Goal: Task Accomplishment & Management: Use online tool/utility

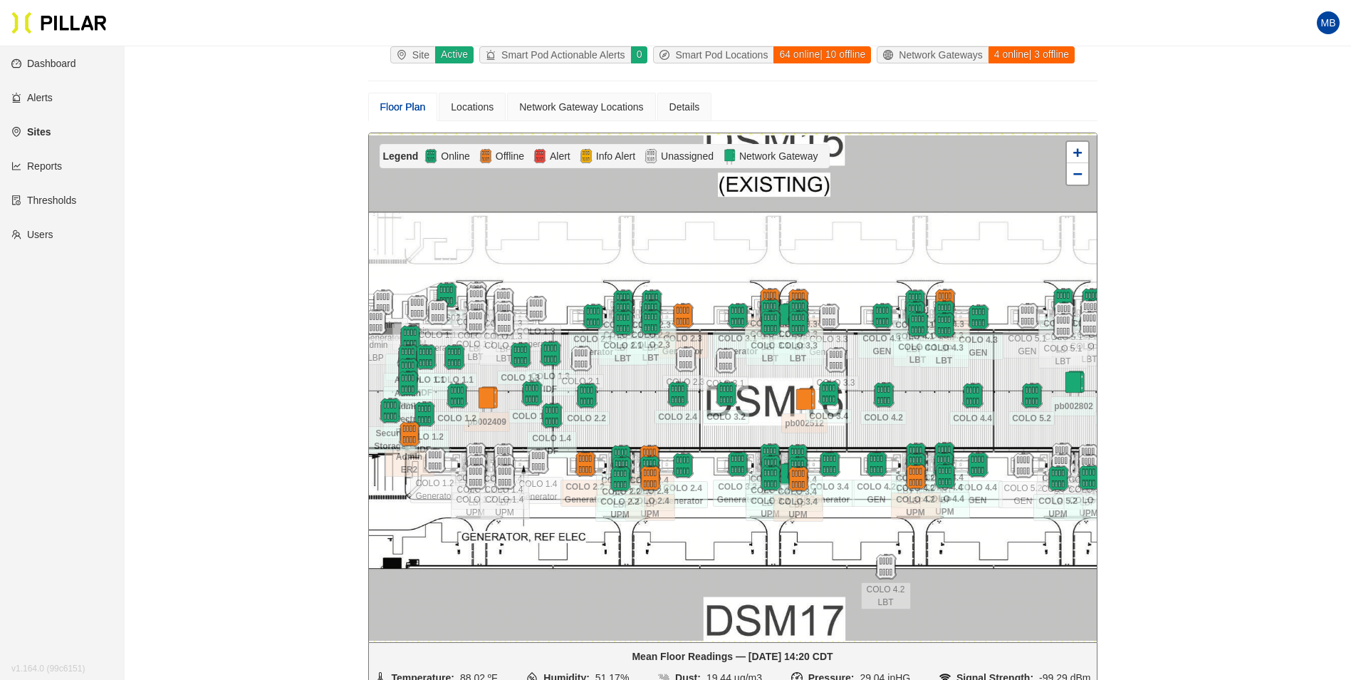
scroll to position [118, 0]
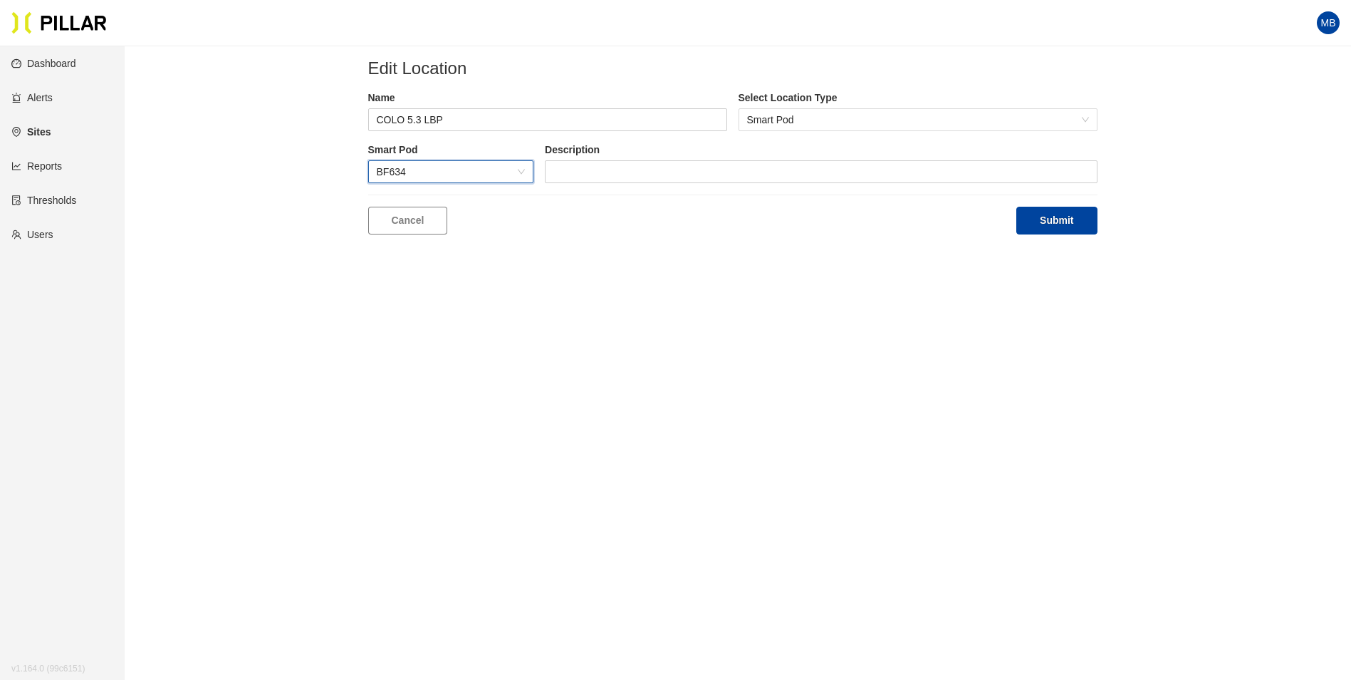
scroll to position [46, 0]
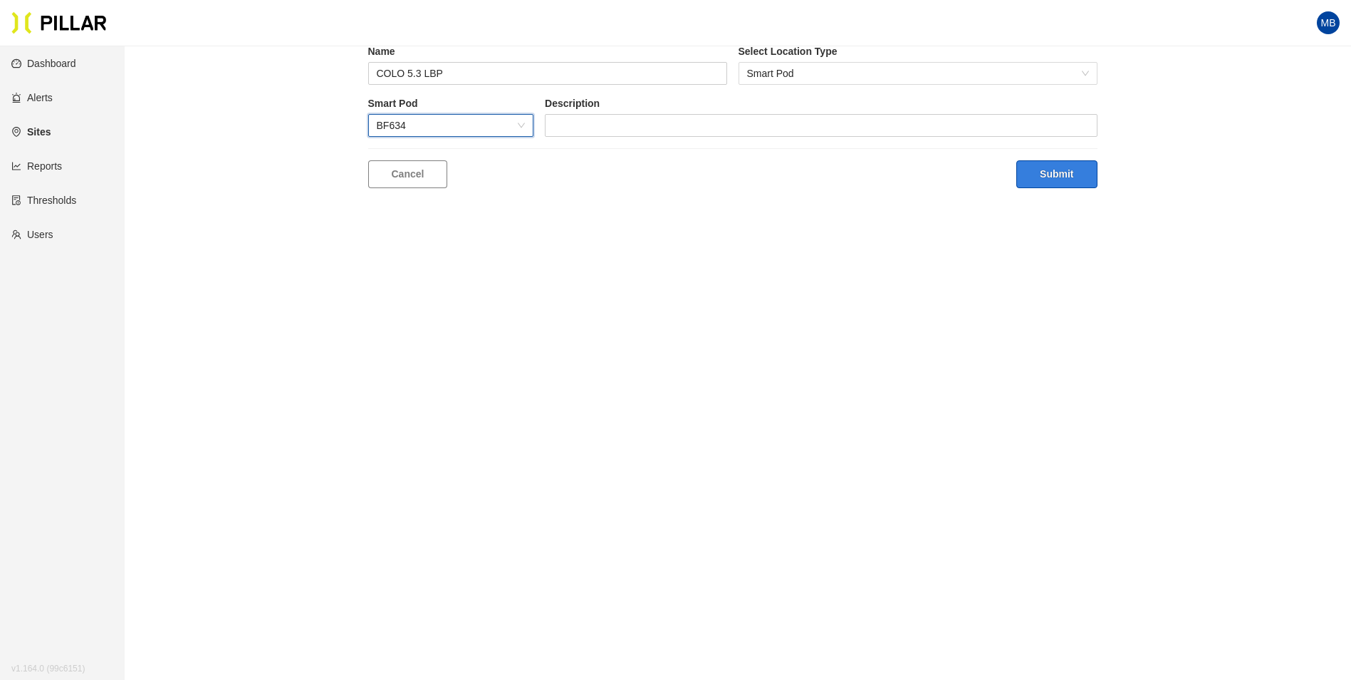
click at [1065, 175] on button "Submit" at bounding box center [1057, 174] width 81 height 28
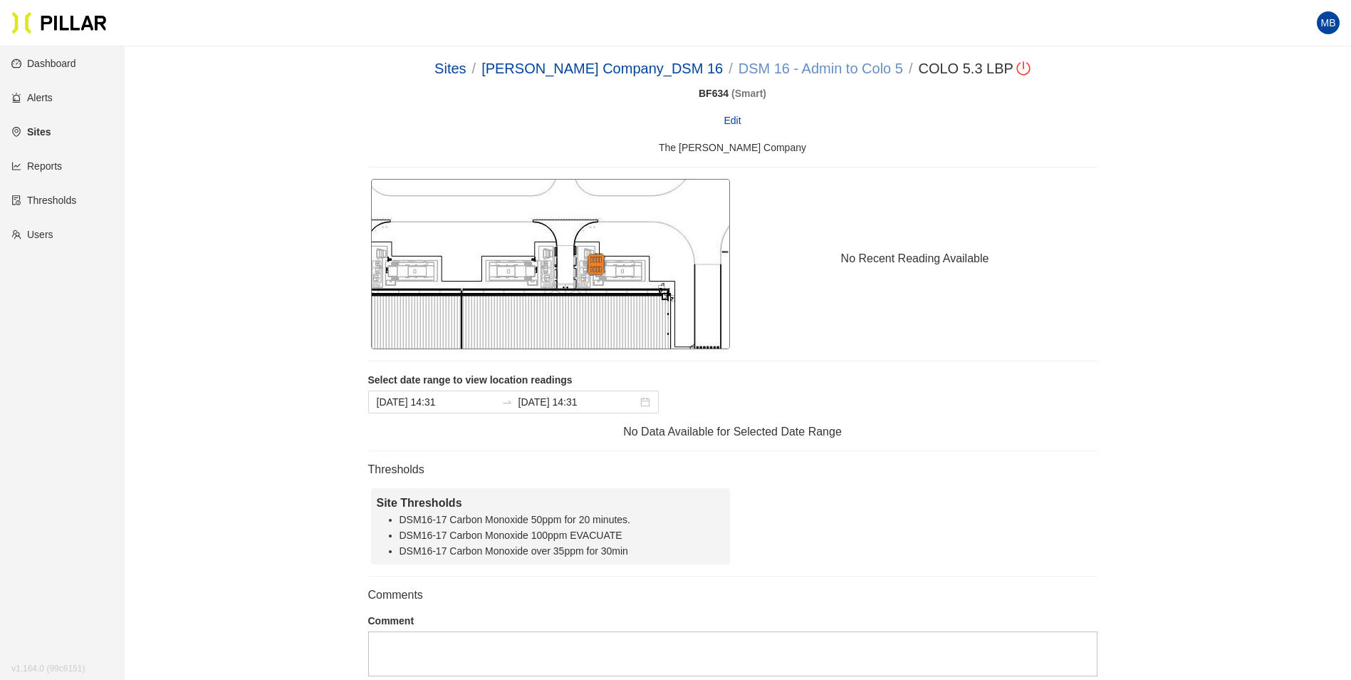
click at [812, 66] on link "DSM 16 - Admin to Colo 5" at bounding box center [821, 69] width 165 height 16
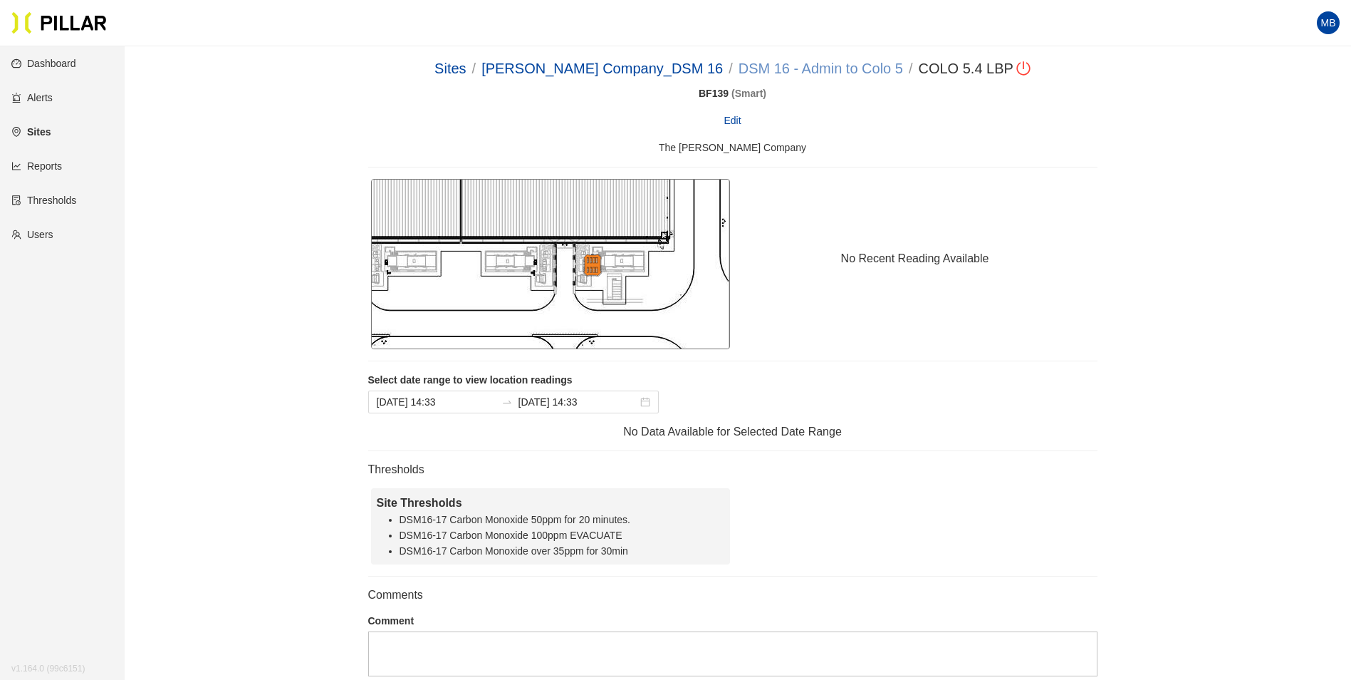
click at [806, 63] on link "DSM 16 - Admin to Colo 5" at bounding box center [821, 69] width 165 height 16
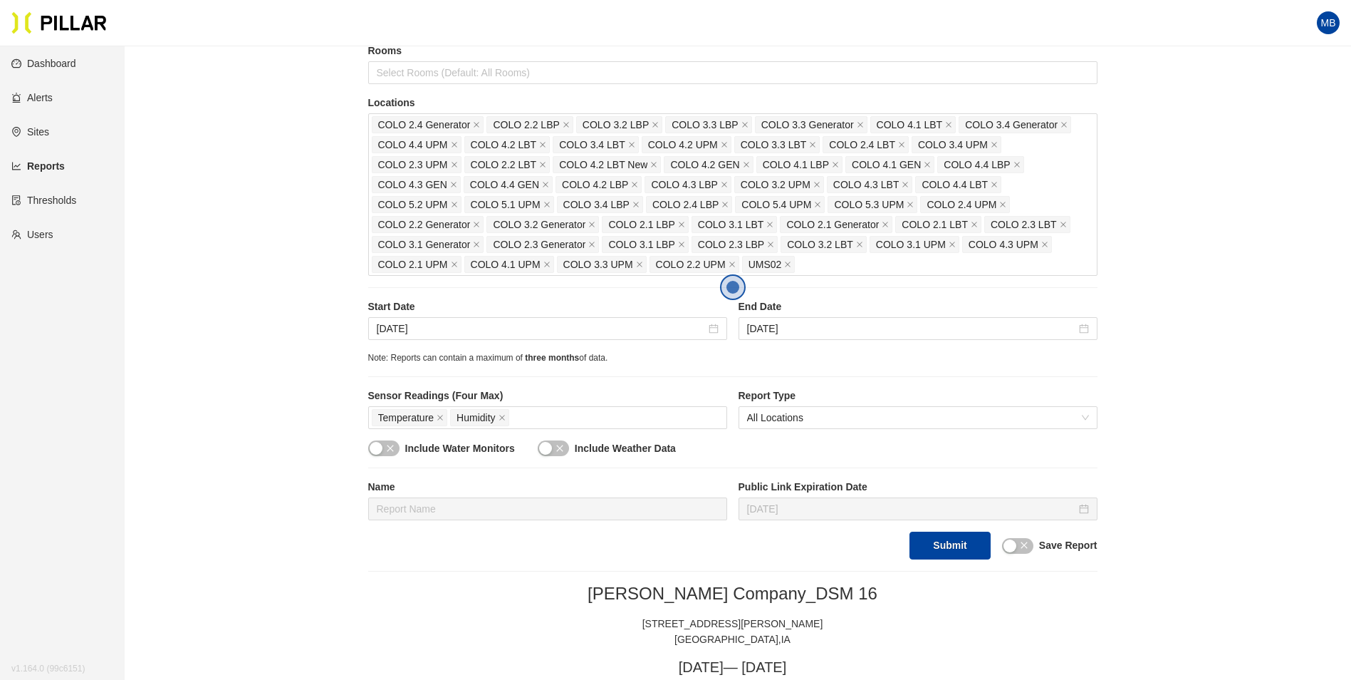
scroll to position [214, 0]
click at [854, 274] on div "COLO 2.4 Generator COLO 2.2 LBP COLO 3.2 LBP COLO 3.3 LBP COLO 3.3 Generator CO…" at bounding box center [733, 197] width 722 height 160
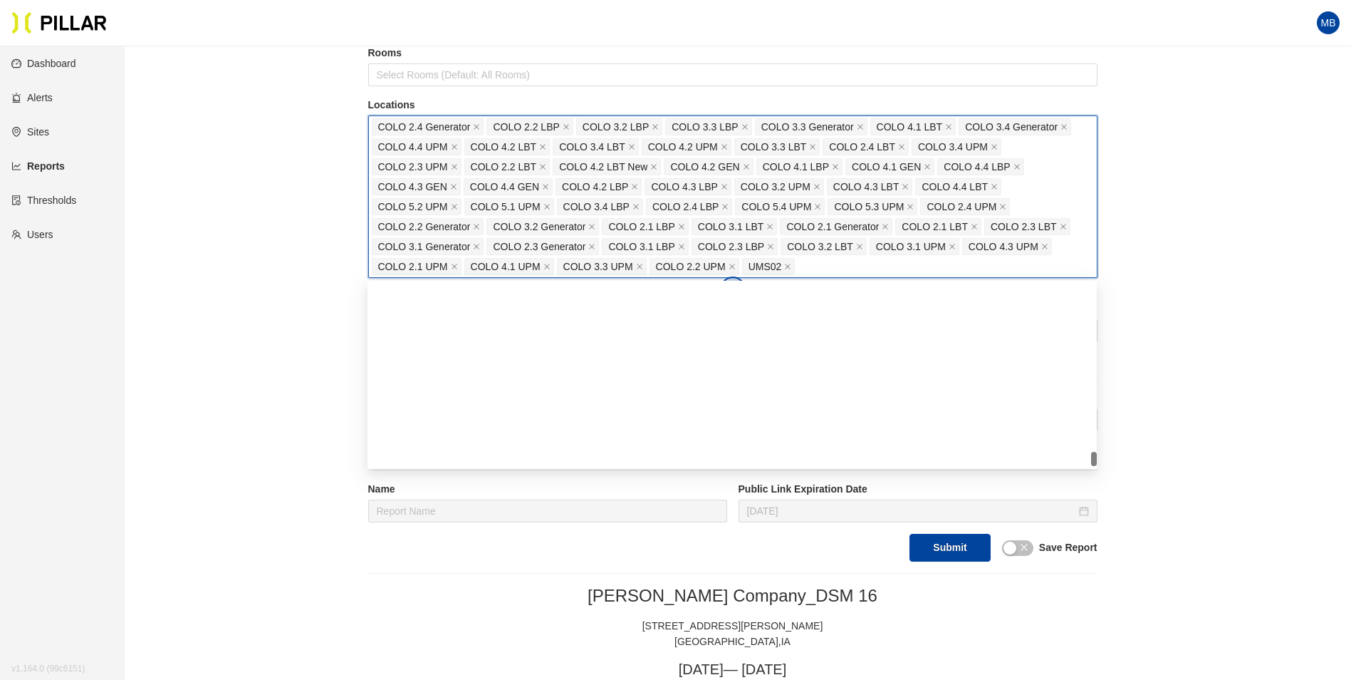
type input "5"
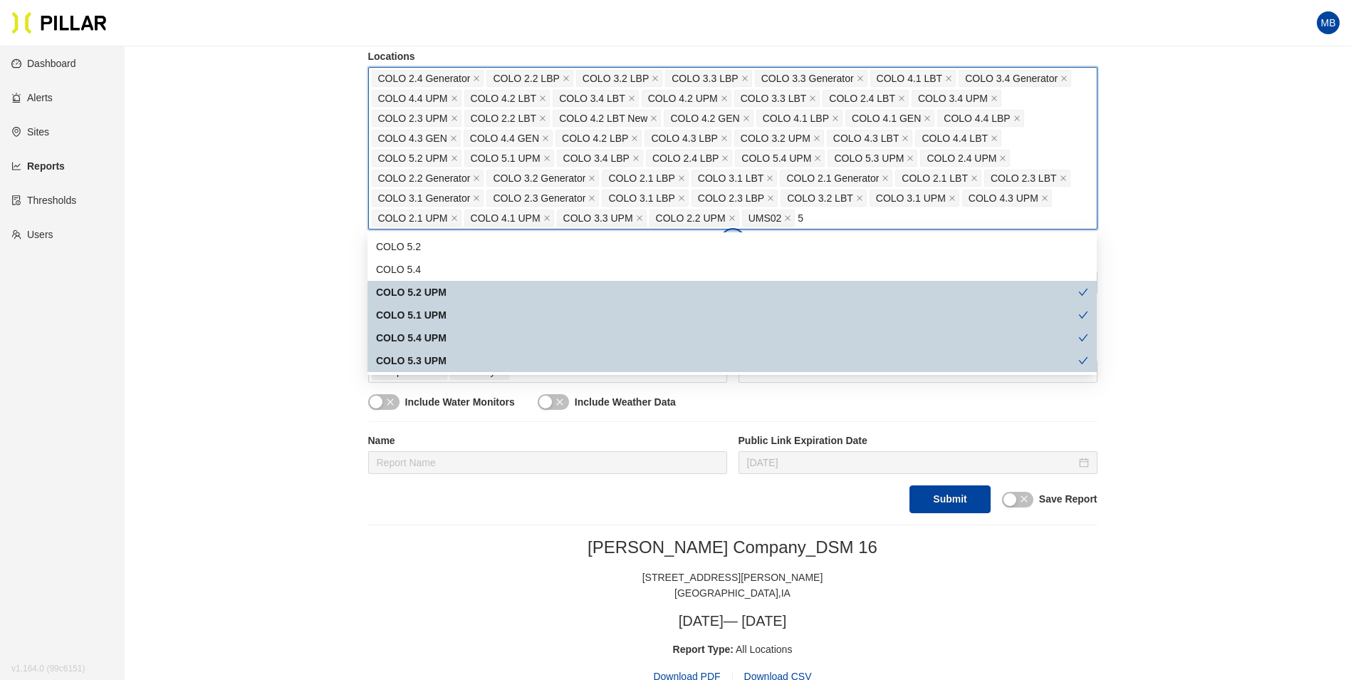
scroll to position [285, 0]
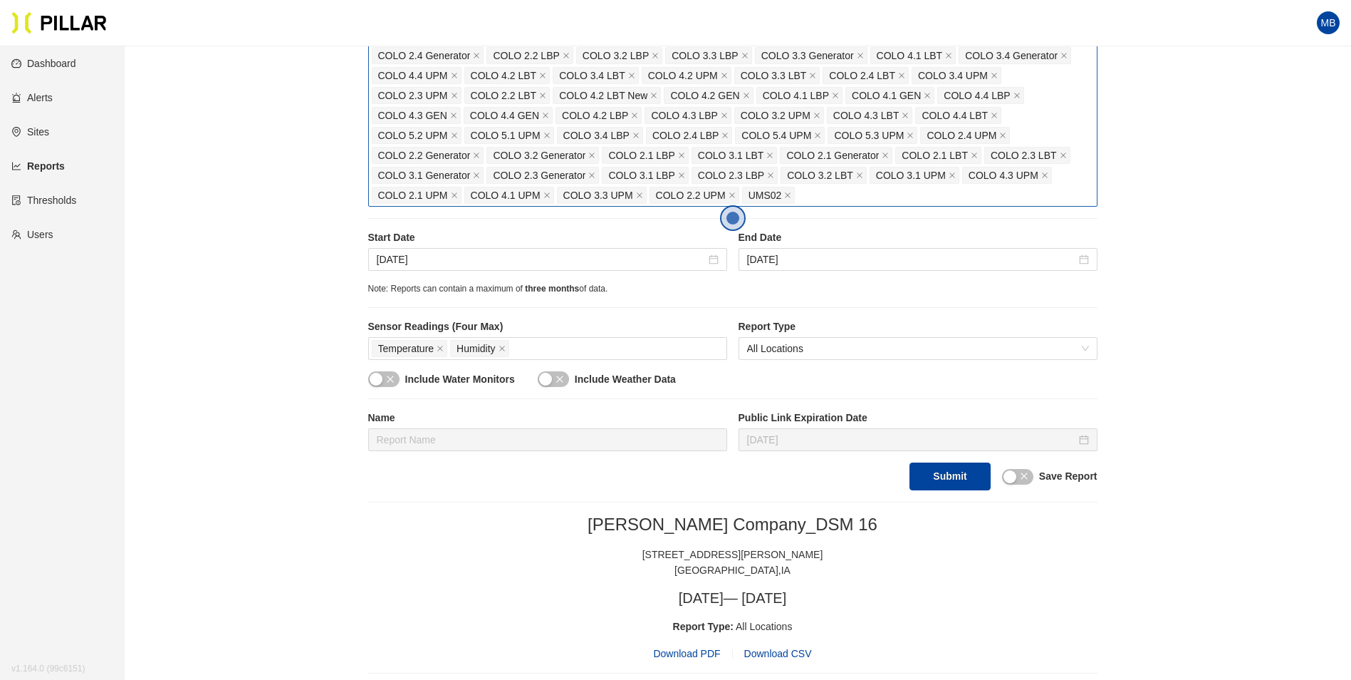
click at [848, 193] on div "COLO 2.4 Generator COLO 2.2 LBP COLO 3.2 LBP COLO 3.3 LBP COLO 3.3 Generator CO…" at bounding box center [733, 126] width 722 height 160
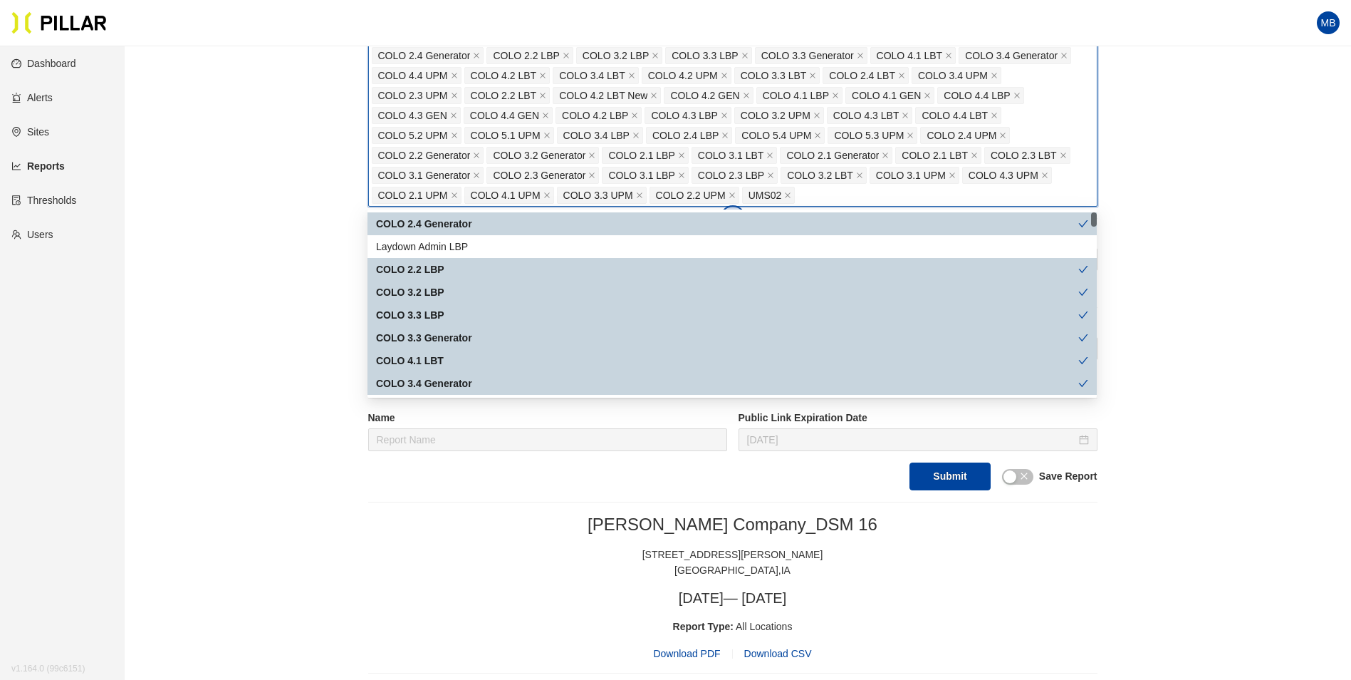
scroll to position [214, 0]
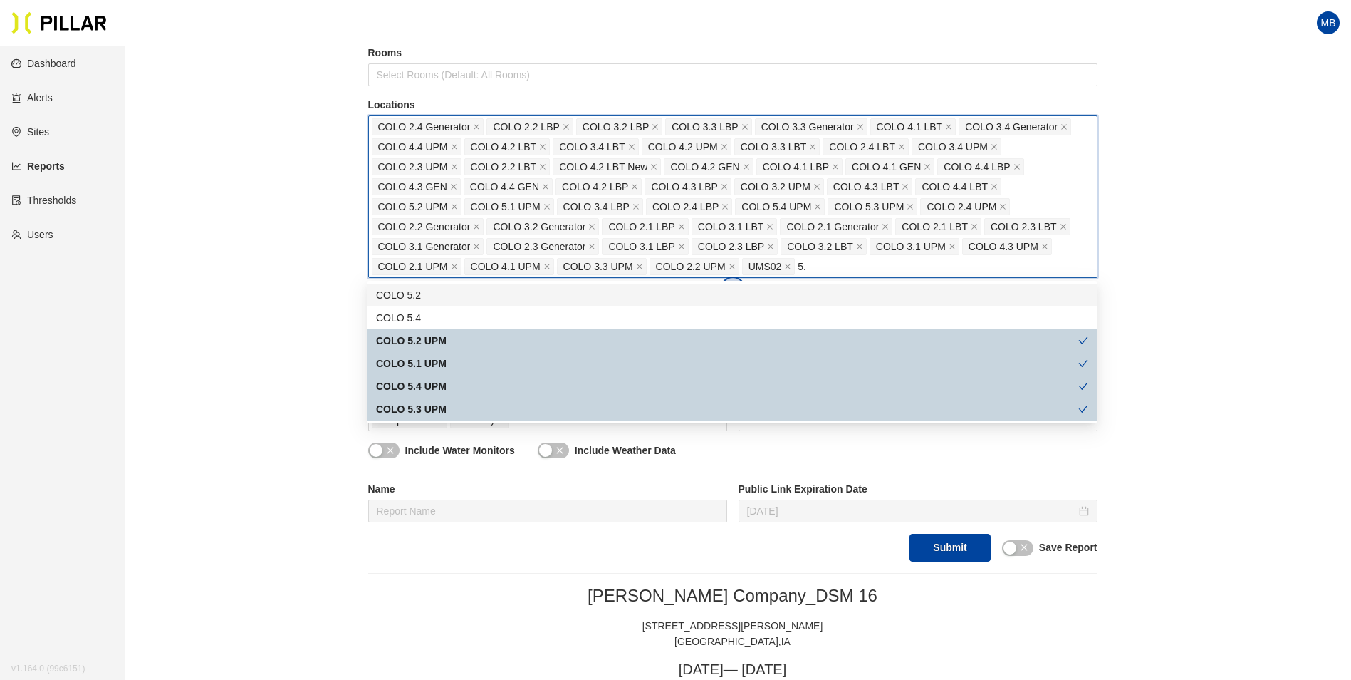
type input "5"
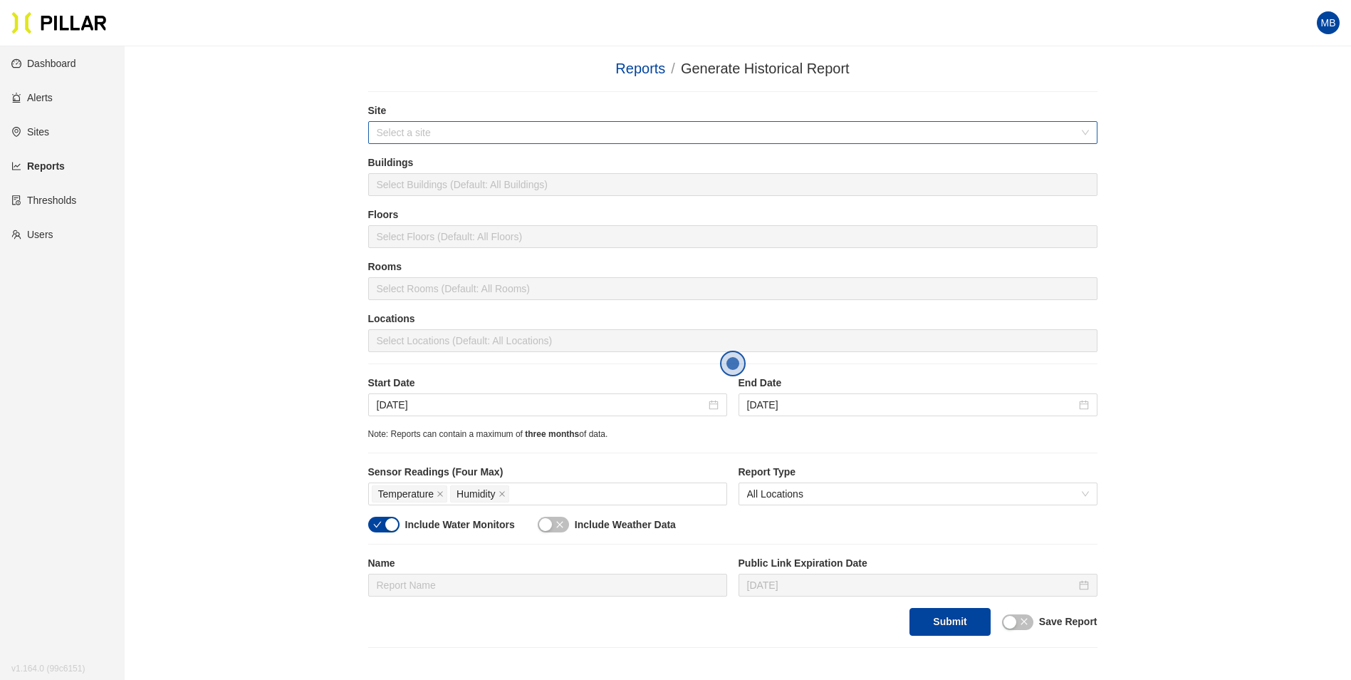
click at [430, 133] on input "search" at bounding box center [728, 132] width 702 height 21
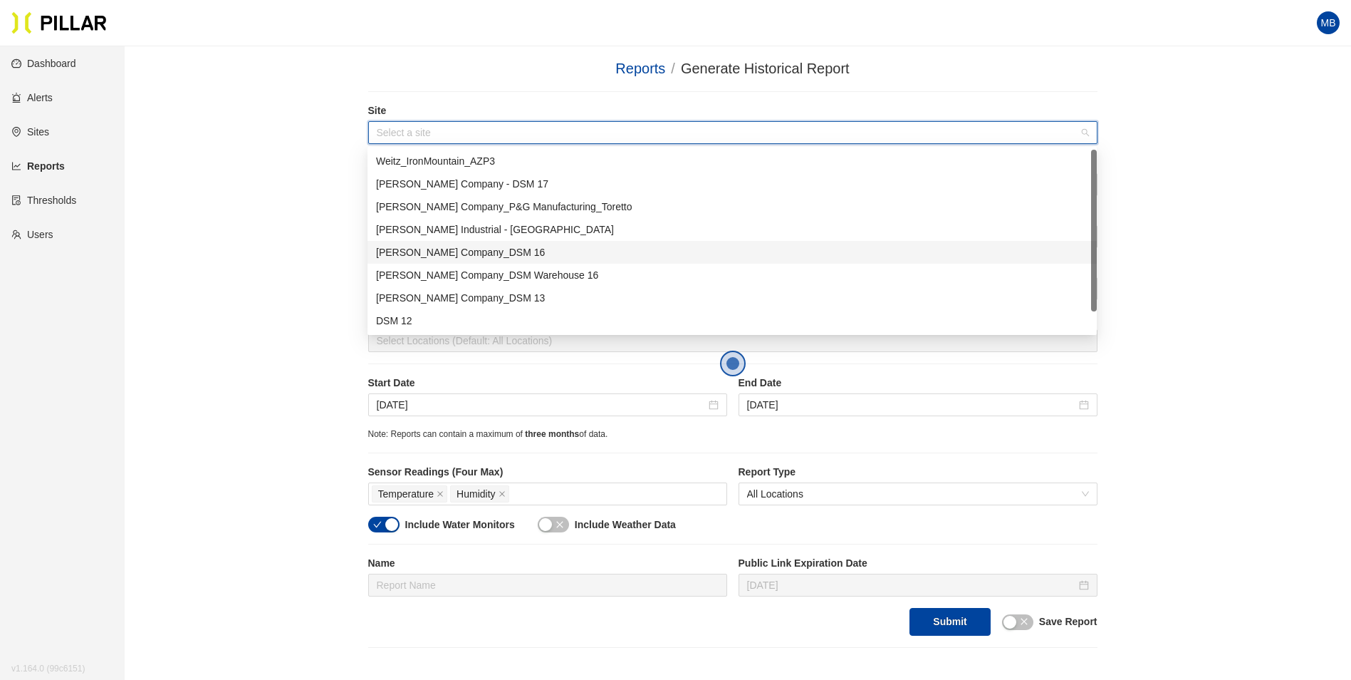
click at [466, 251] on div "[PERSON_NAME] Company_DSM 16" at bounding box center [732, 252] width 712 height 16
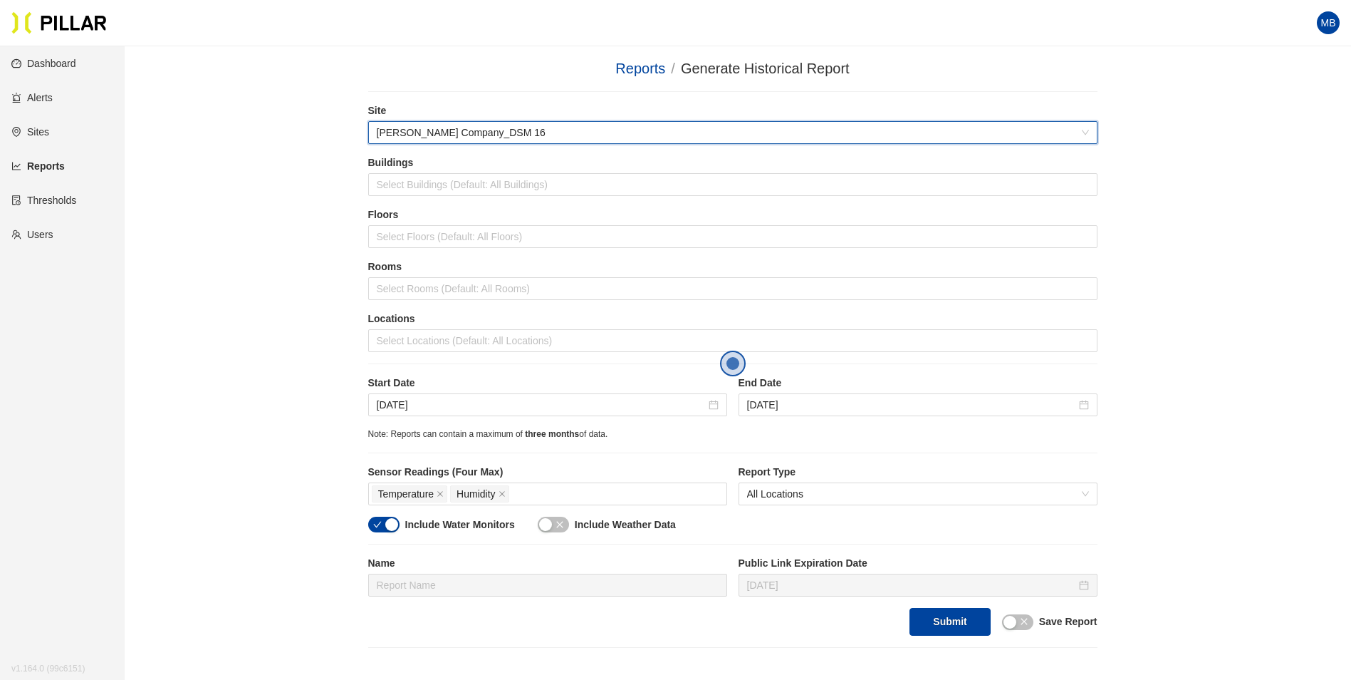
click at [237, 219] on div "Reports / Generate Historical Report / Site 546b1093 Weitz Company_DSM 16 Build…" at bounding box center [733, 353] width 1146 height 590
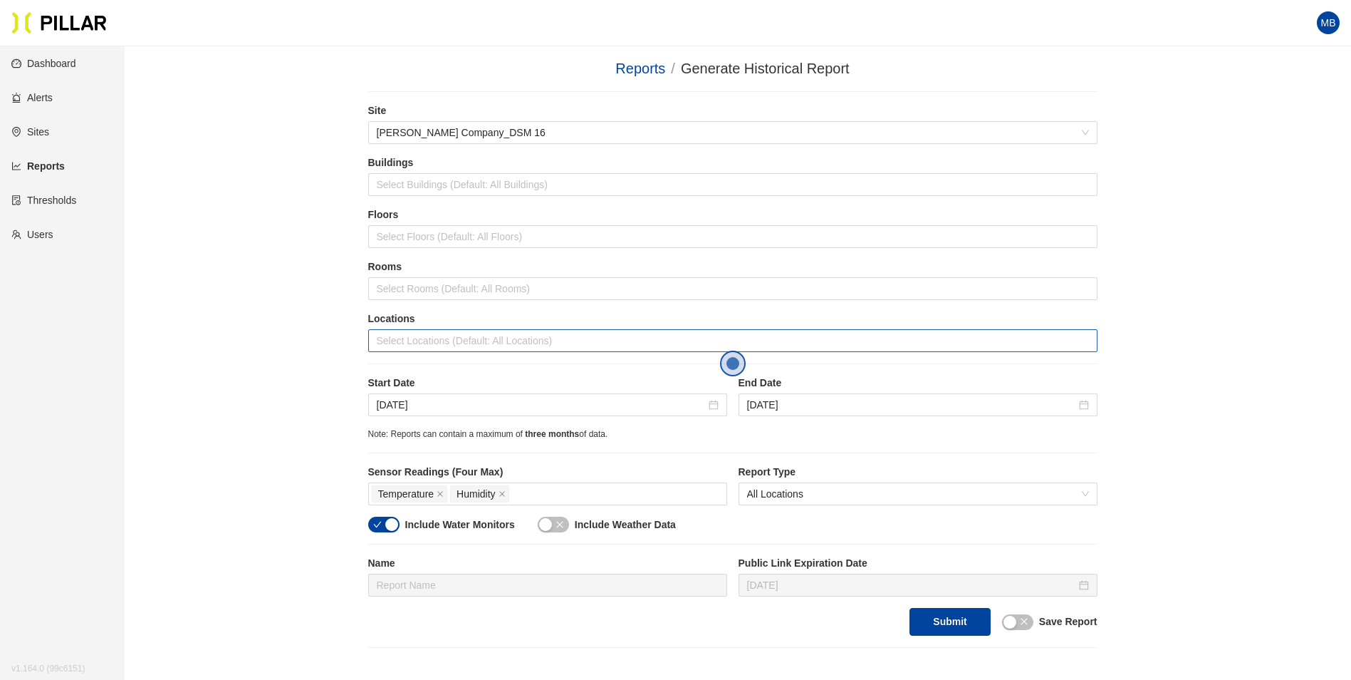
click at [426, 332] on div at bounding box center [733, 341] width 722 height 20
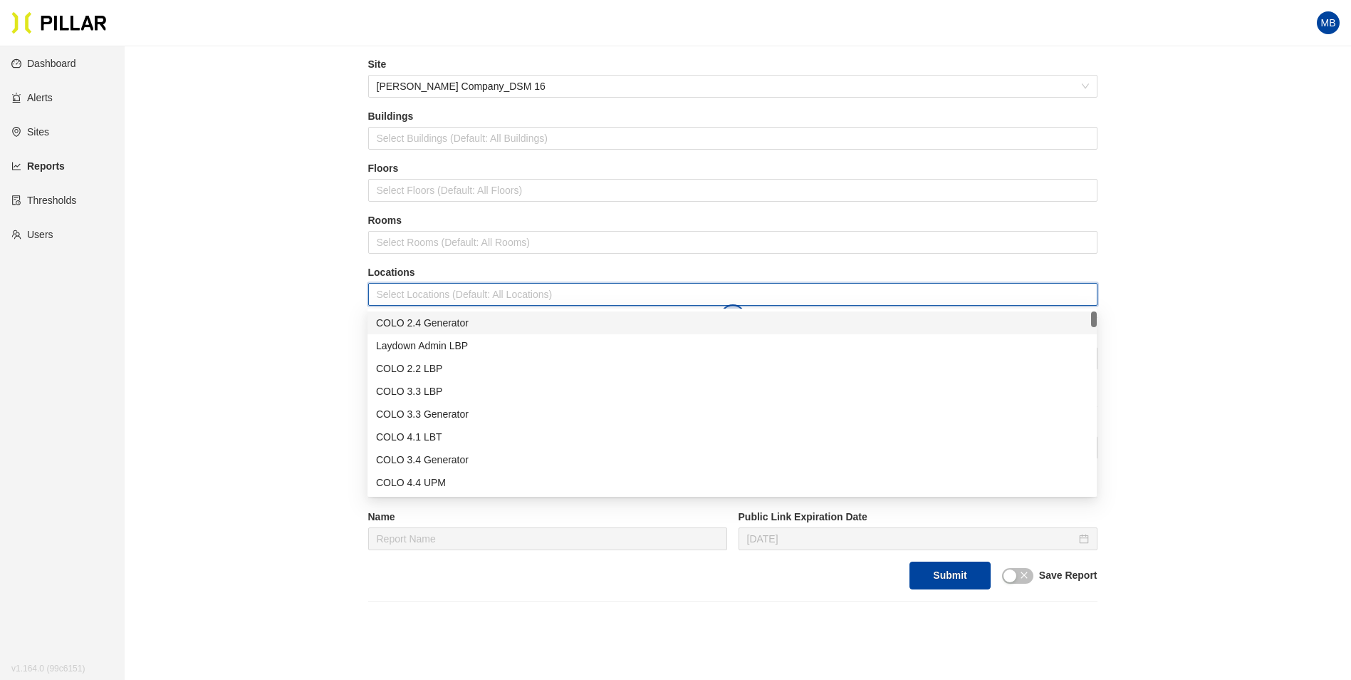
scroll to position [71, 0]
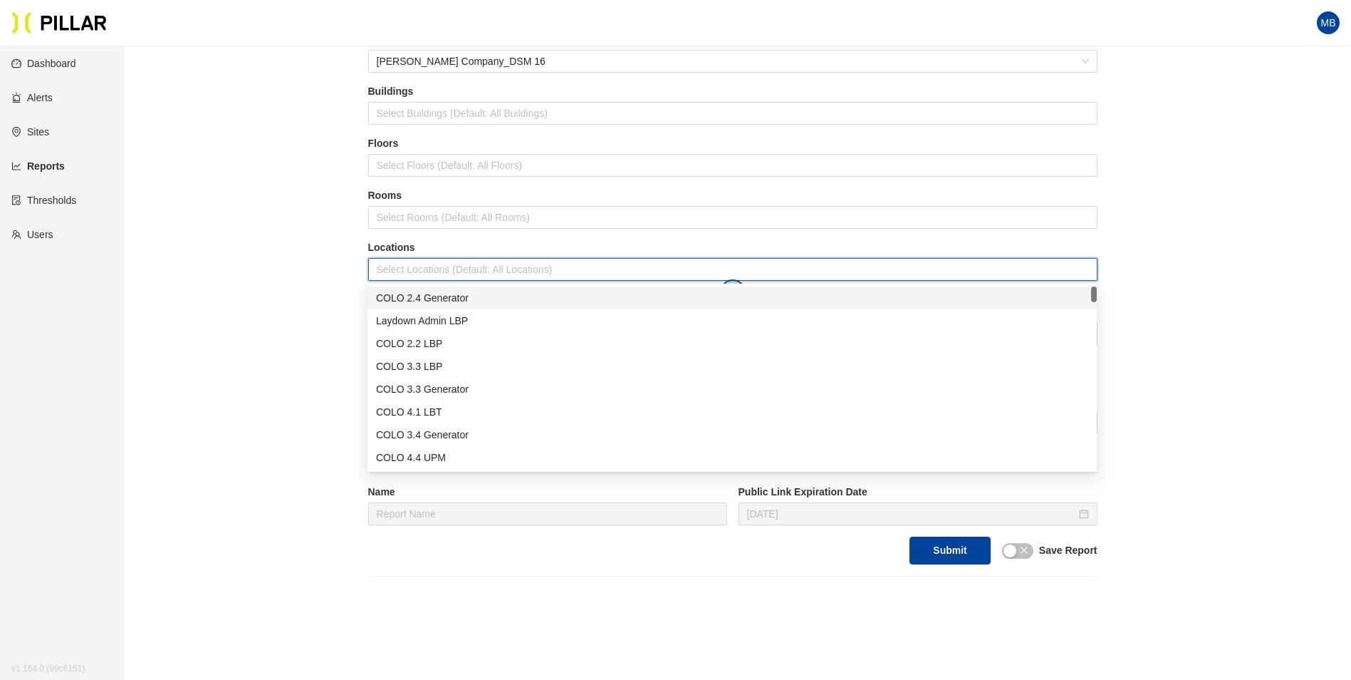
click at [457, 299] on div "COLO 2.4 Generator" at bounding box center [732, 298] width 712 height 16
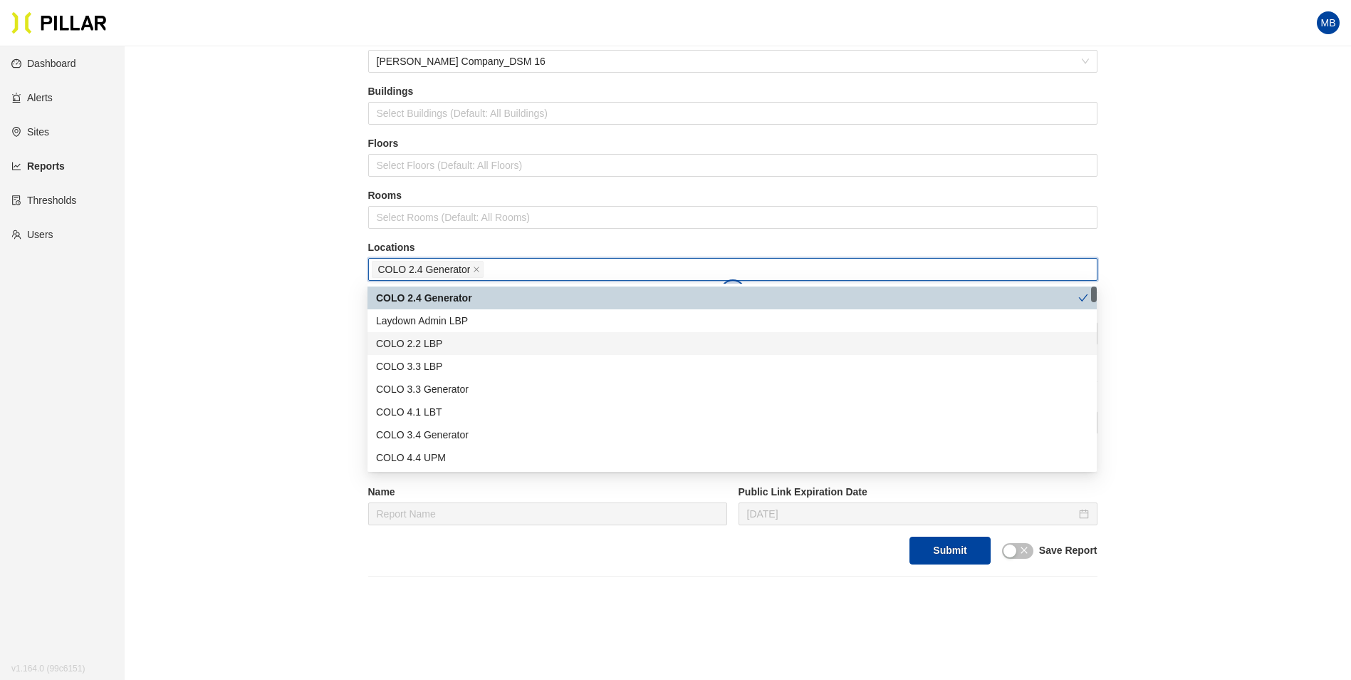
click at [460, 342] on div "COLO 2.2 LBP" at bounding box center [732, 344] width 712 height 16
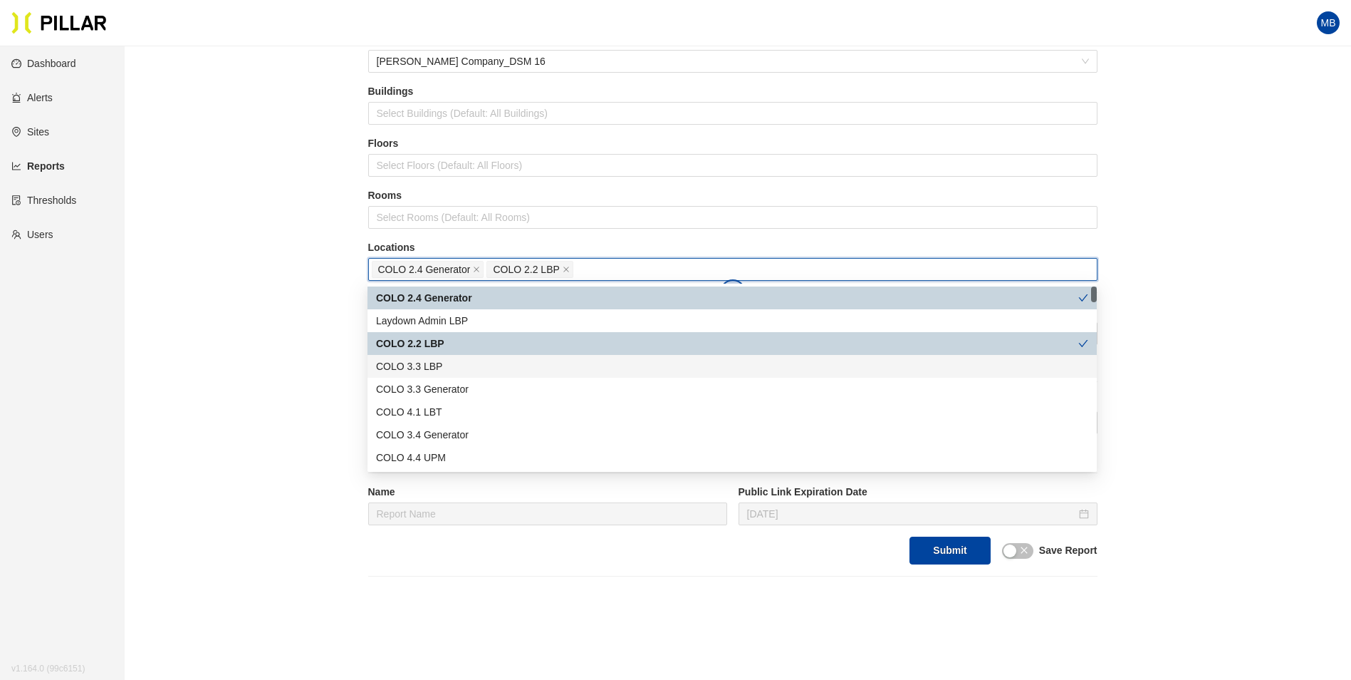
click at [459, 364] on div "COLO 3.3 LBP" at bounding box center [732, 366] width 712 height 16
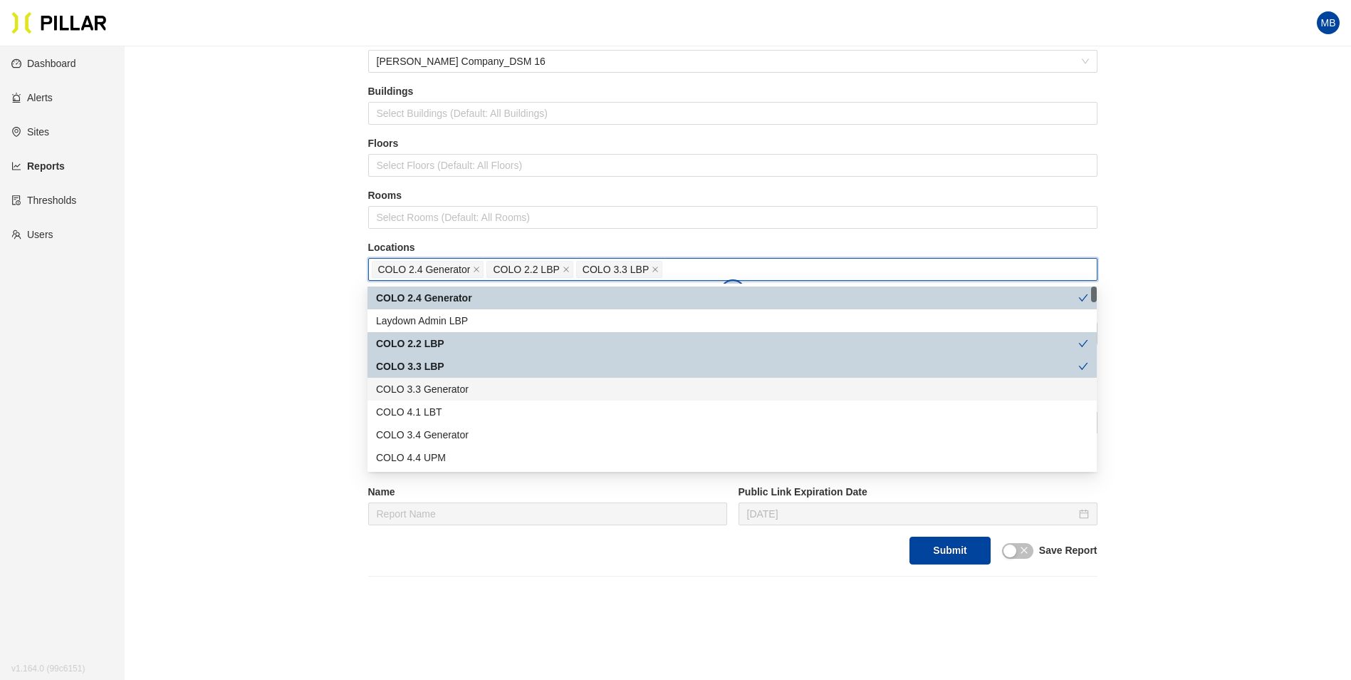
click at [462, 390] on div "COLO 3.3 Generator" at bounding box center [732, 389] width 712 height 16
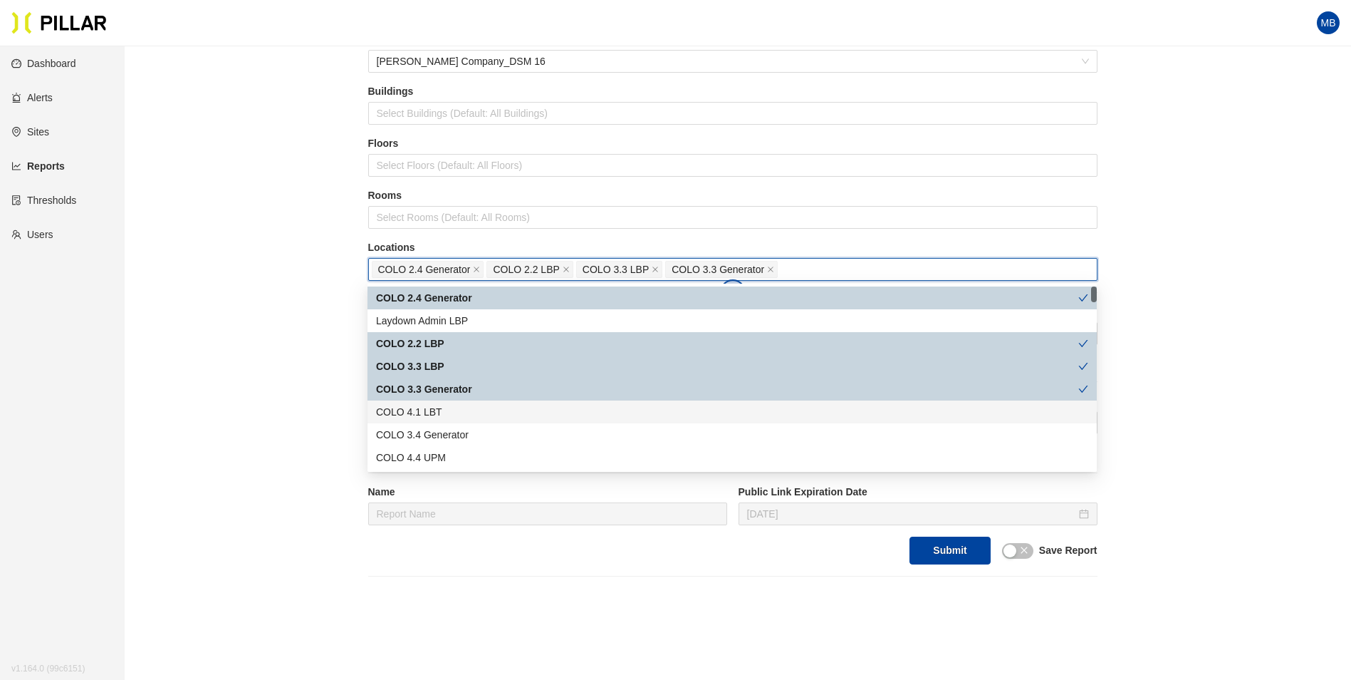
click at [462, 414] on div "COLO 4.1 LBT" at bounding box center [732, 412] width 712 height 16
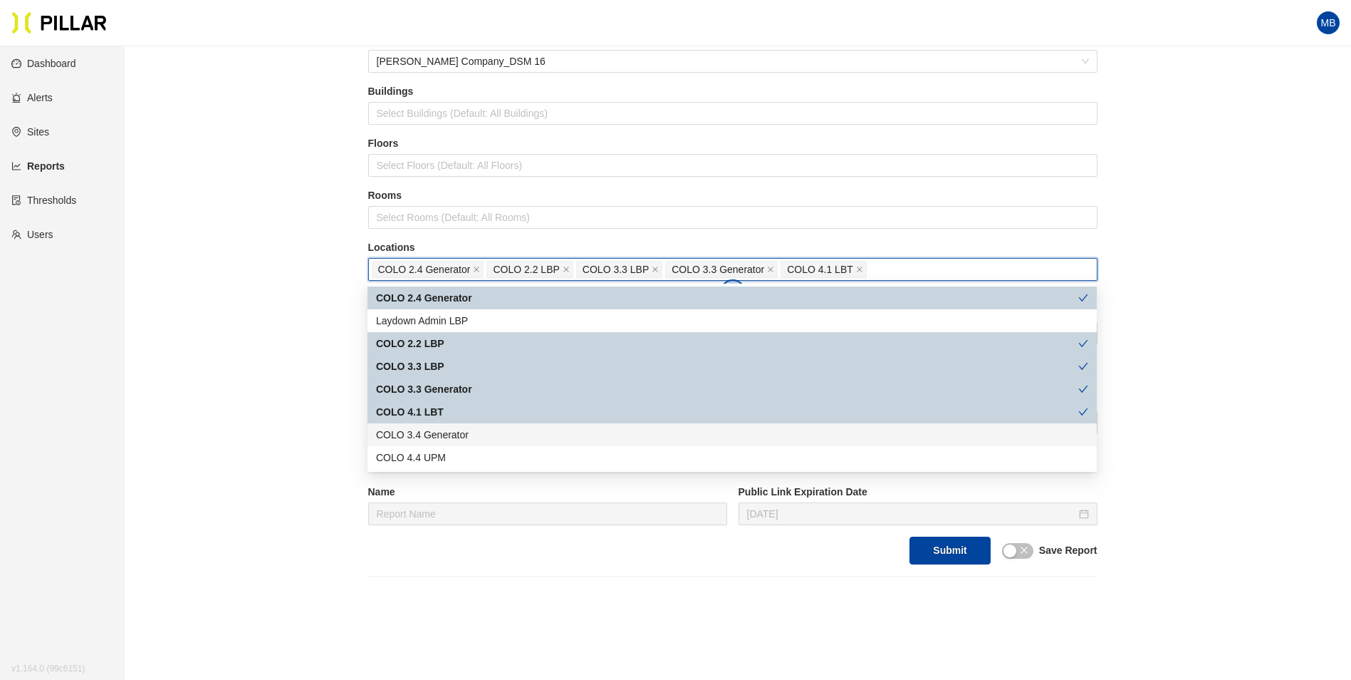
click at [454, 438] on div "COLO 3.4 Generator" at bounding box center [732, 435] width 712 height 16
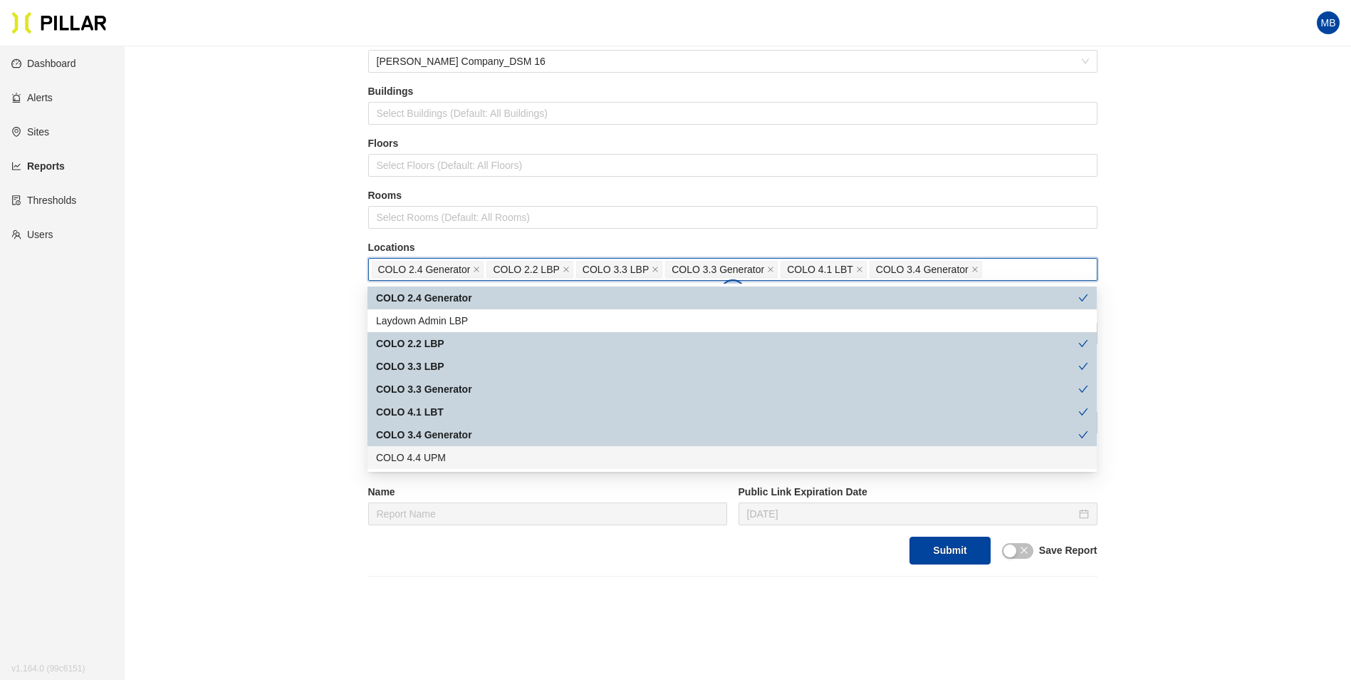
click at [453, 467] on div "COLO 4.4 UPM" at bounding box center [733, 457] width 730 height 23
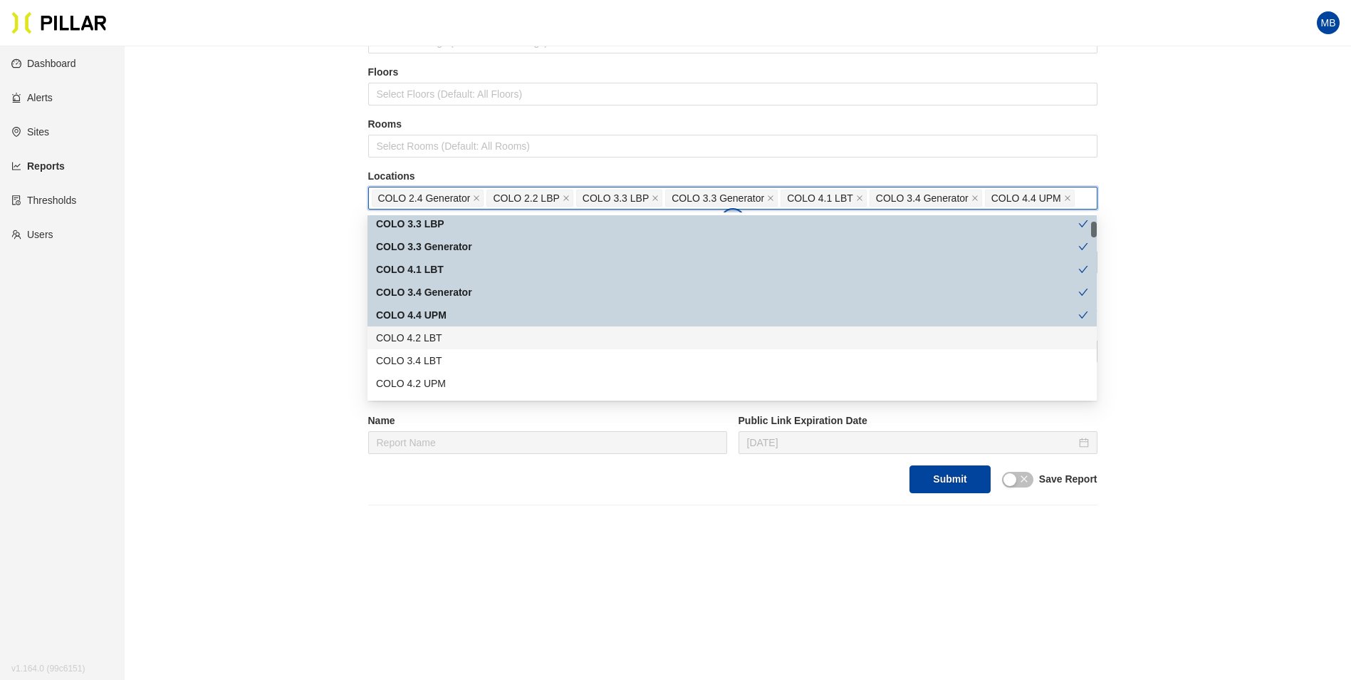
click at [479, 344] on div "COLO 4.2 LBT" at bounding box center [732, 338] width 712 height 16
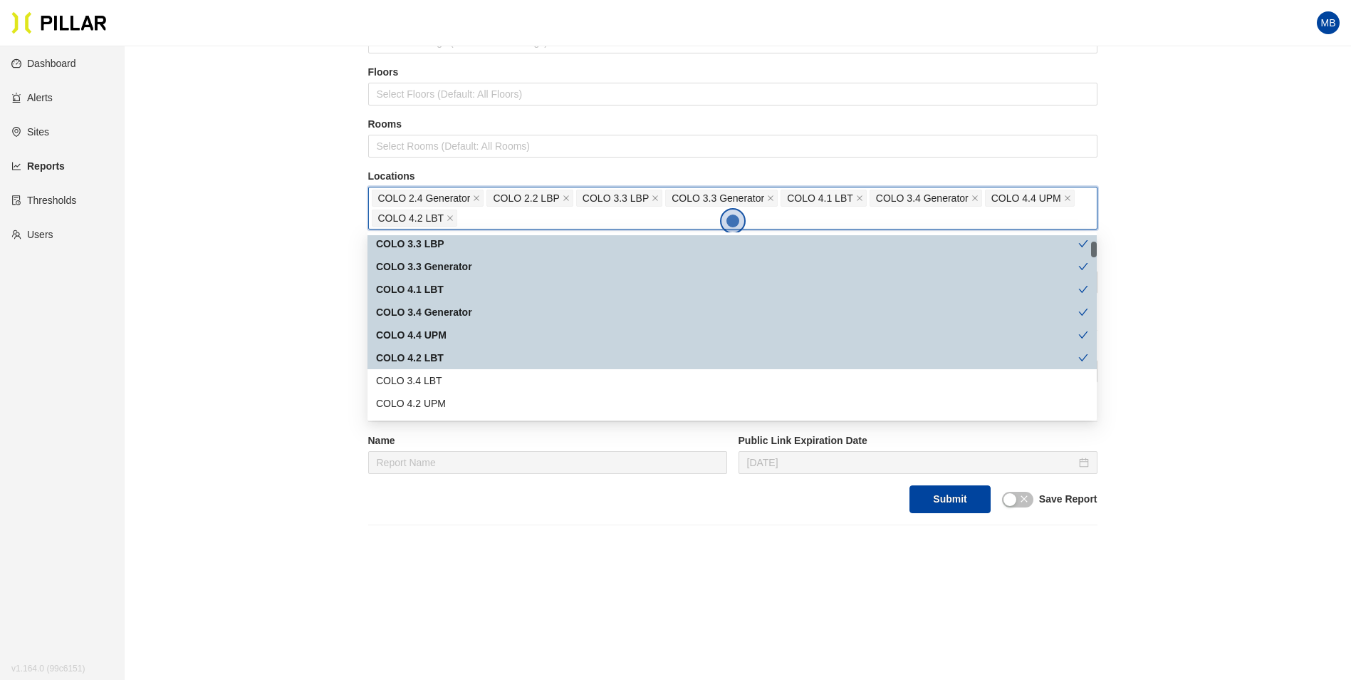
click at [467, 363] on div "COLO 4.2 LBT" at bounding box center [727, 358] width 702 height 16
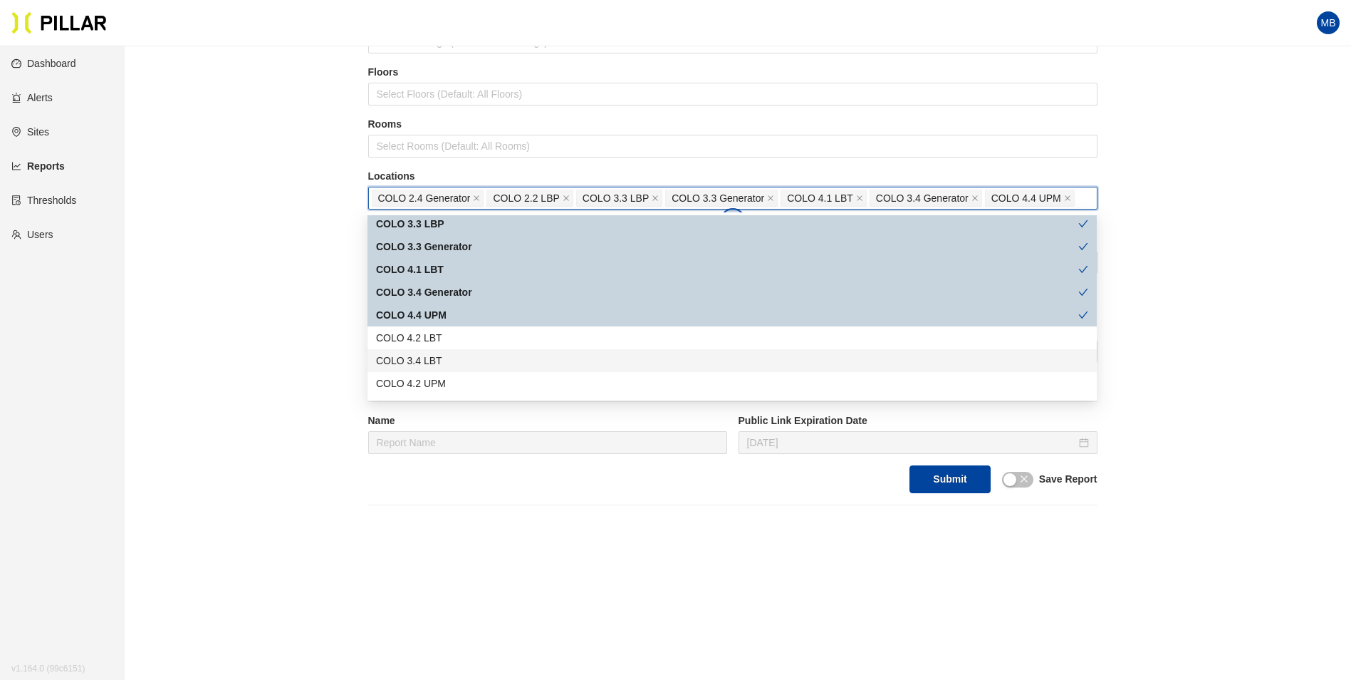
scroll to position [142, 0]
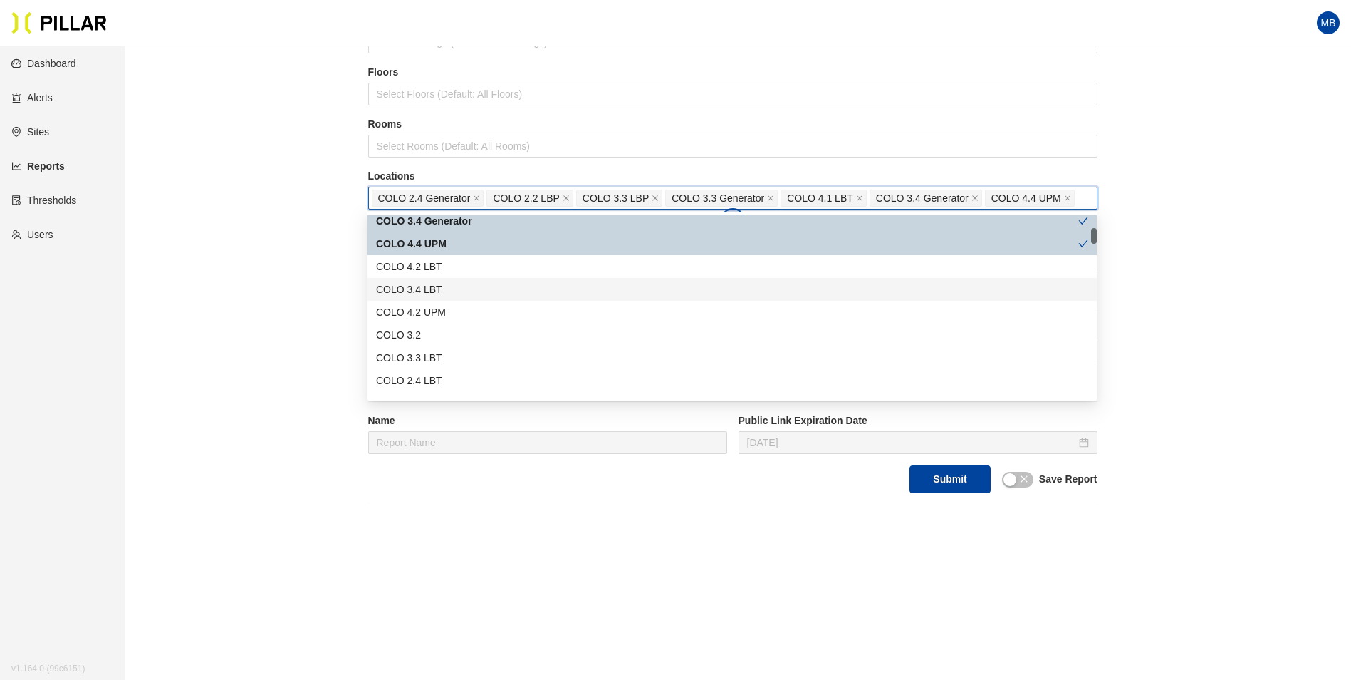
click at [460, 296] on div "COLO 3.4 LBT" at bounding box center [732, 289] width 712 height 16
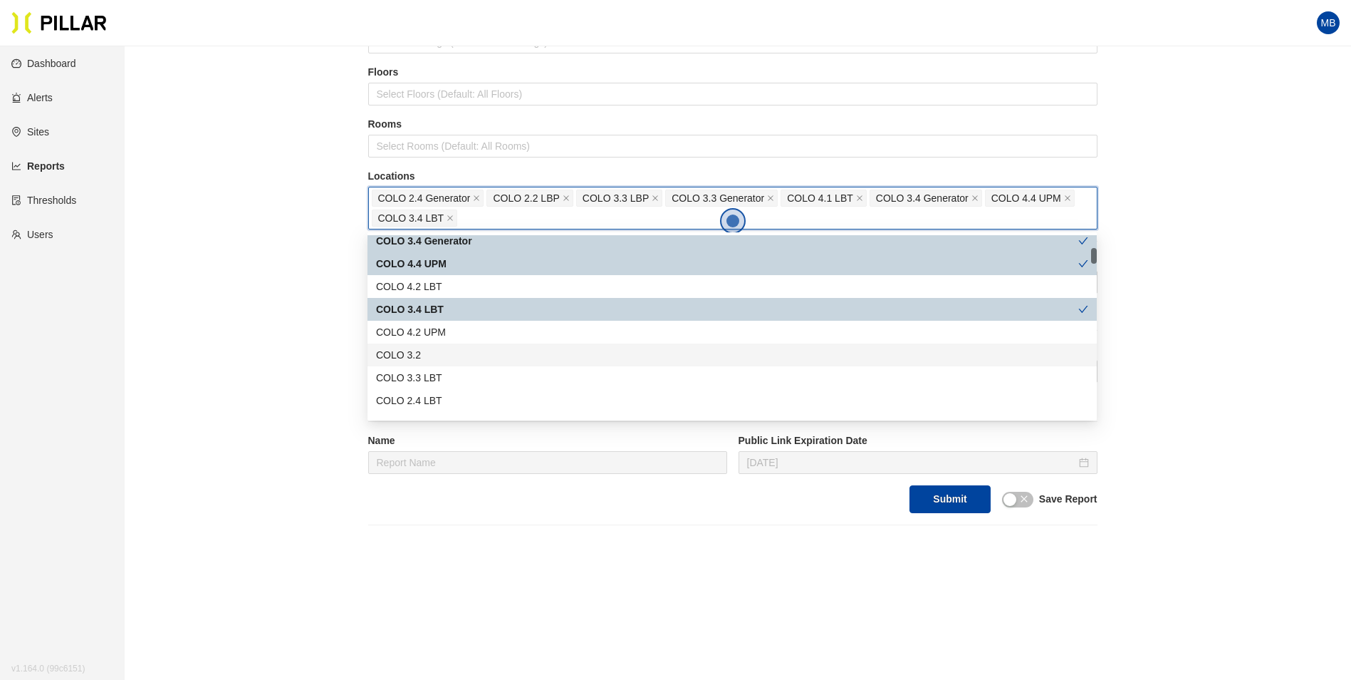
click at [455, 346] on div "COLO 3.2" at bounding box center [733, 354] width 730 height 23
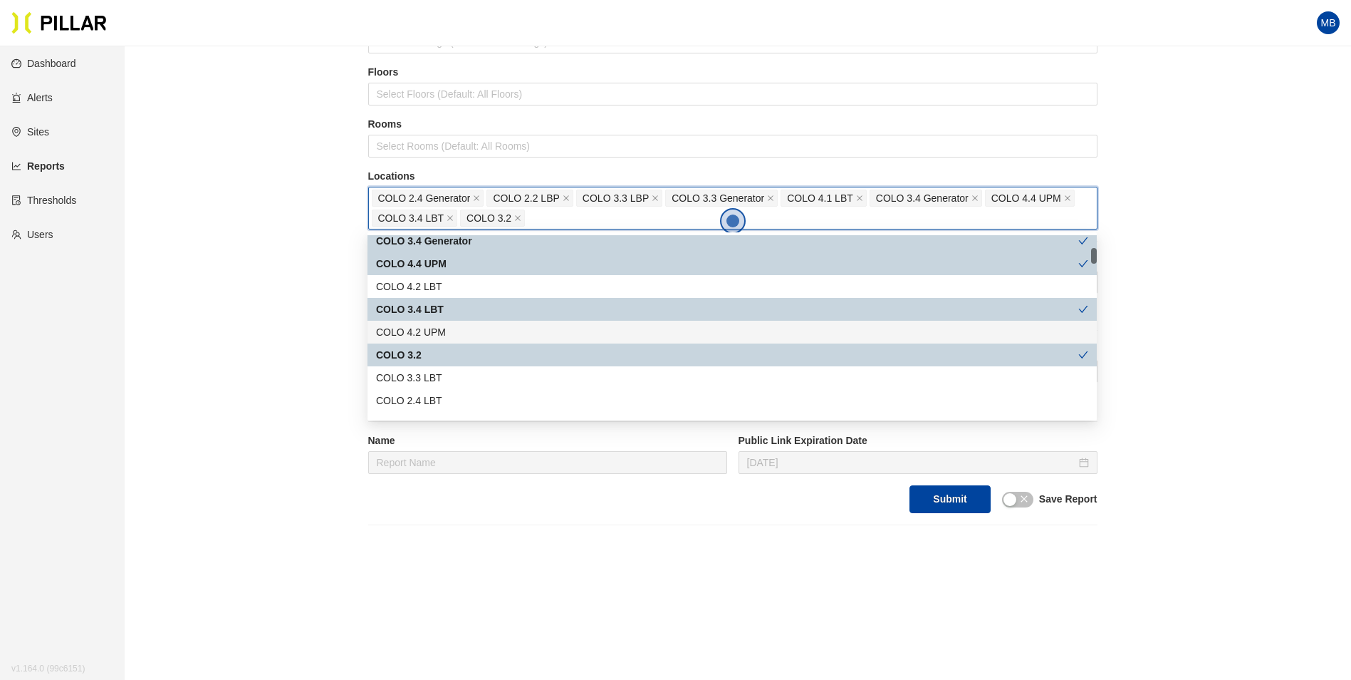
click at [460, 333] on div "COLO 4.2 UPM" at bounding box center [732, 332] width 712 height 16
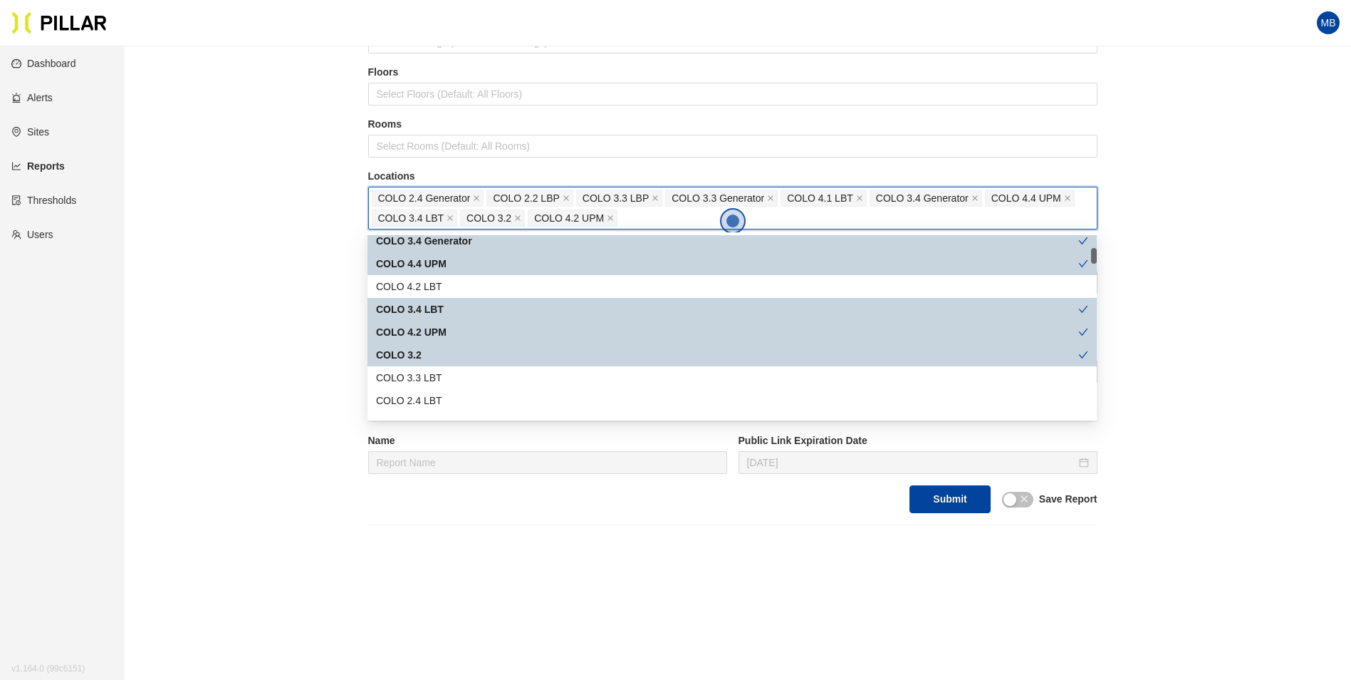
click at [457, 348] on div "COLO 3.2" at bounding box center [727, 355] width 702 height 16
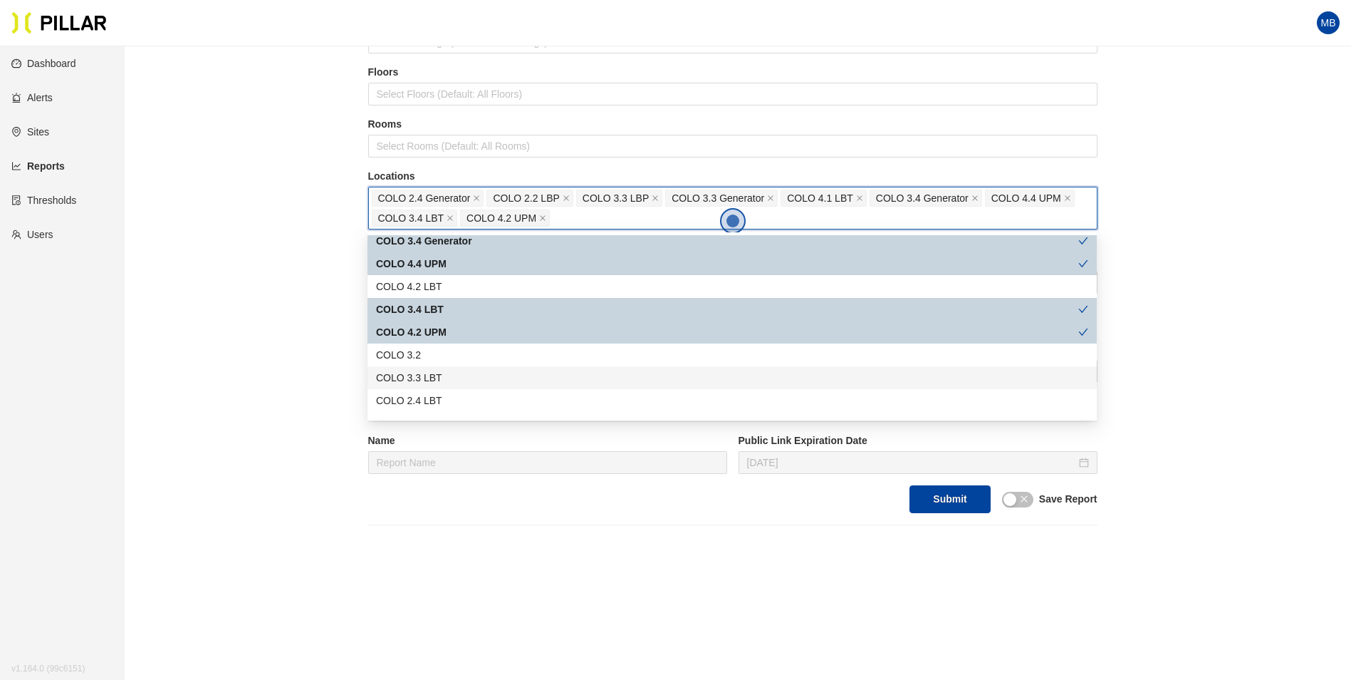
click at [459, 381] on div "COLO 3.3 LBT" at bounding box center [732, 378] width 712 height 16
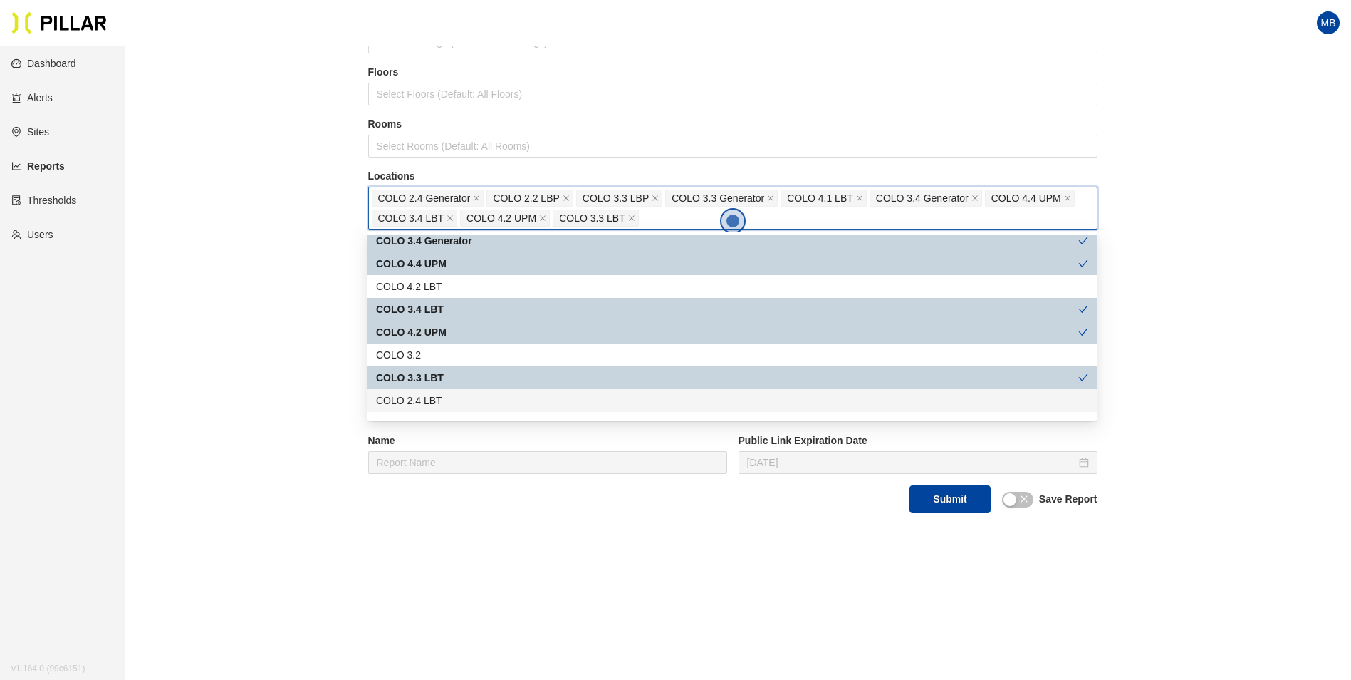
click at [453, 406] on div "COLO 2.4 LBT" at bounding box center [732, 401] width 712 height 16
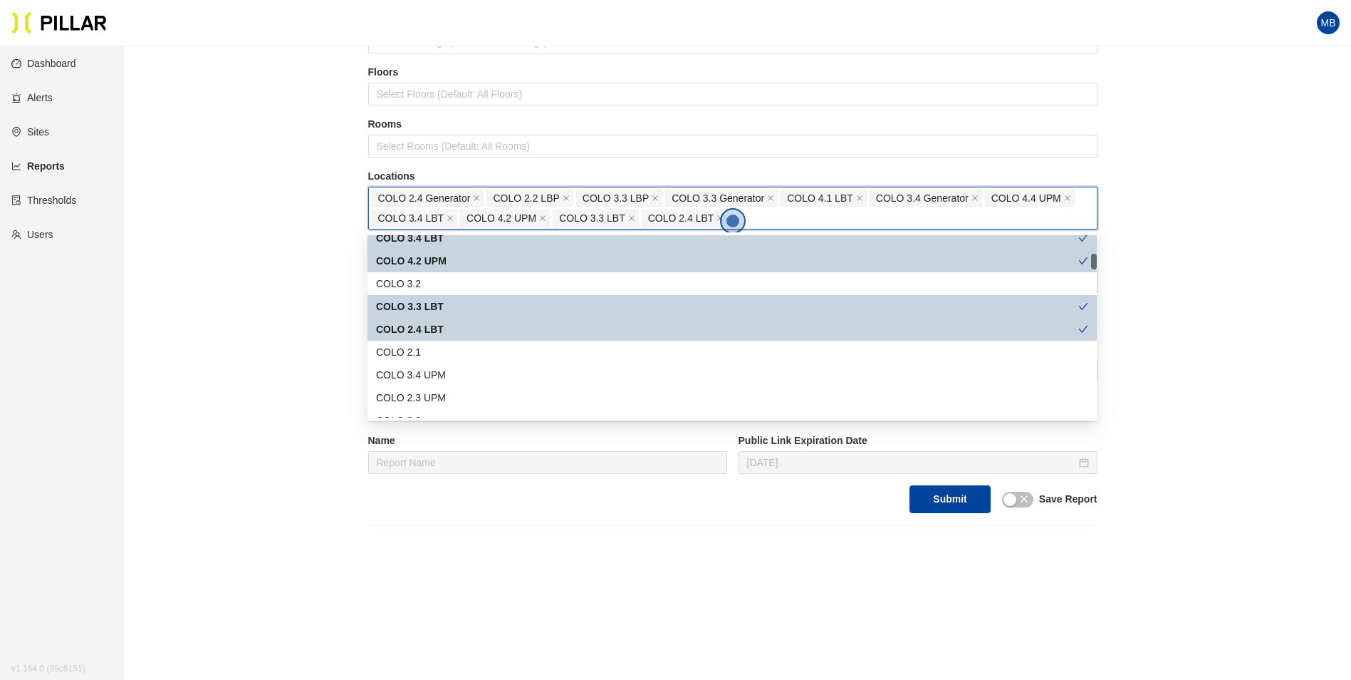
scroll to position [285, 0]
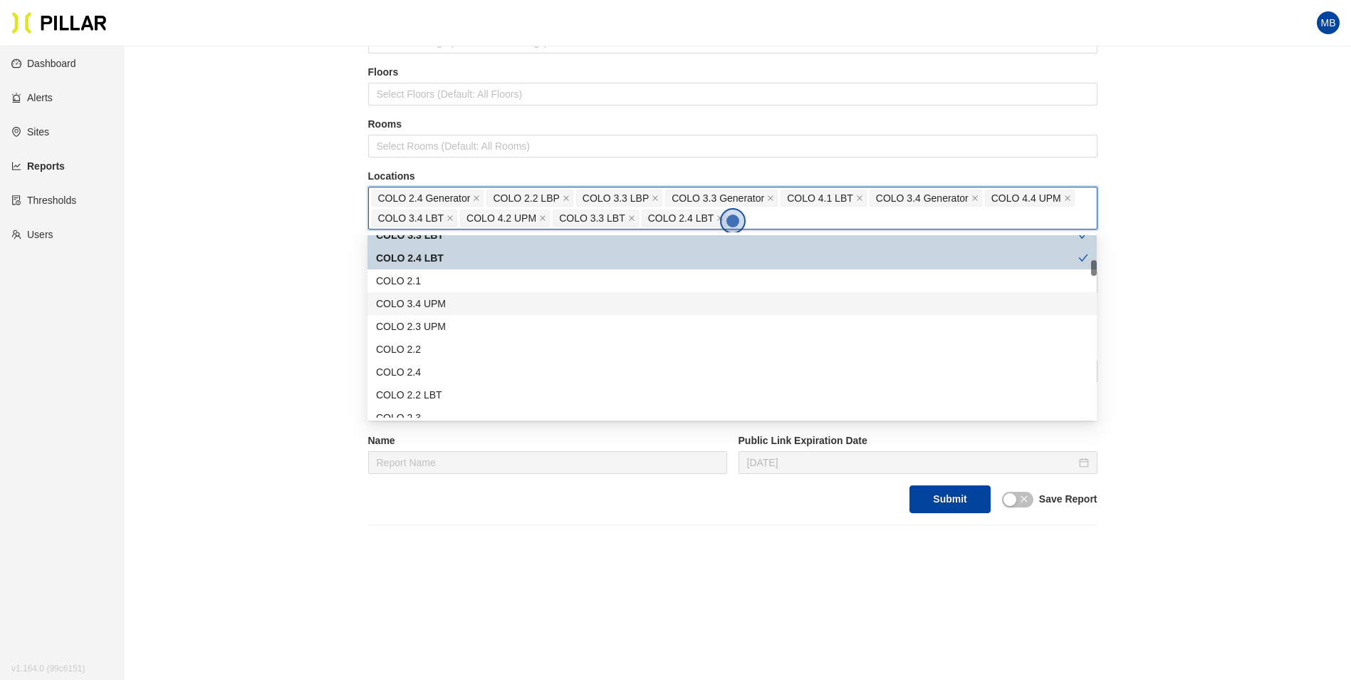
click at [471, 299] on div "COLO 3.4 UPM" at bounding box center [732, 304] width 712 height 16
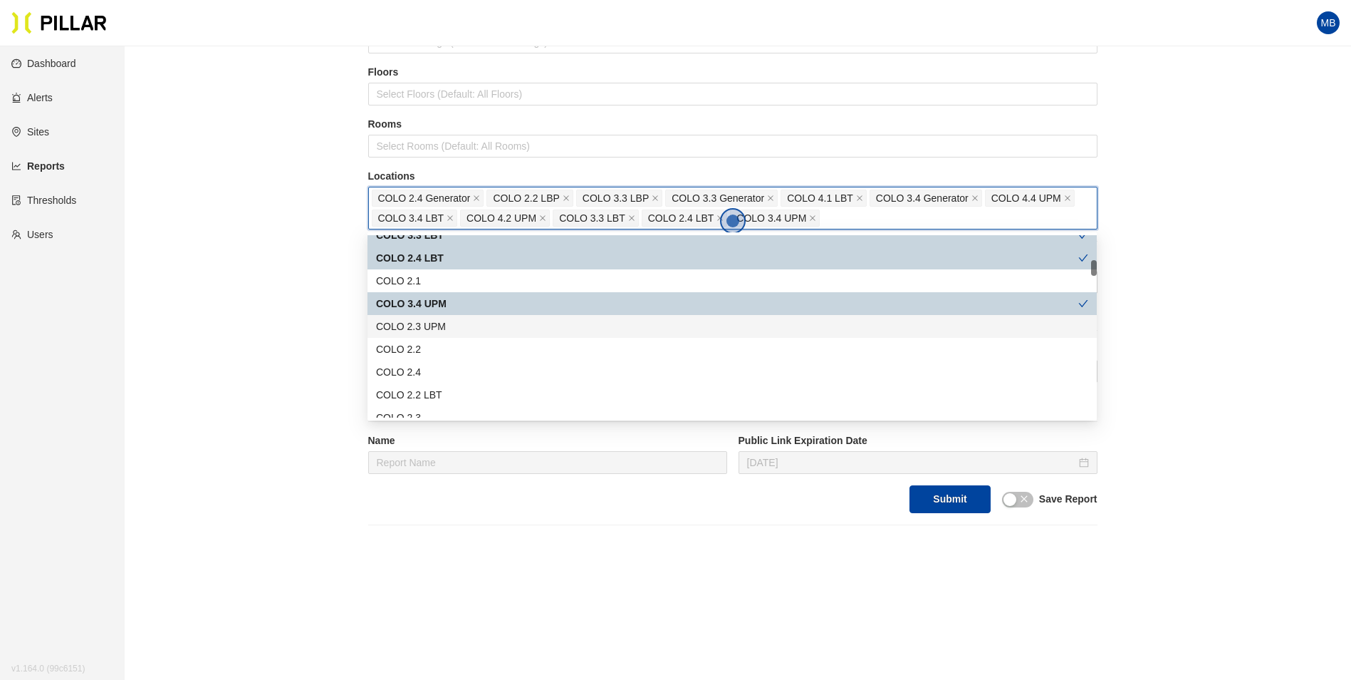
click at [476, 326] on div "COLO 2.3 UPM" at bounding box center [732, 326] width 712 height 16
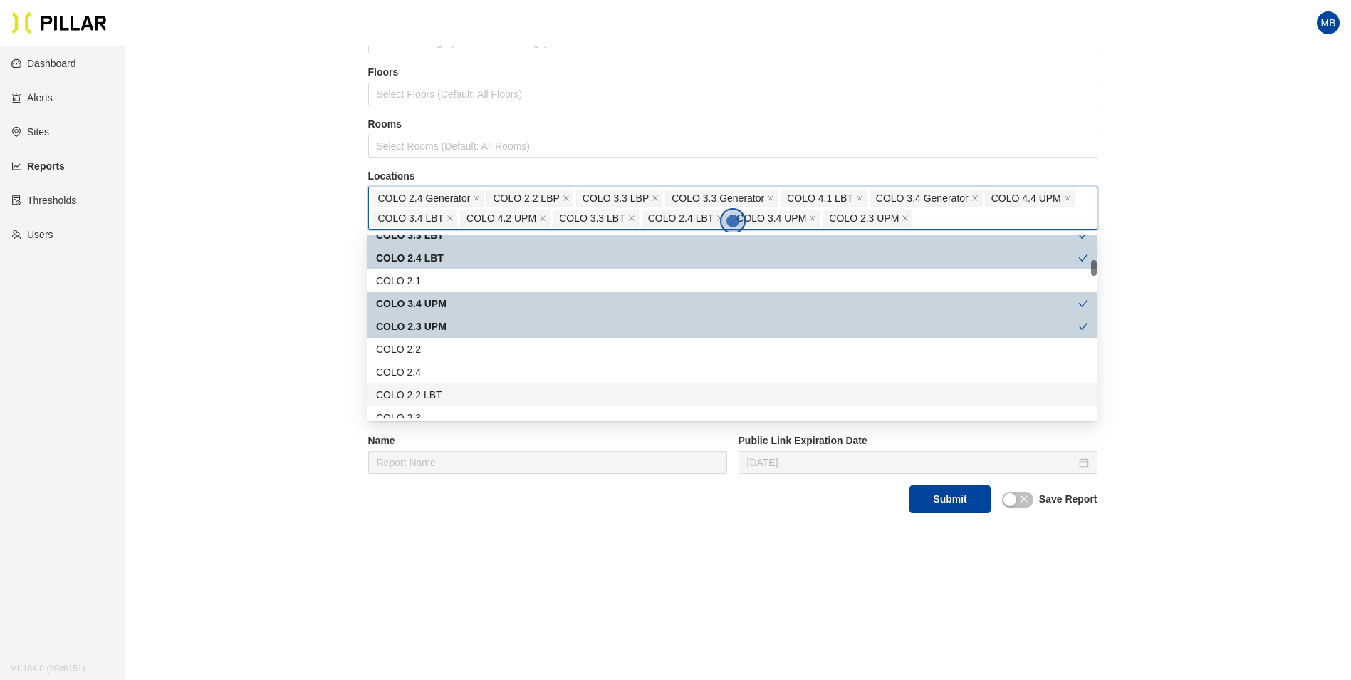
click at [469, 389] on div "COLO 2.2 LBT" at bounding box center [732, 395] width 712 height 16
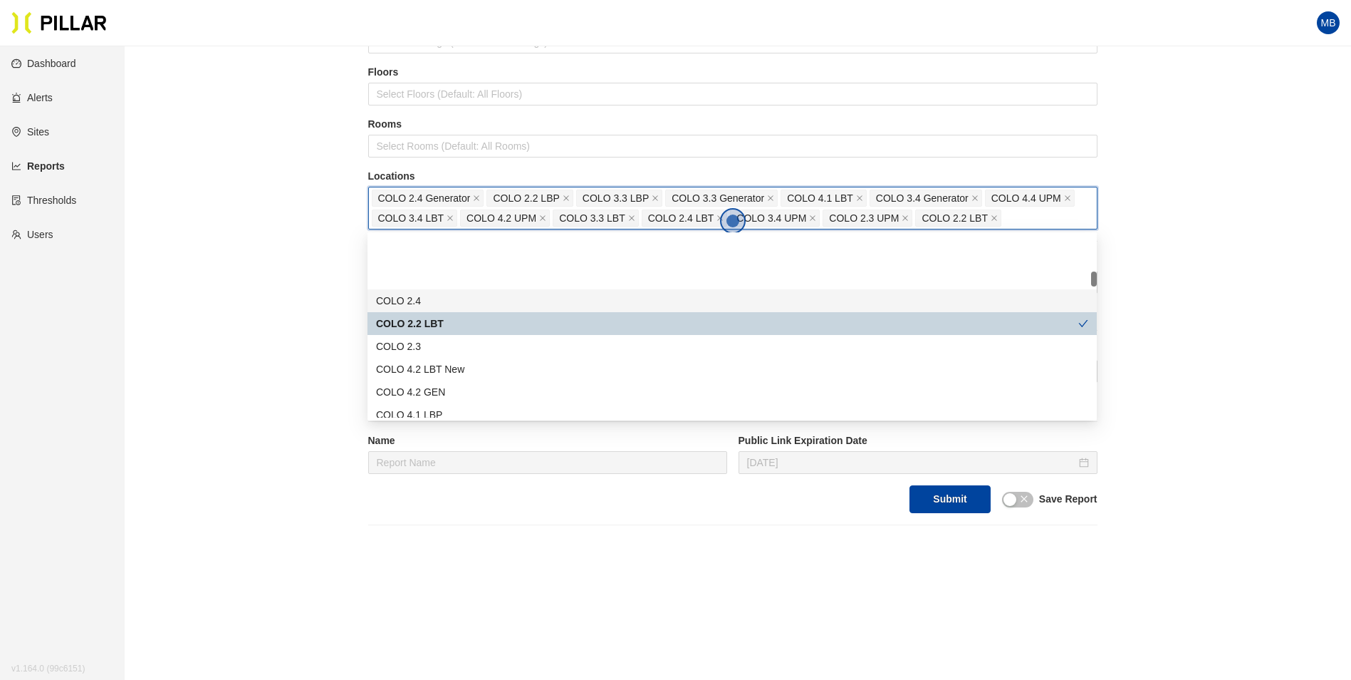
scroll to position [427, 0]
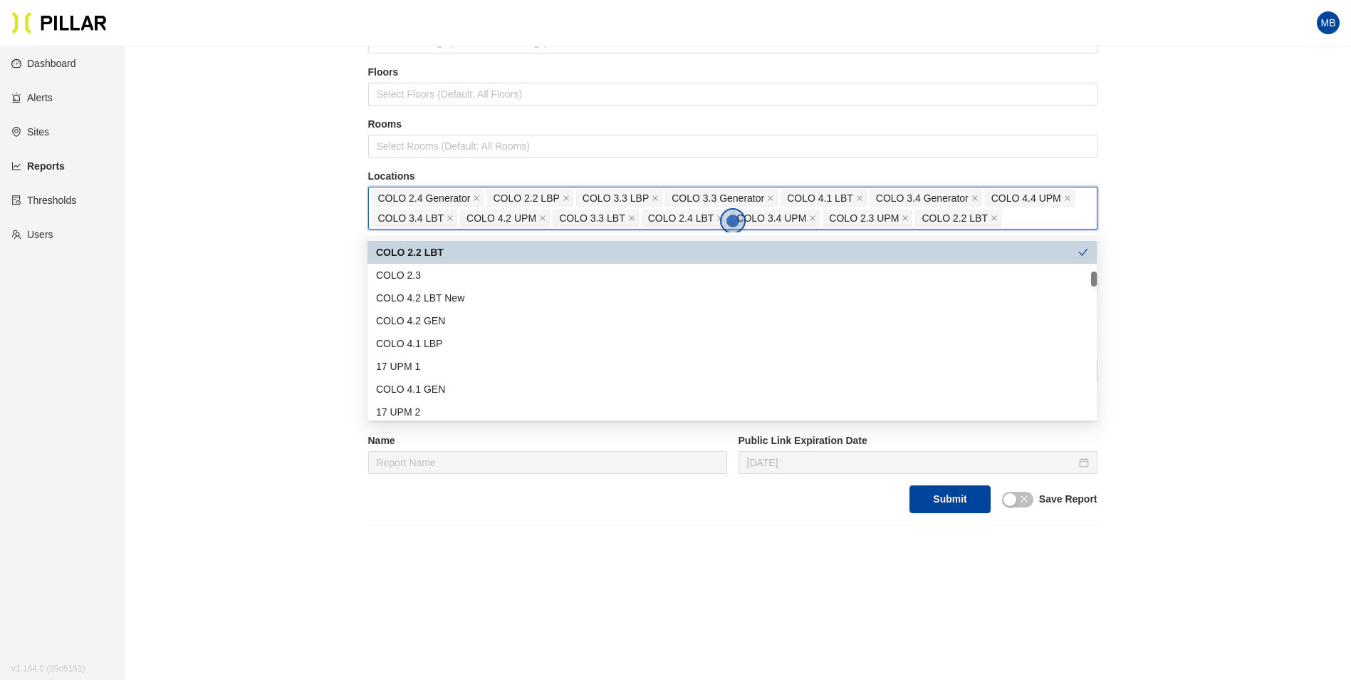
click at [477, 296] on div "COLO 4.2 LBT New" at bounding box center [732, 298] width 712 height 16
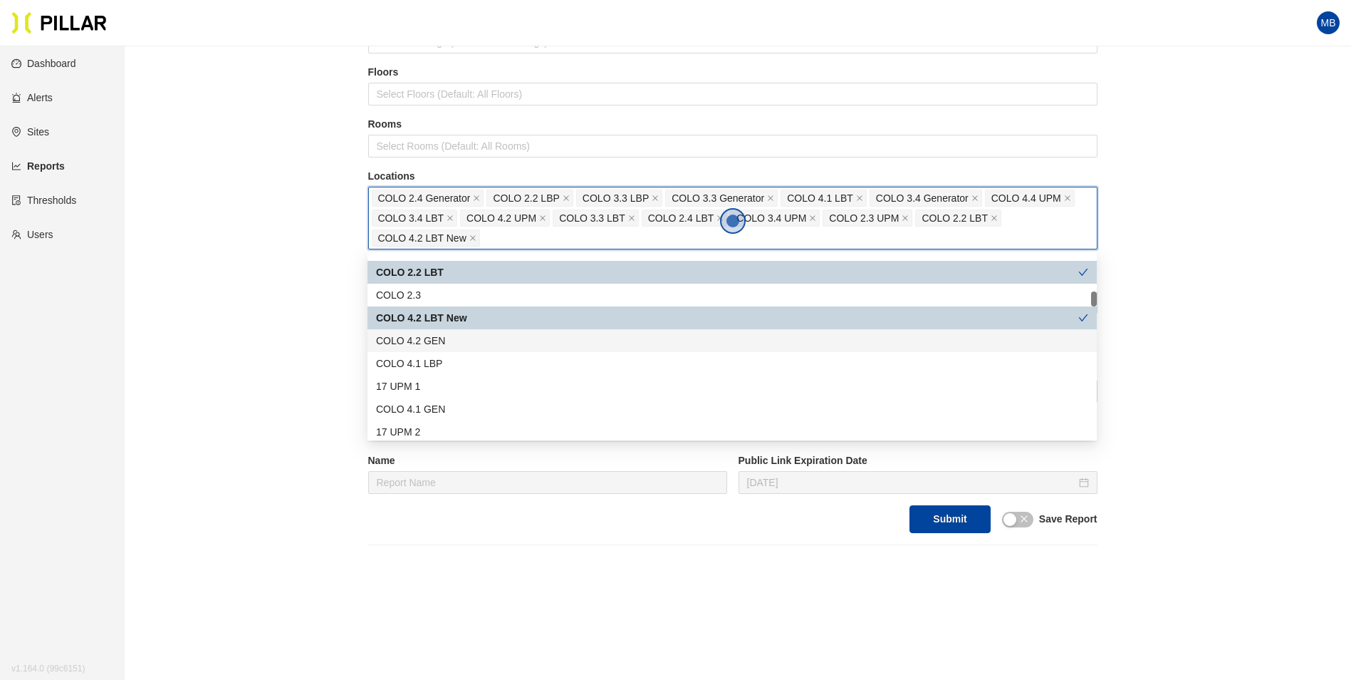
click at [458, 344] on div "COLO 4.2 GEN" at bounding box center [732, 341] width 712 height 16
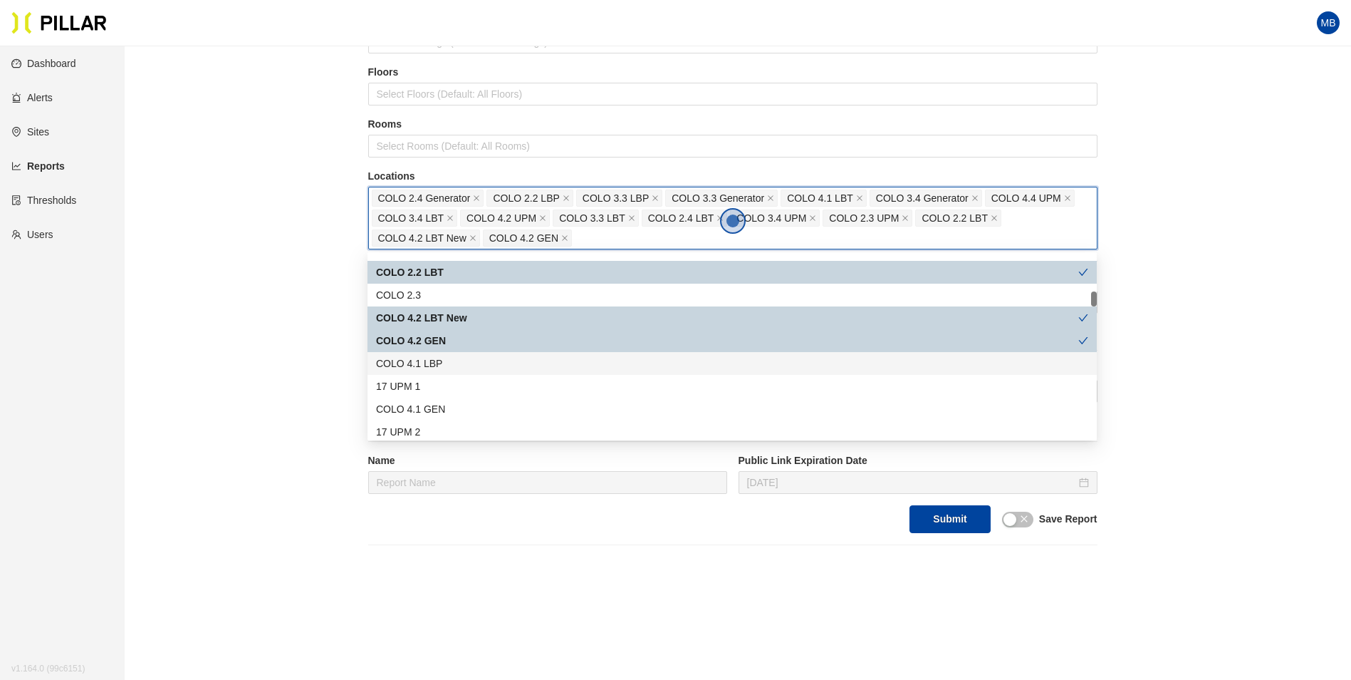
click at [455, 358] on div "COLO 4.1 LBP" at bounding box center [732, 364] width 712 height 16
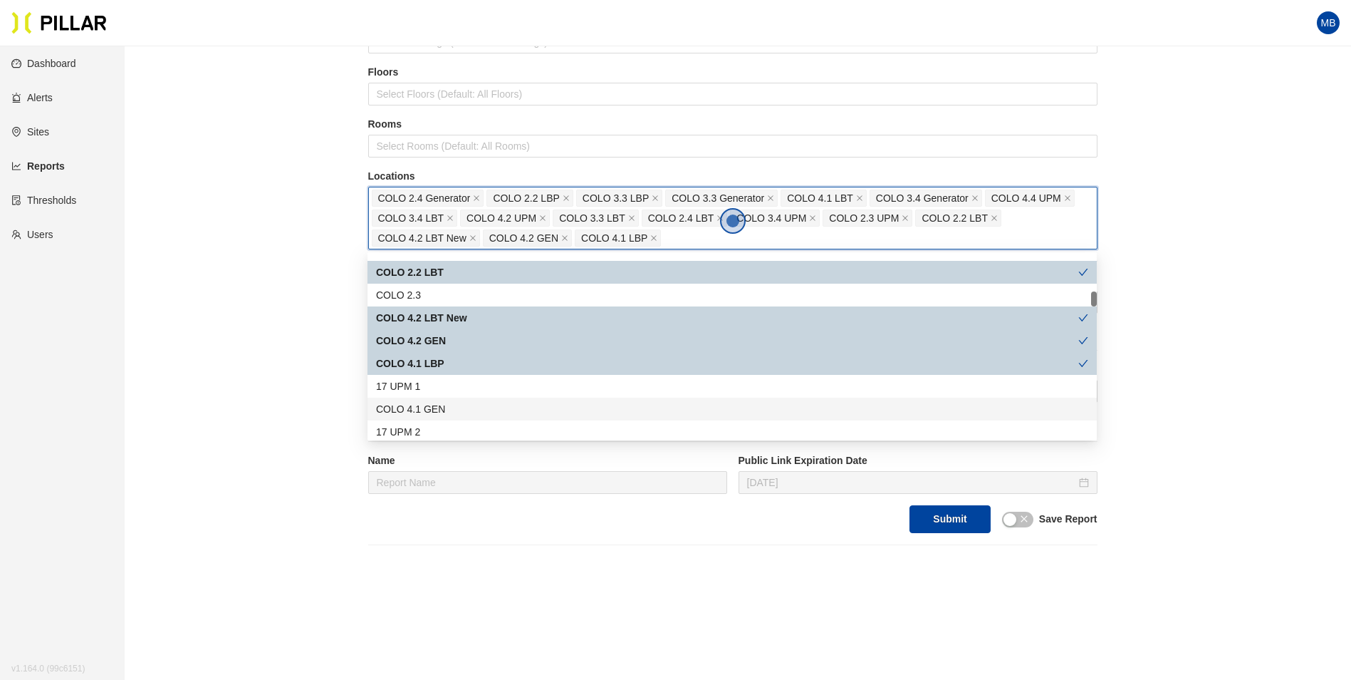
click at [444, 413] on div "COLO 4.1 GEN" at bounding box center [732, 409] width 712 height 16
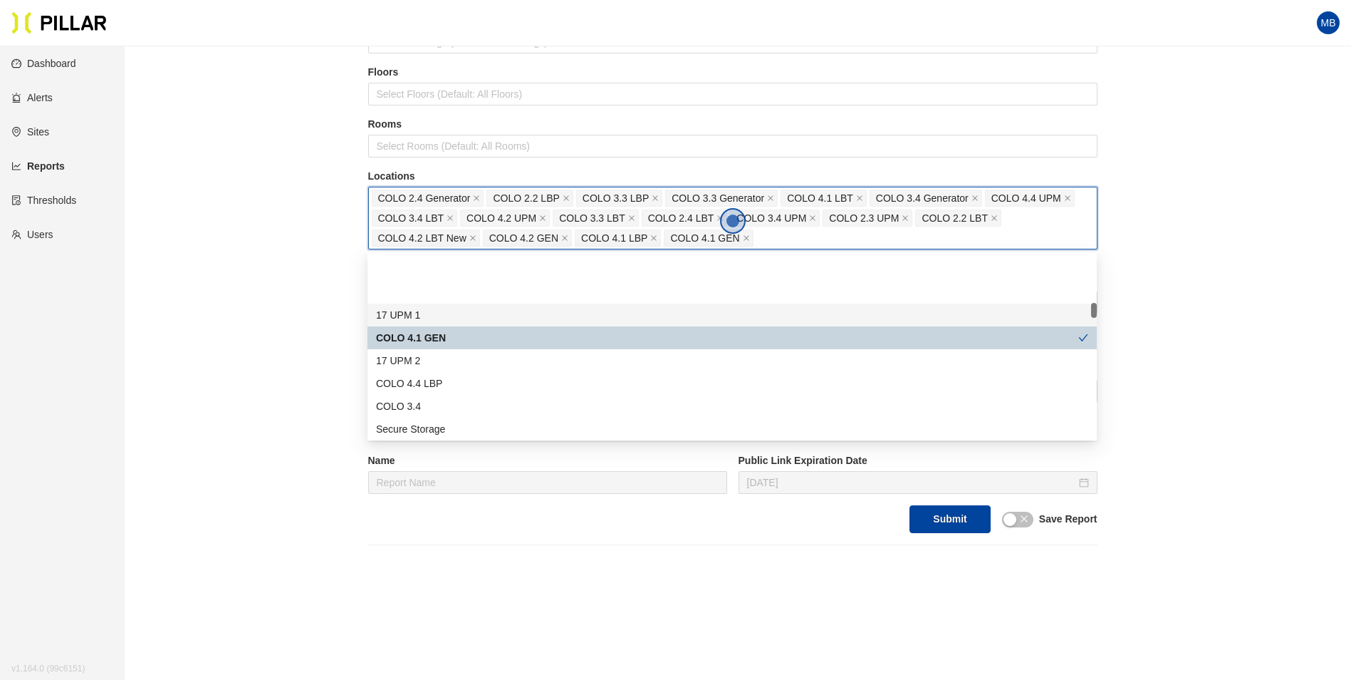
scroll to position [570, 0]
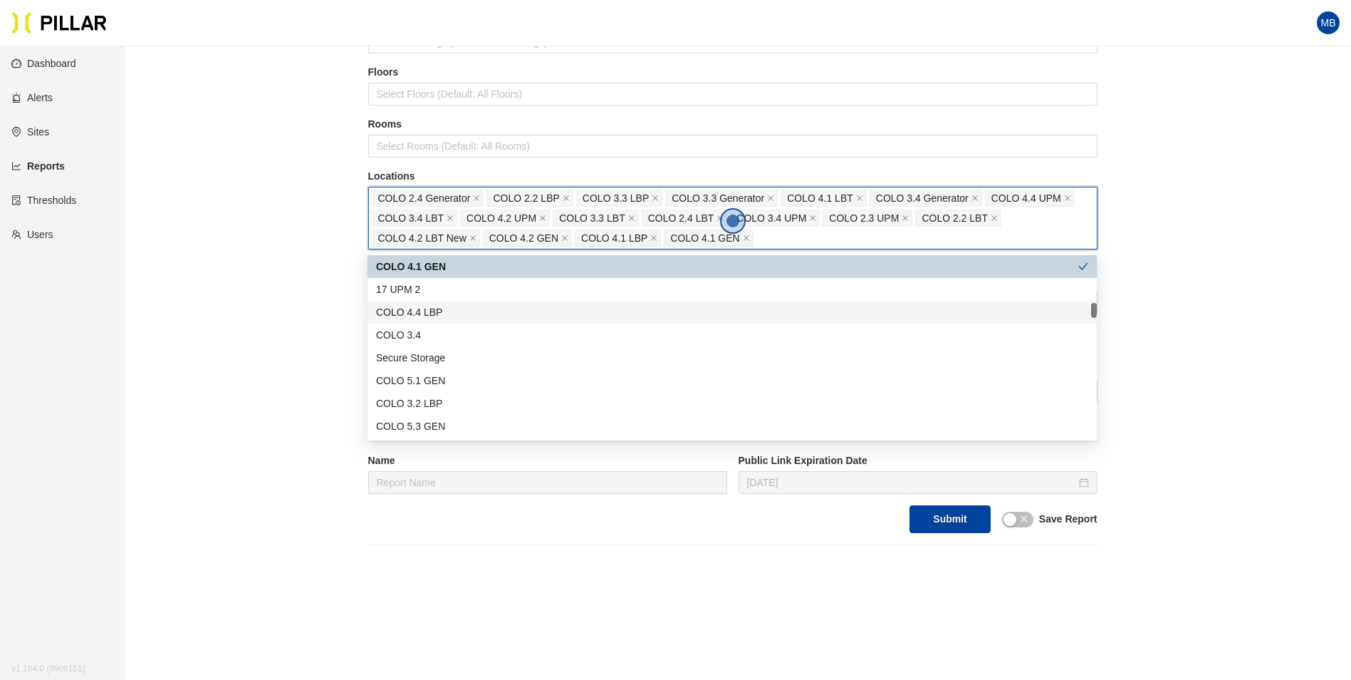
click at [449, 313] on div "COLO 4.4 LBP" at bounding box center [732, 312] width 712 height 16
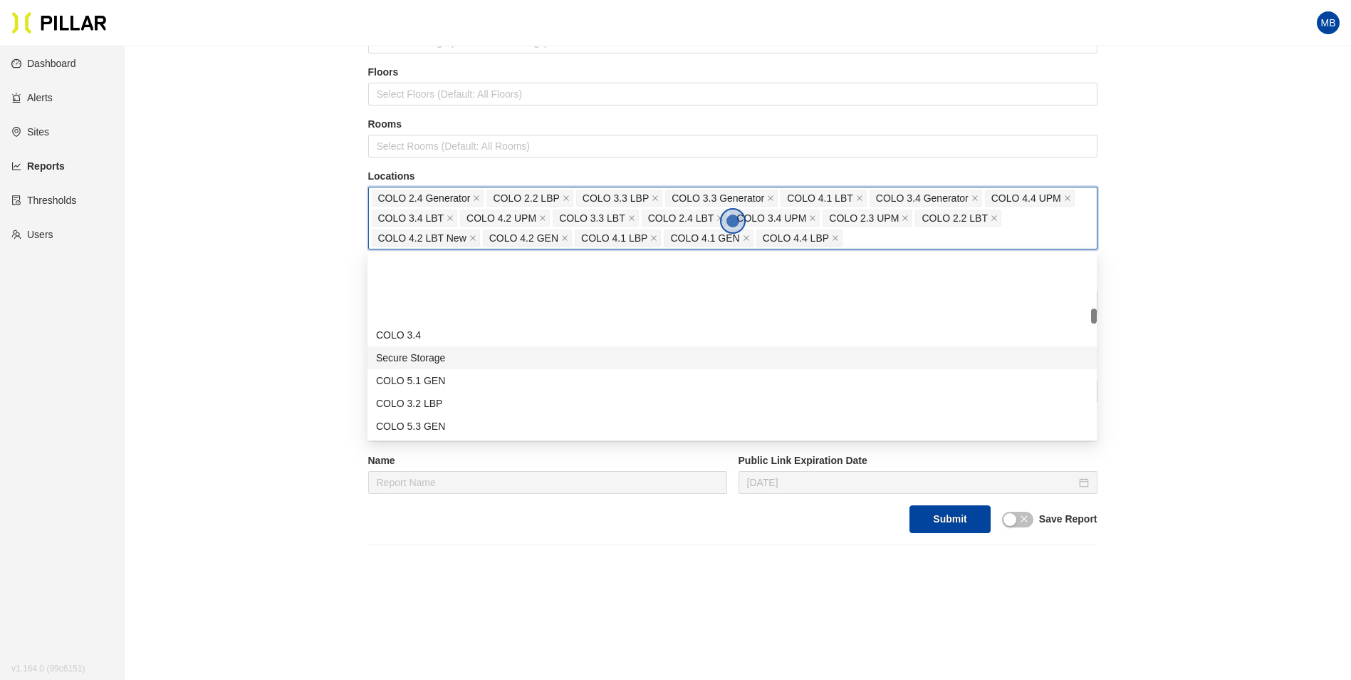
scroll to position [641, 0]
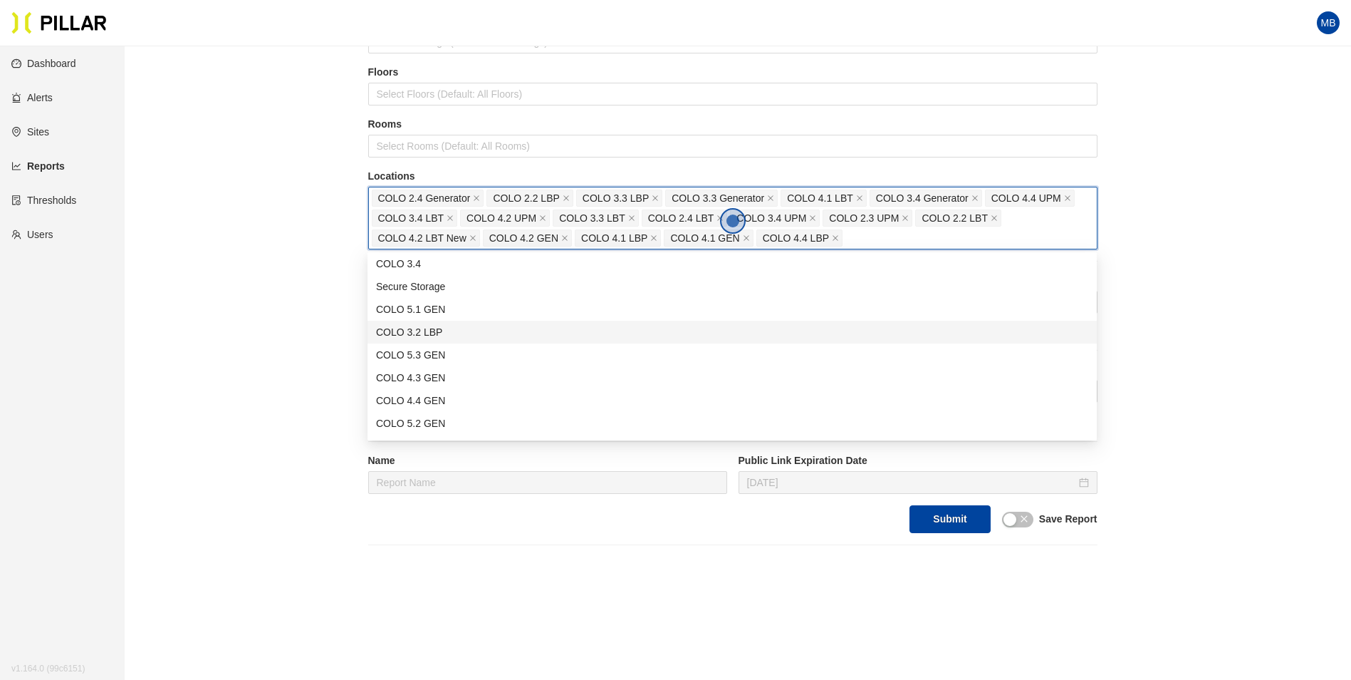
click at [469, 333] on div "COLO 3.2 LBP" at bounding box center [732, 332] width 712 height 16
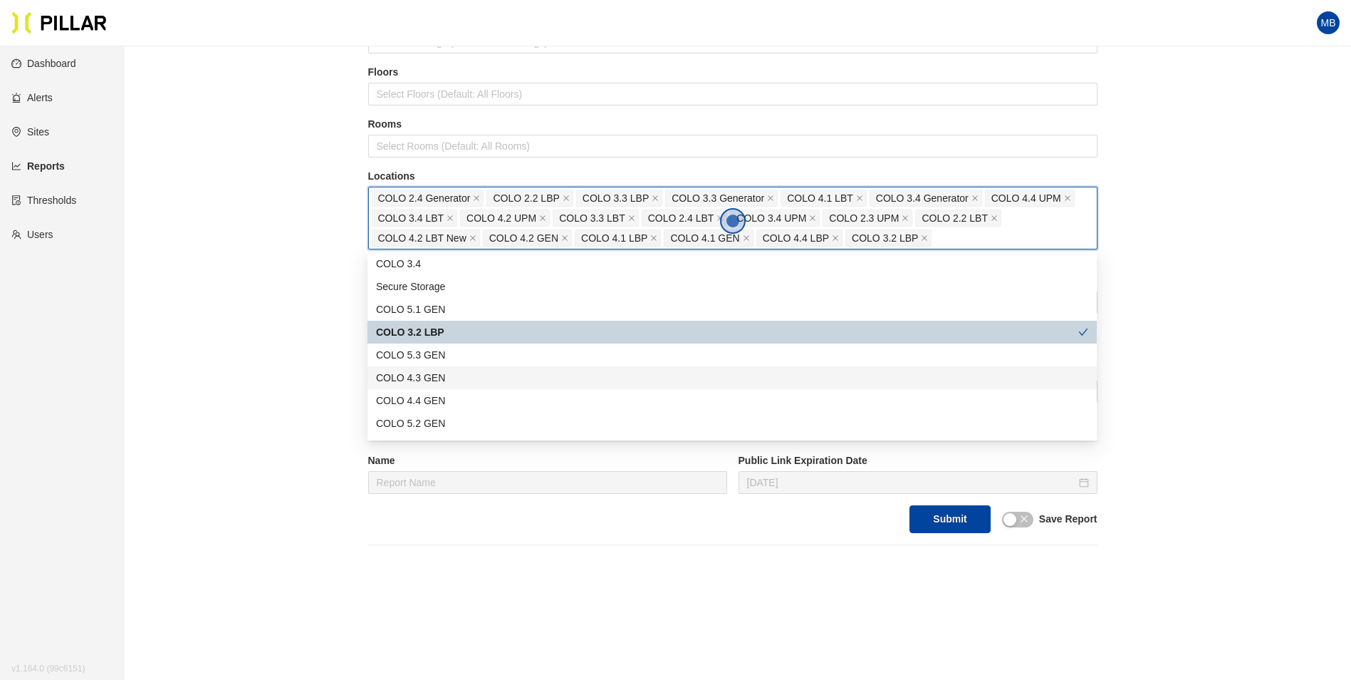
click at [469, 383] on div "COLO 4.3 GEN" at bounding box center [732, 378] width 712 height 16
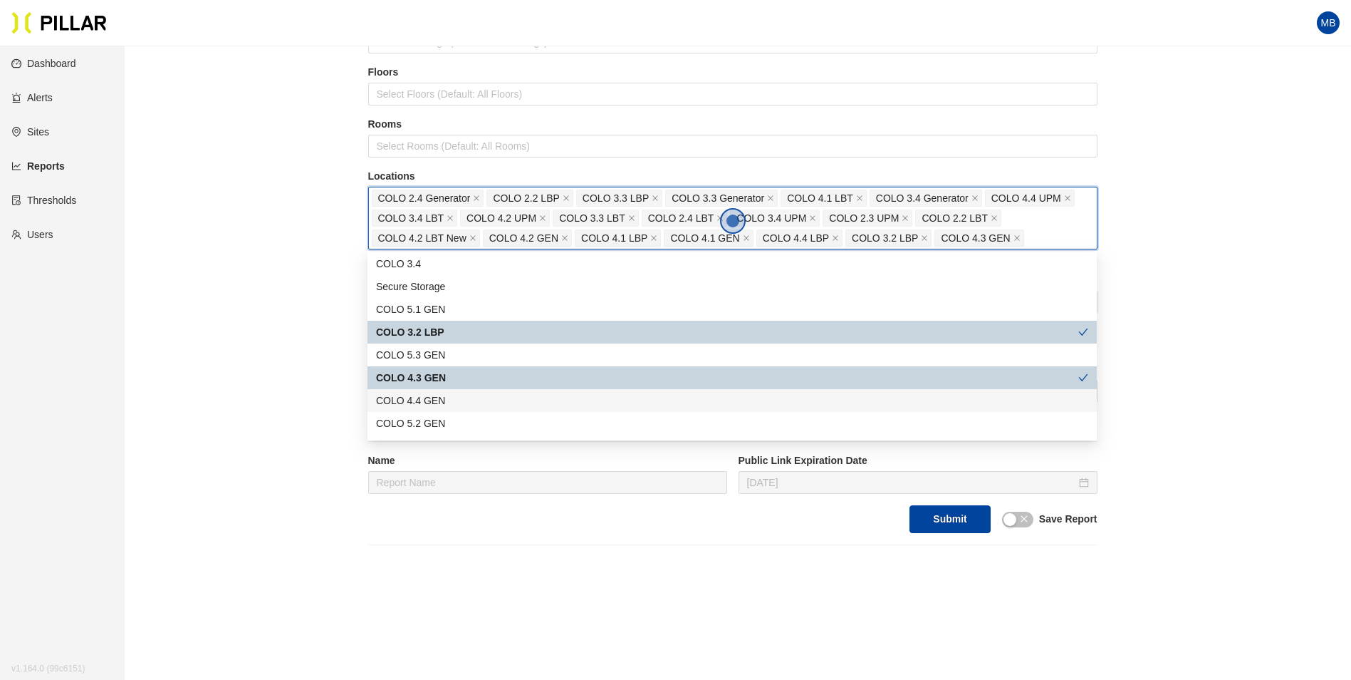
click at [468, 395] on div "COLO 4.4 GEN" at bounding box center [732, 401] width 712 height 16
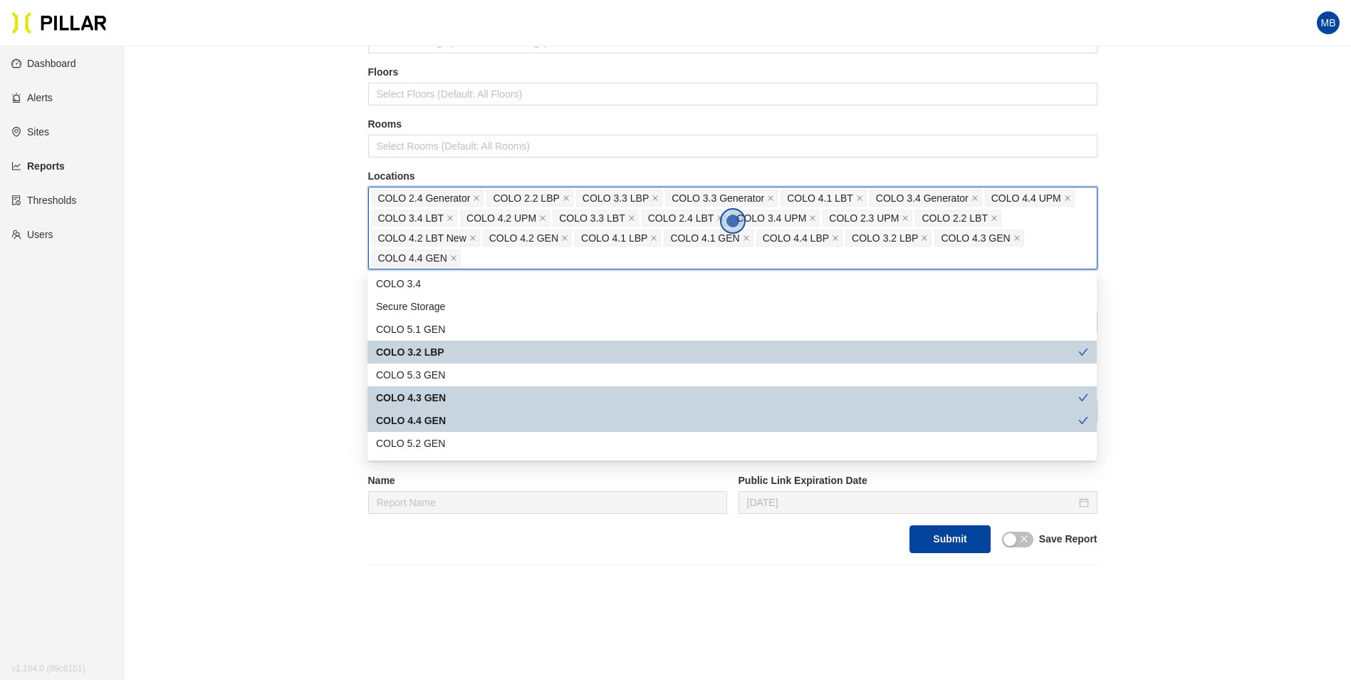
scroll to position [712, 0]
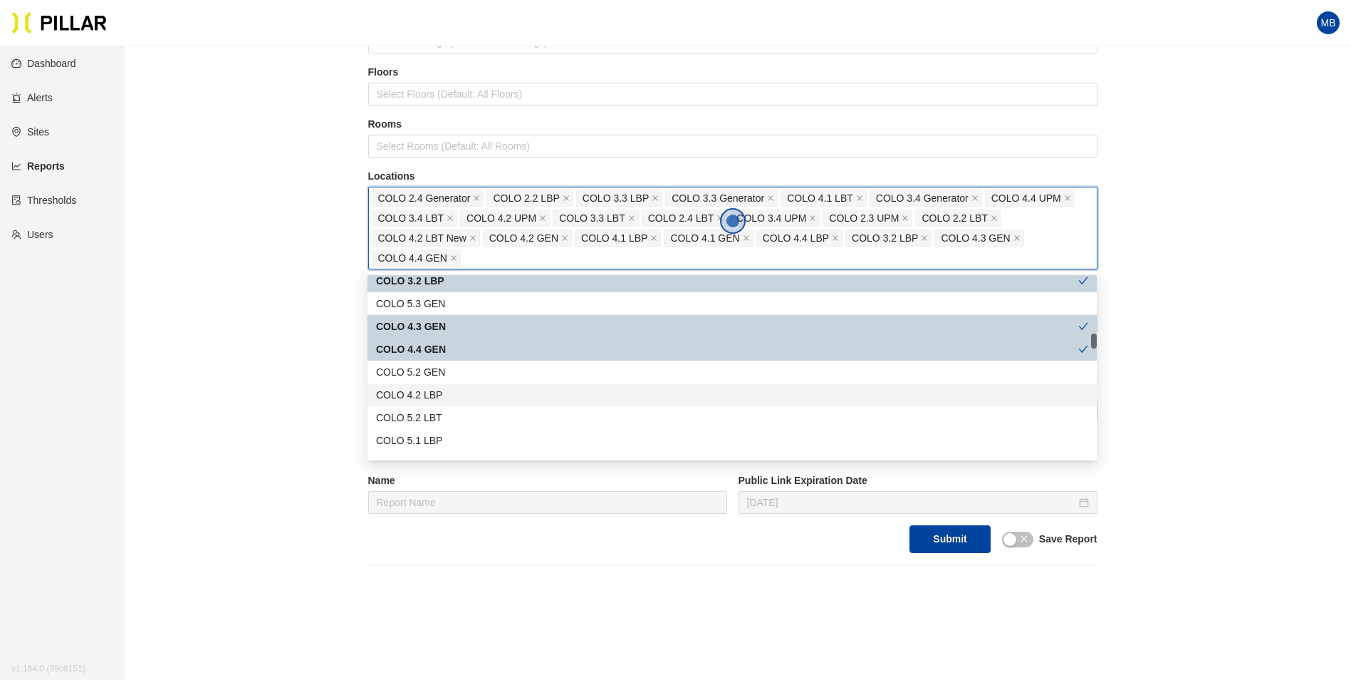
click at [460, 396] on div "COLO 4.2 LBP" at bounding box center [732, 395] width 712 height 16
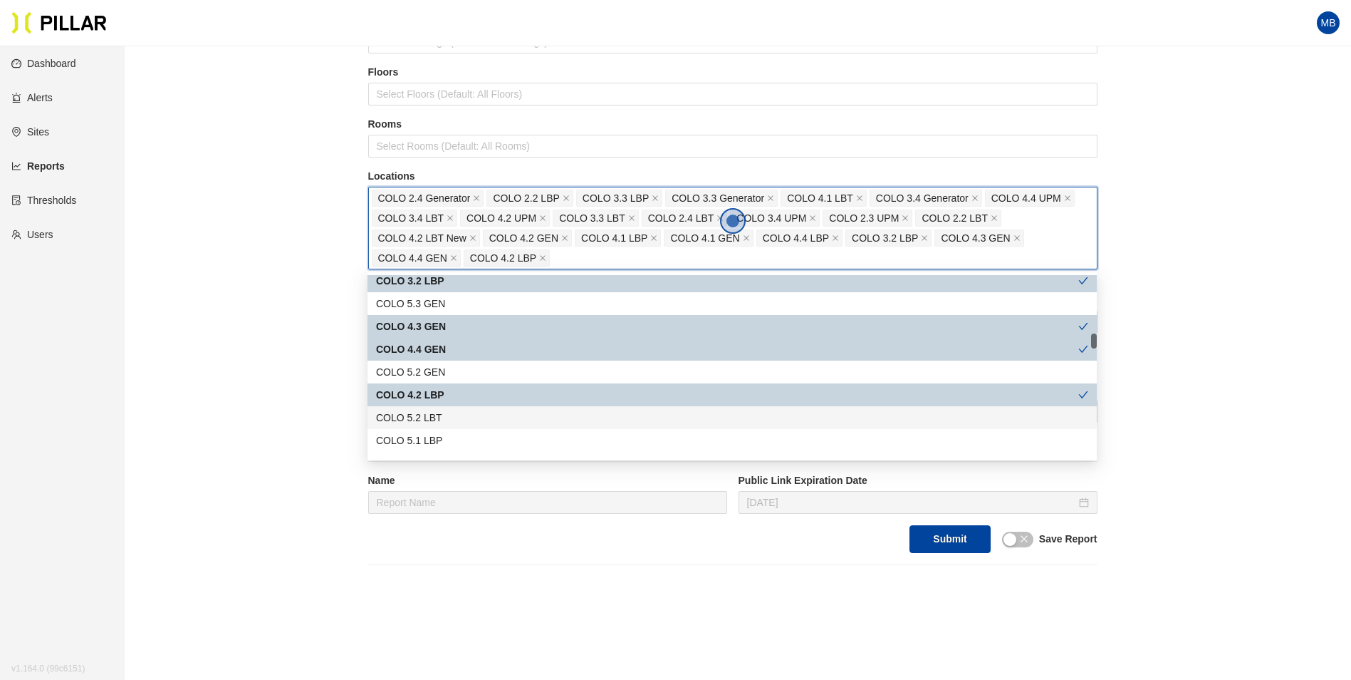
click at [460, 416] on div "COLO 5.2 LBT" at bounding box center [732, 418] width 712 height 16
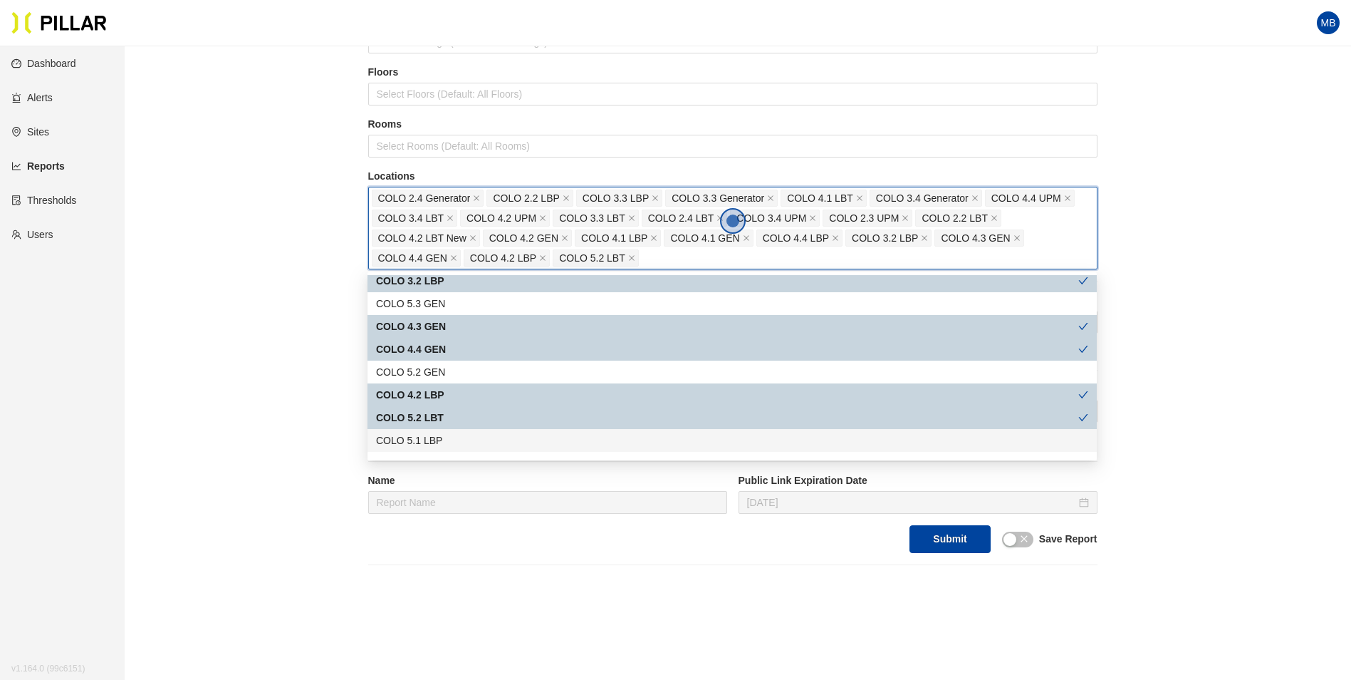
click at [461, 435] on div "COLO 5.1 LBP" at bounding box center [732, 440] width 712 height 16
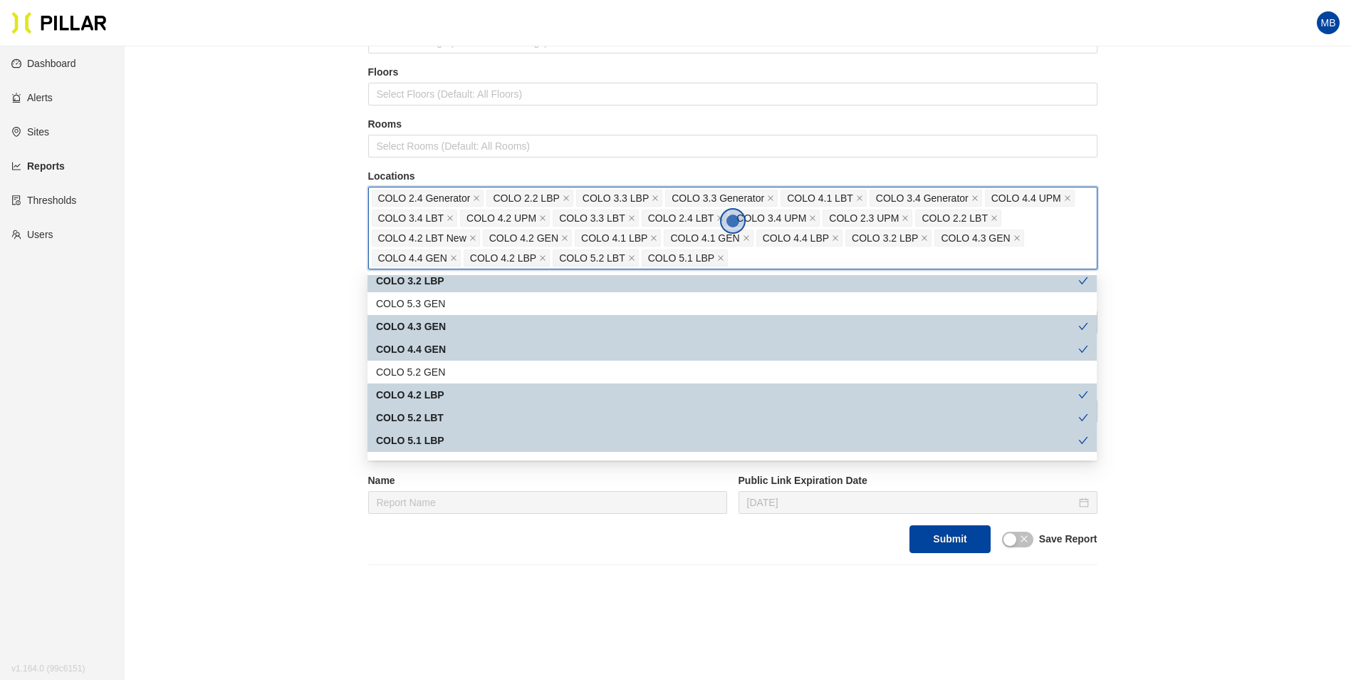
scroll to position [784, 0]
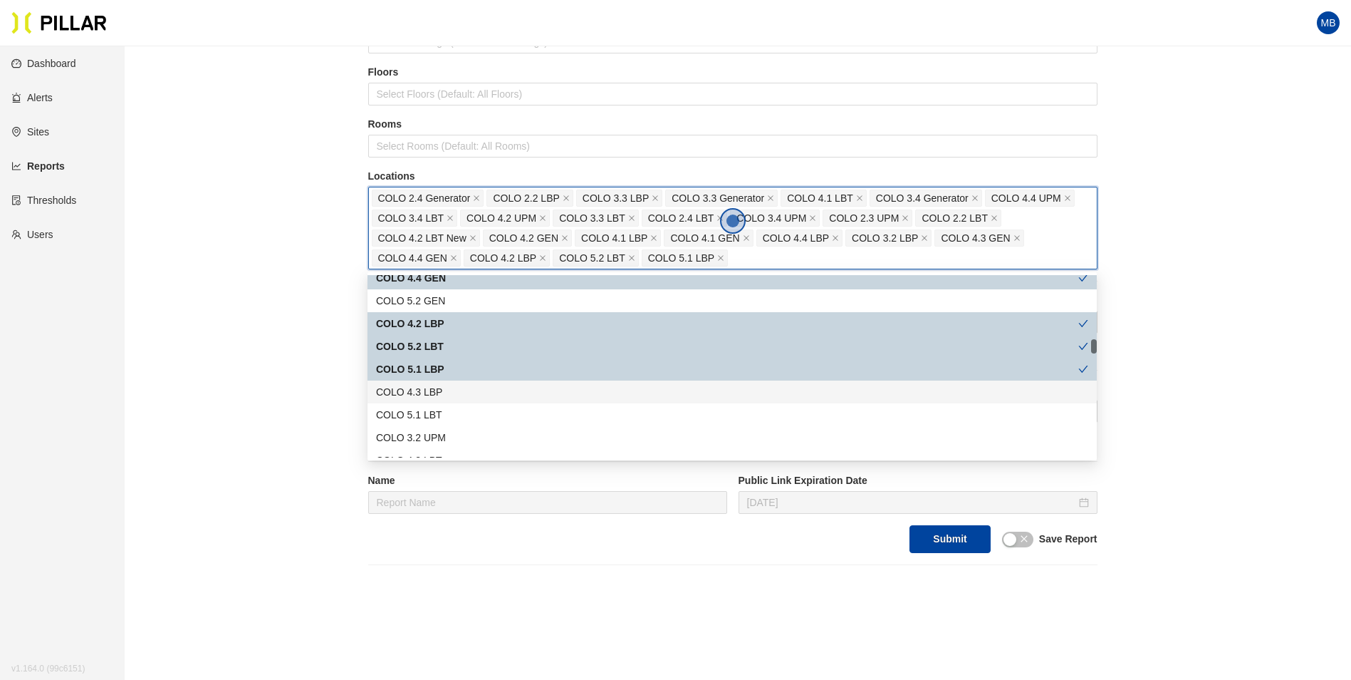
click at [458, 388] on div "COLO 4.3 LBP" at bounding box center [732, 392] width 712 height 16
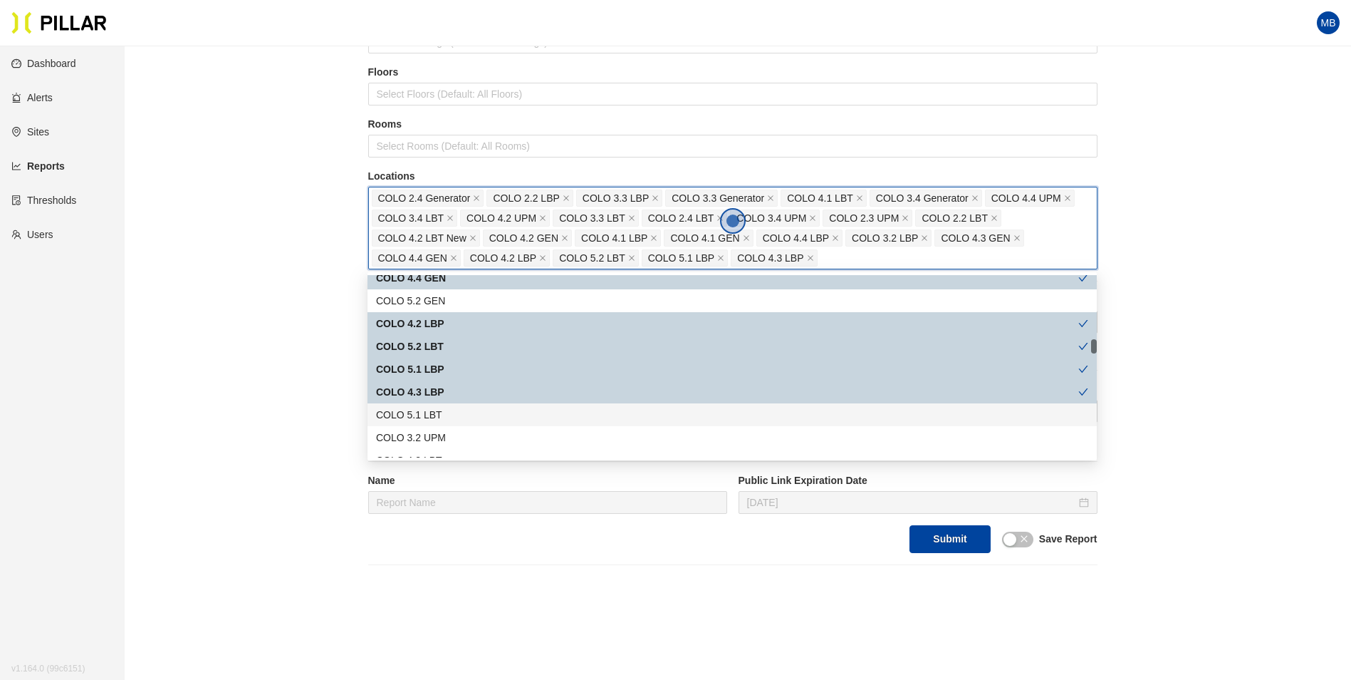
click at [458, 415] on div "COLO 5.1 LBT" at bounding box center [732, 415] width 712 height 16
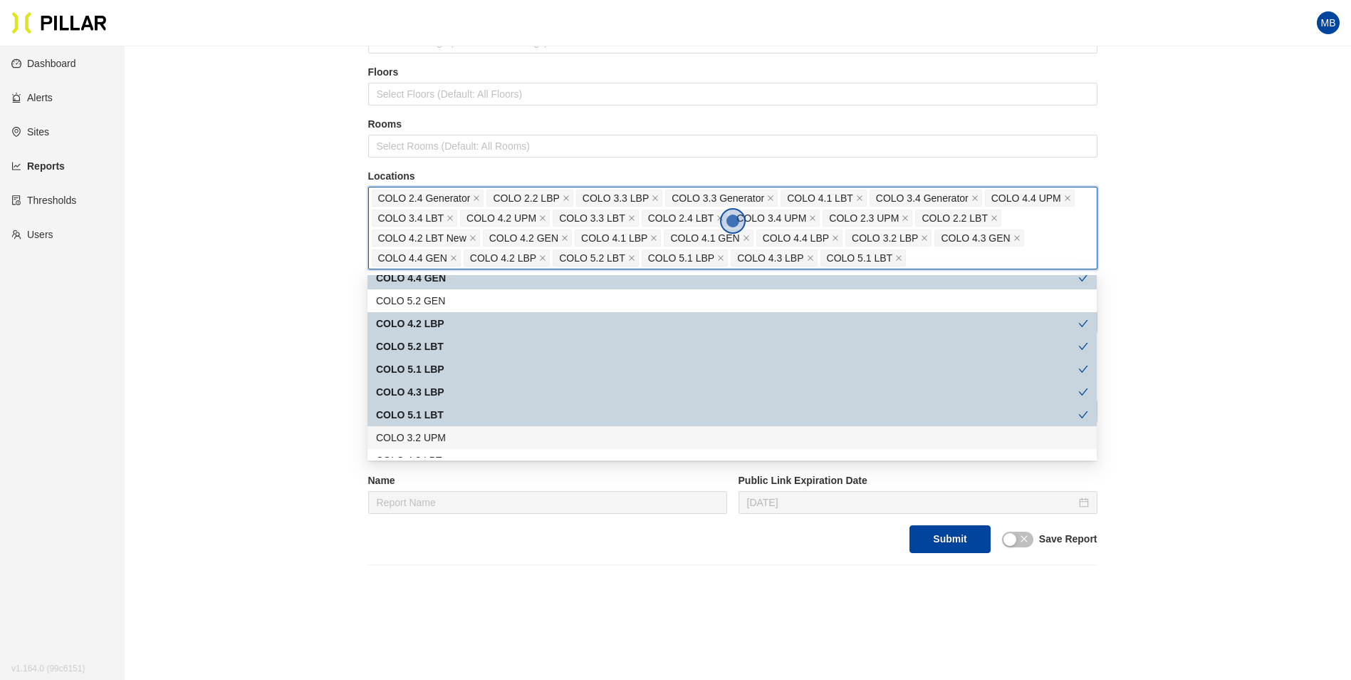
click at [460, 439] on div "COLO 3.2 UPM" at bounding box center [732, 438] width 712 height 16
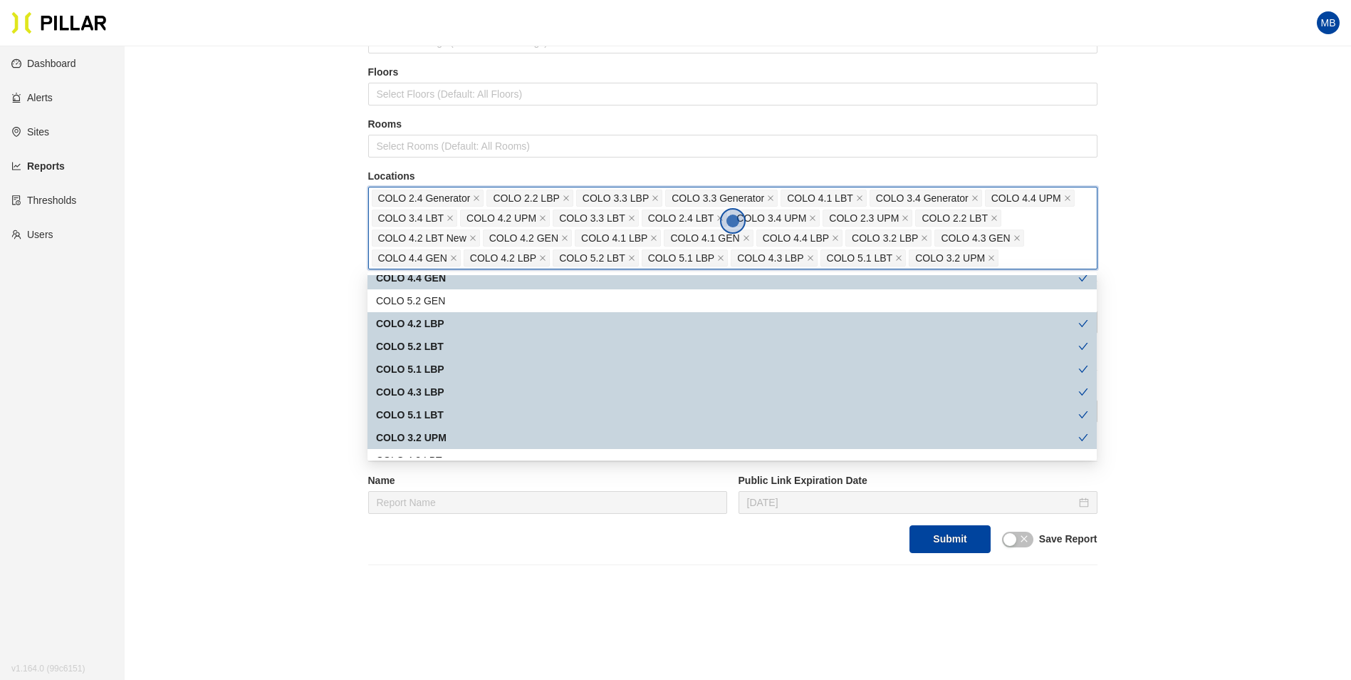
scroll to position [855, 0]
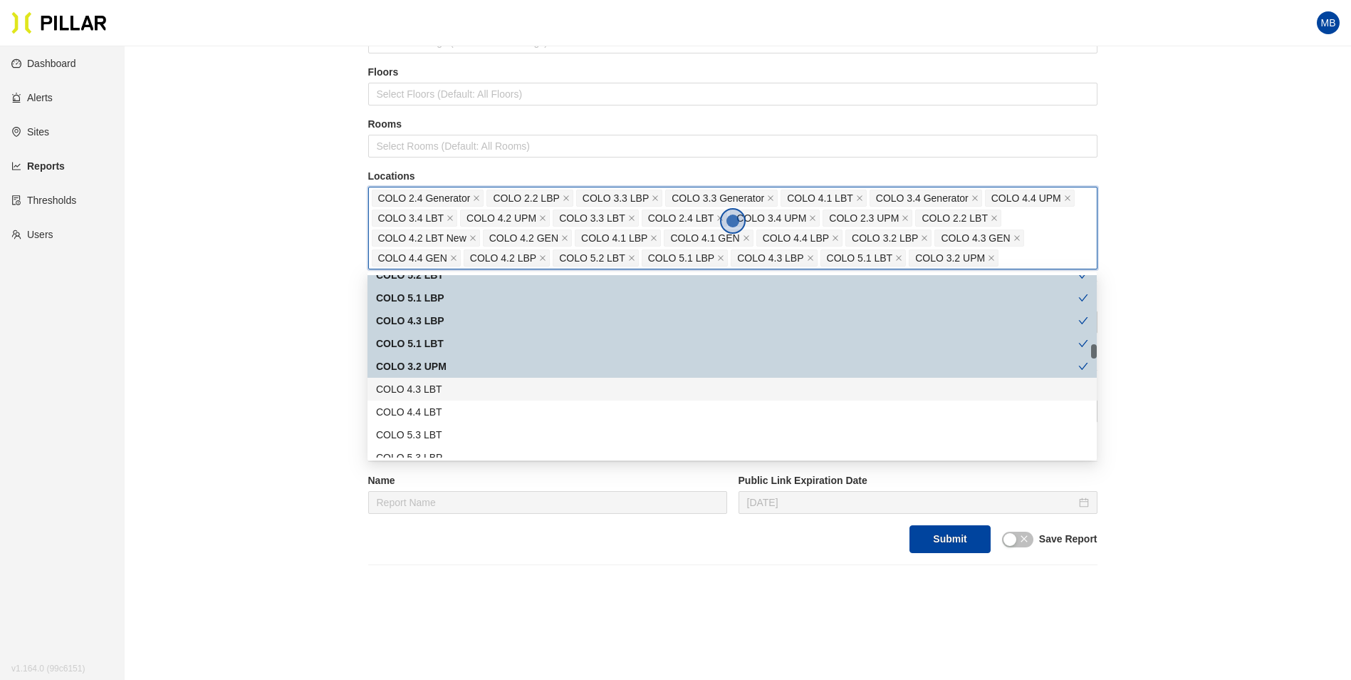
click at [452, 388] on div "COLO 4.3 LBT" at bounding box center [732, 389] width 712 height 16
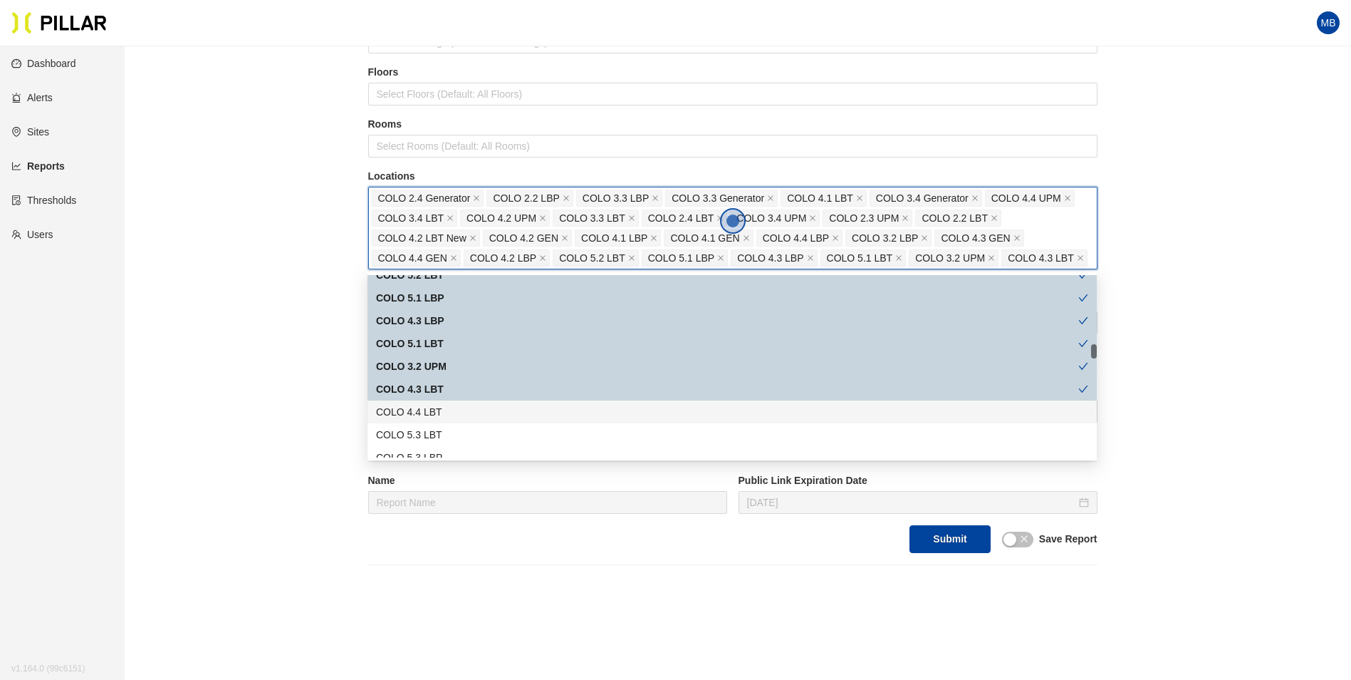
click at [452, 405] on div "COLO 4.4 LBT" at bounding box center [732, 412] width 712 height 16
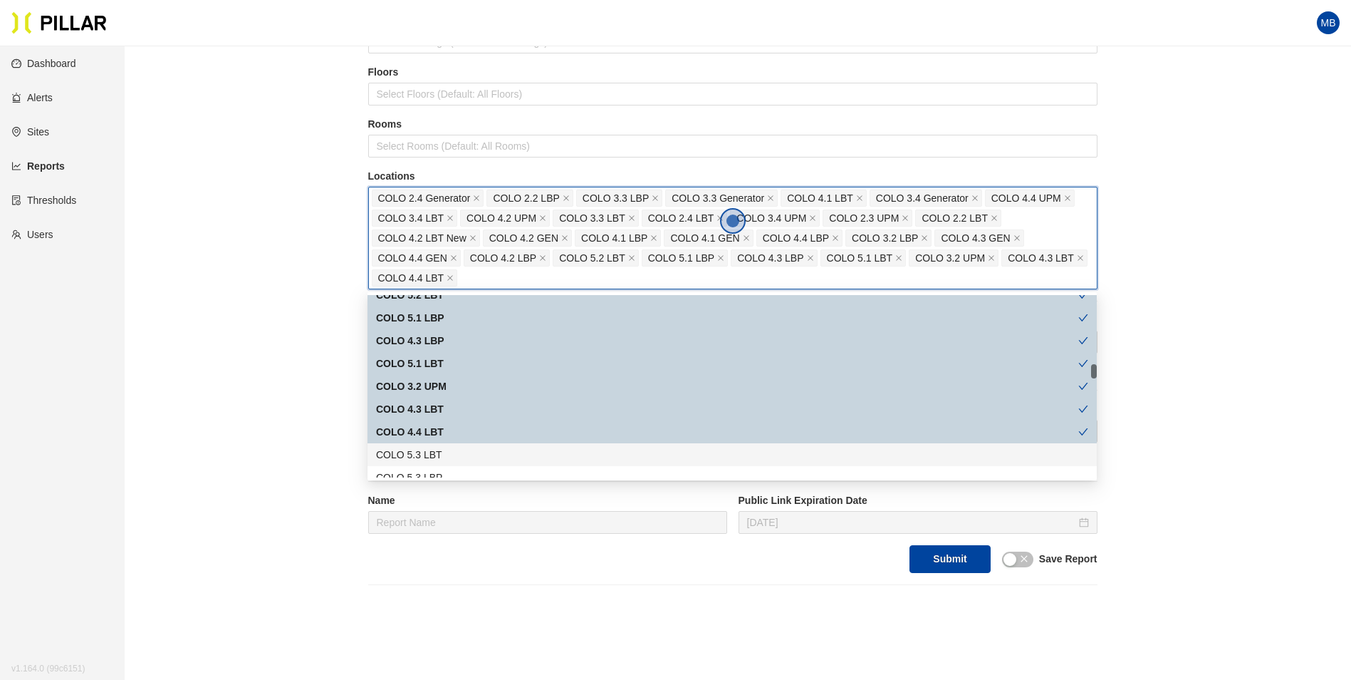
click at [450, 447] on div "COLO 5.3 LBT" at bounding box center [732, 455] width 712 height 16
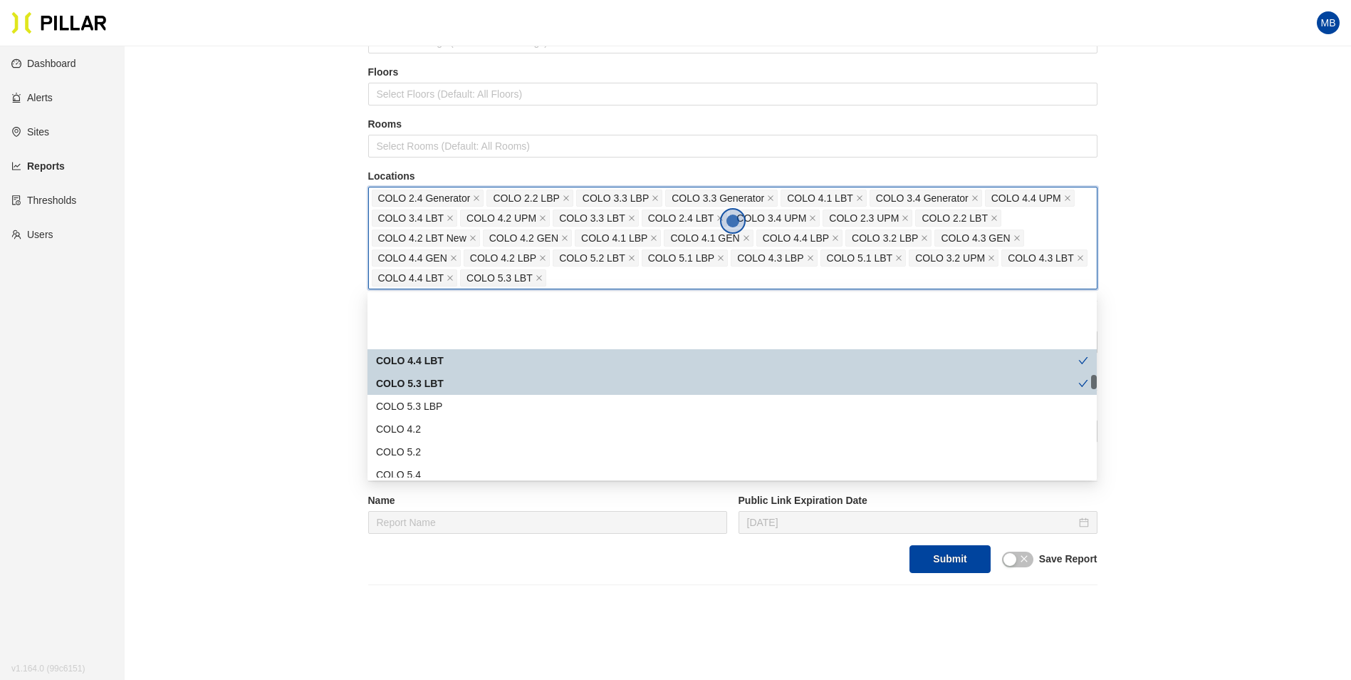
scroll to position [997, 0]
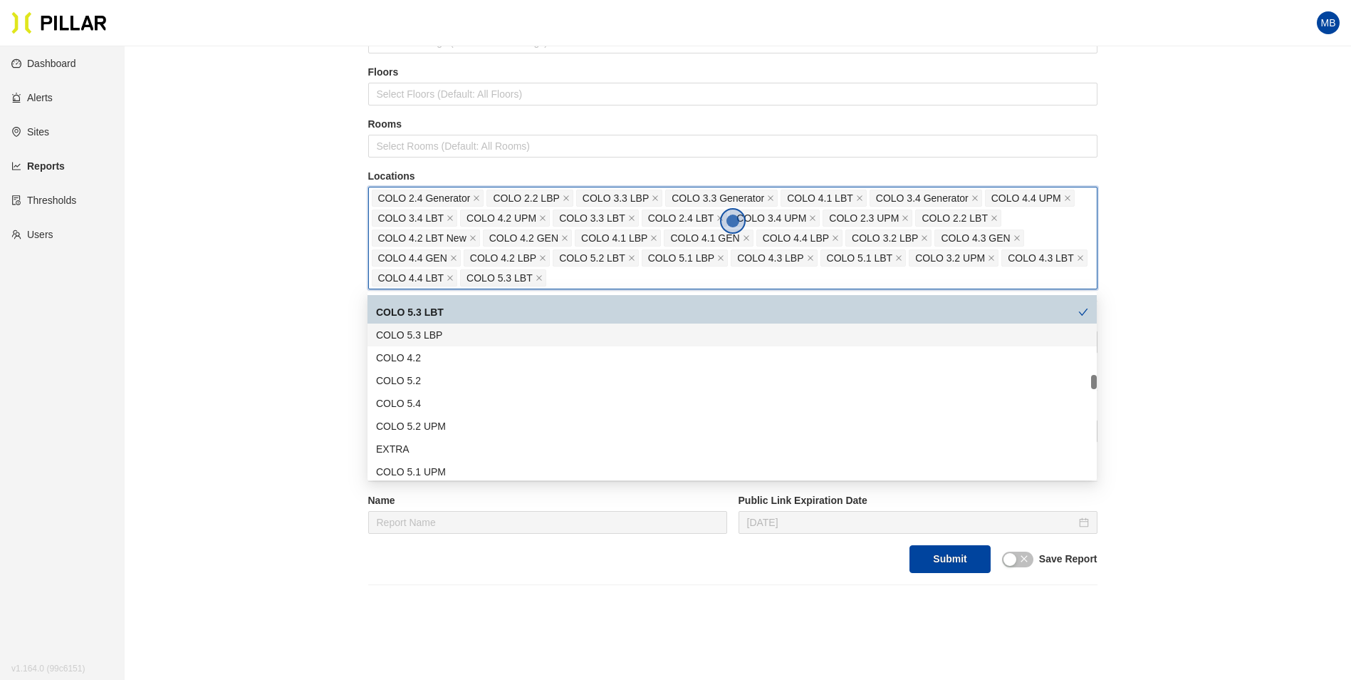
click at [442, 333] on div "COLO 5.3 LBP" at bounding box center [732, 335] width 712 height 16
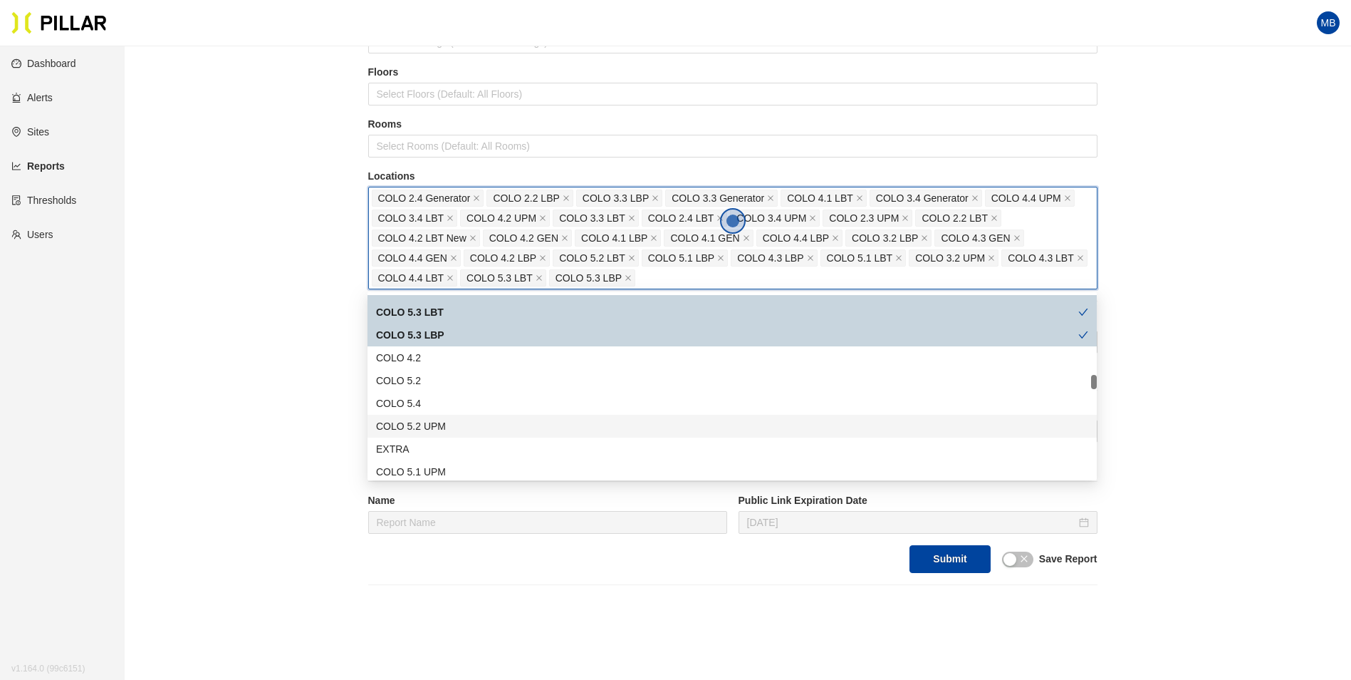
click at [459, 428] on div "COLO 5.2 UPM" at bounding box center [732, 426] width 712 height 16
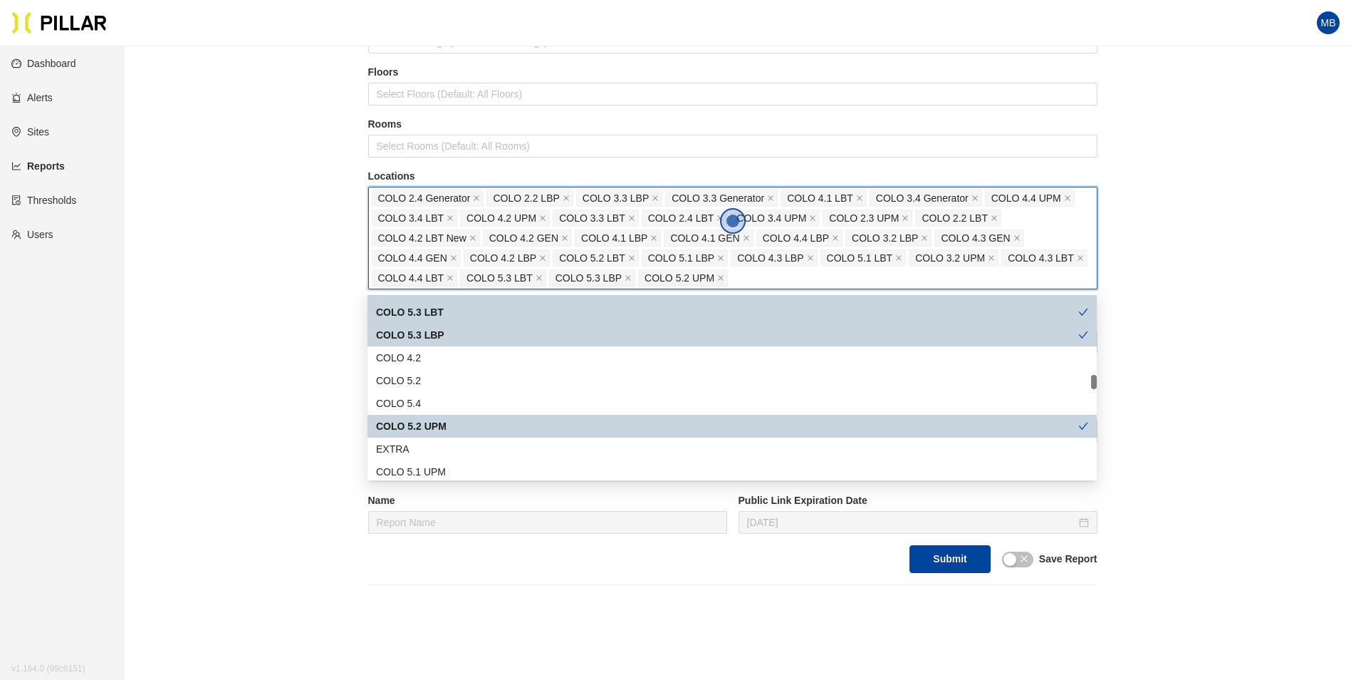
scroll to position [1069, 0]
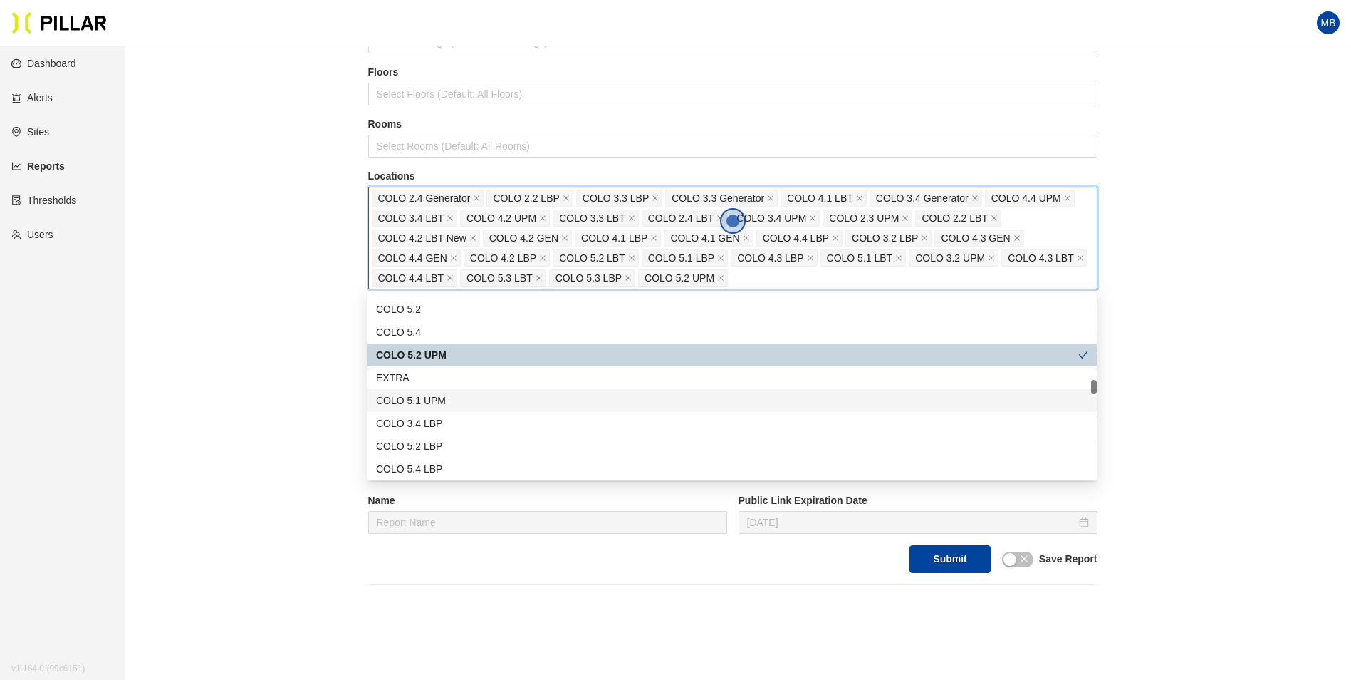
click at [453, 398] on div "COLO 5.1 UPM" at bounding box center [732, 401] width 712 height 16
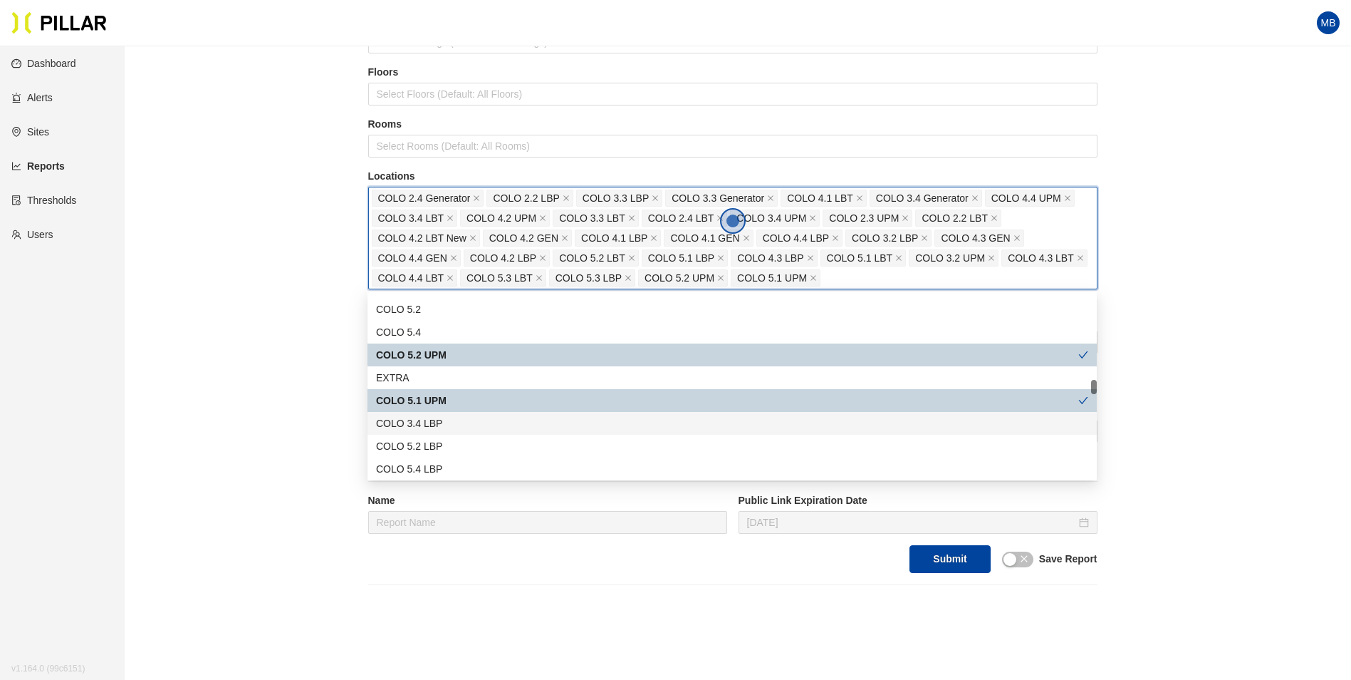
click at [453, 420] on div "COLO 3.4 LBP" at bounding box center [732, 423] width 712 height 16
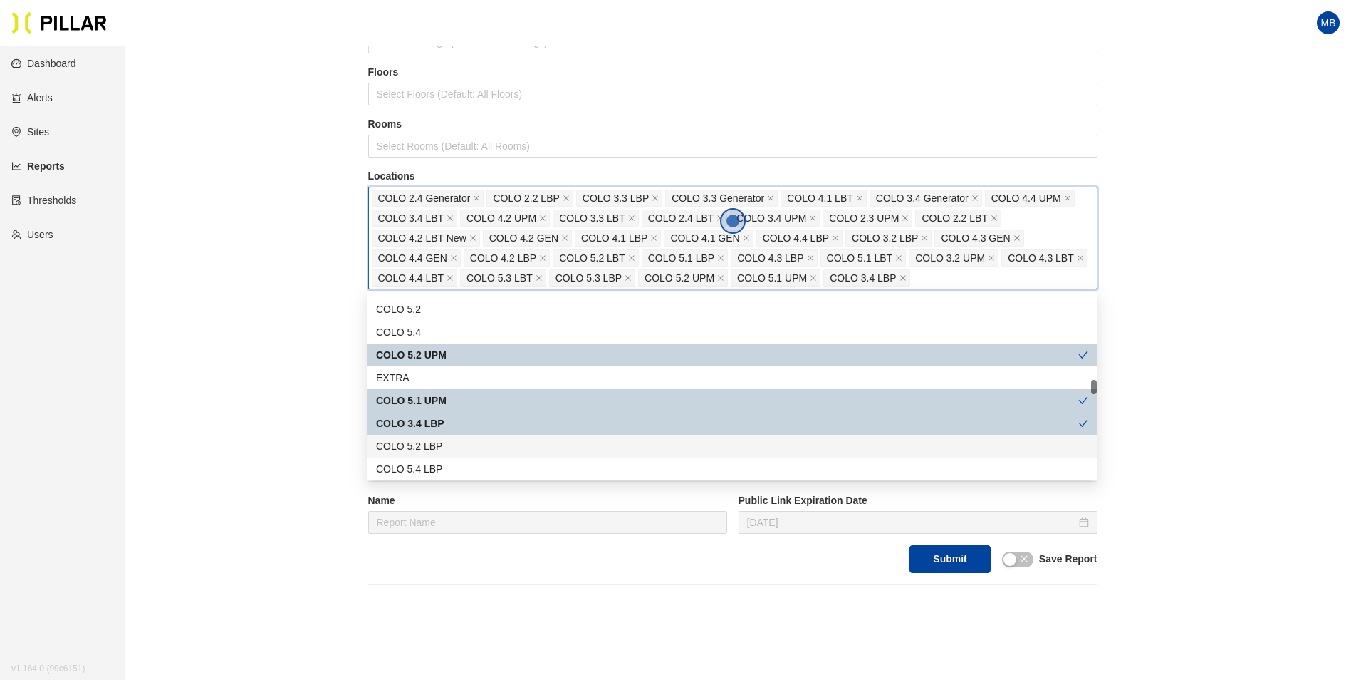
click at [453, 445] on div "COLO 5.2 LBP" at bounding box center [732, 446] width 712 height 16
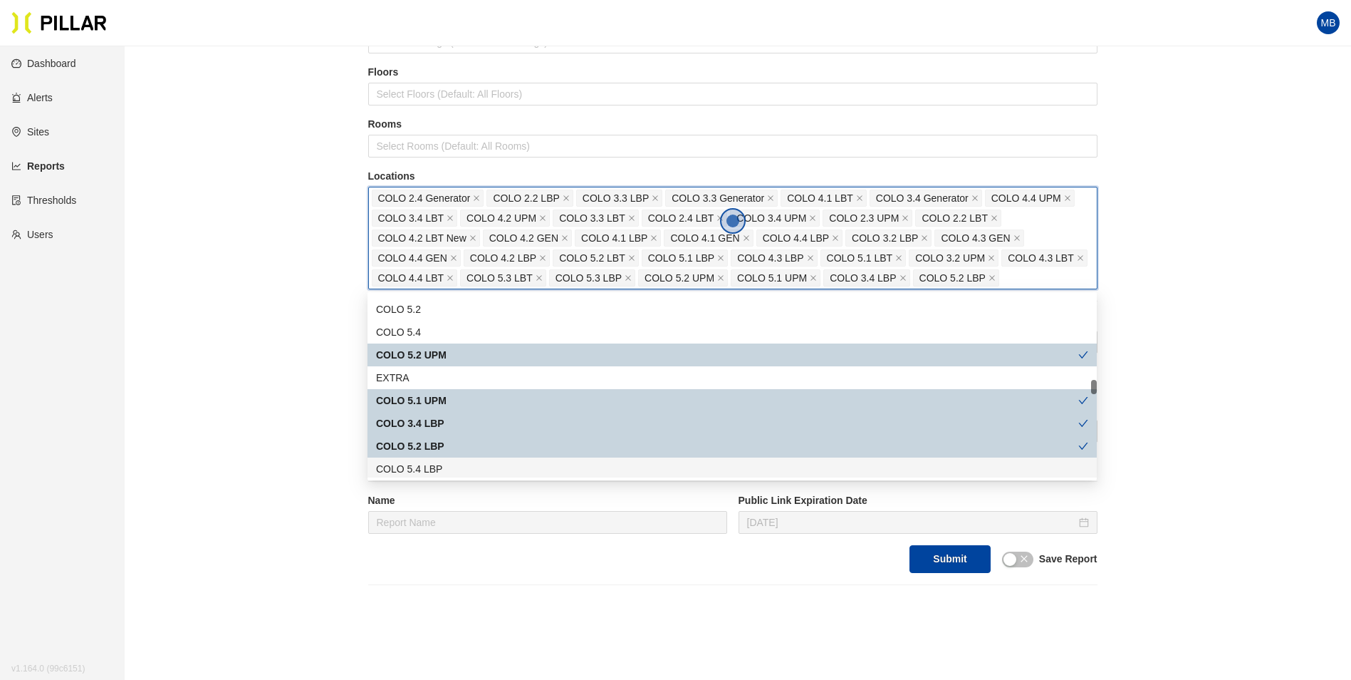
click at [453, 466] on div "COLO 5.4 LBP" at bounding box center [732, 469] width 712 height 16
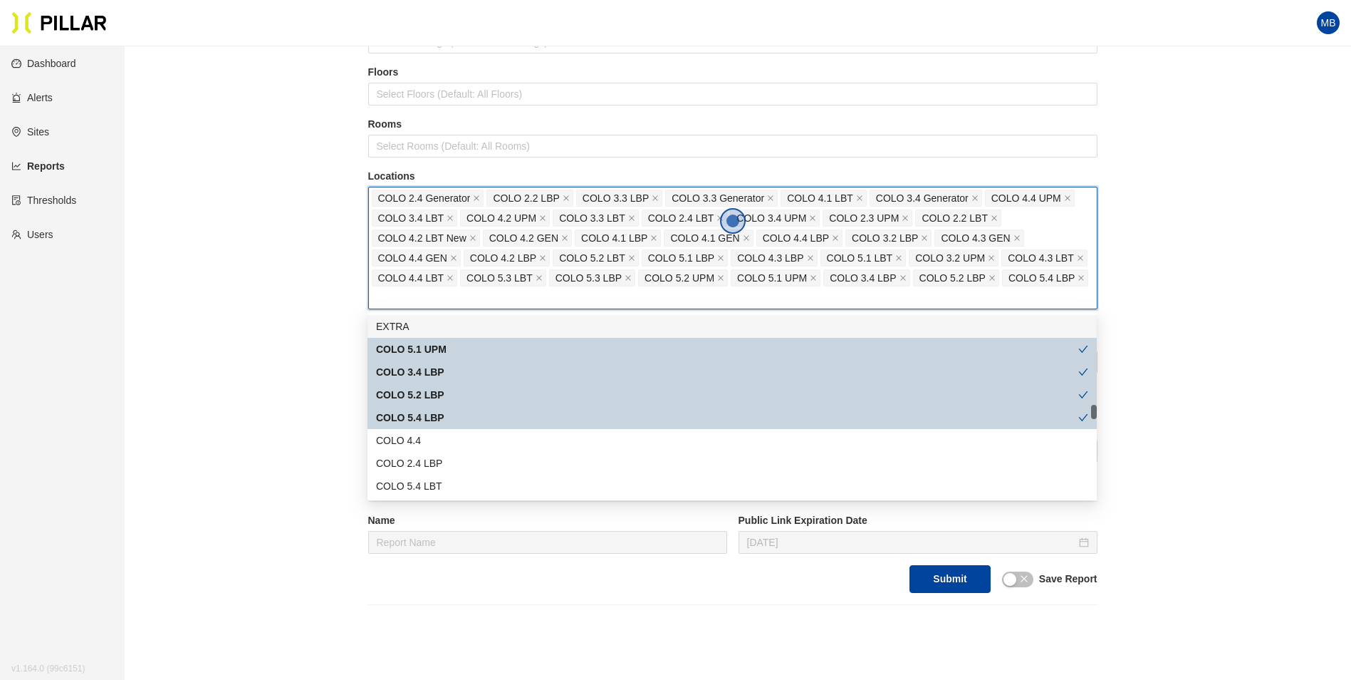
scroll to position [1211, 0]
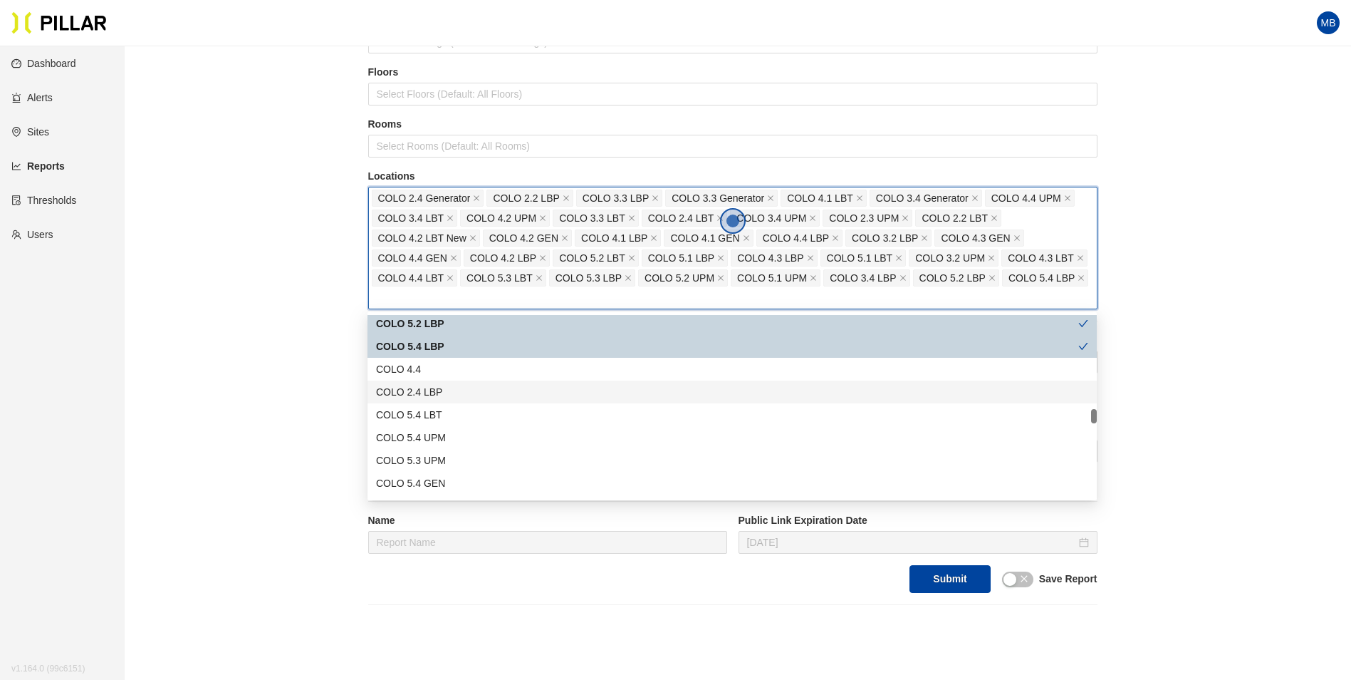
click at [467, 394] on div "COLO 2.4 LBP" at bounding box center [732, 392] width 712 height 16
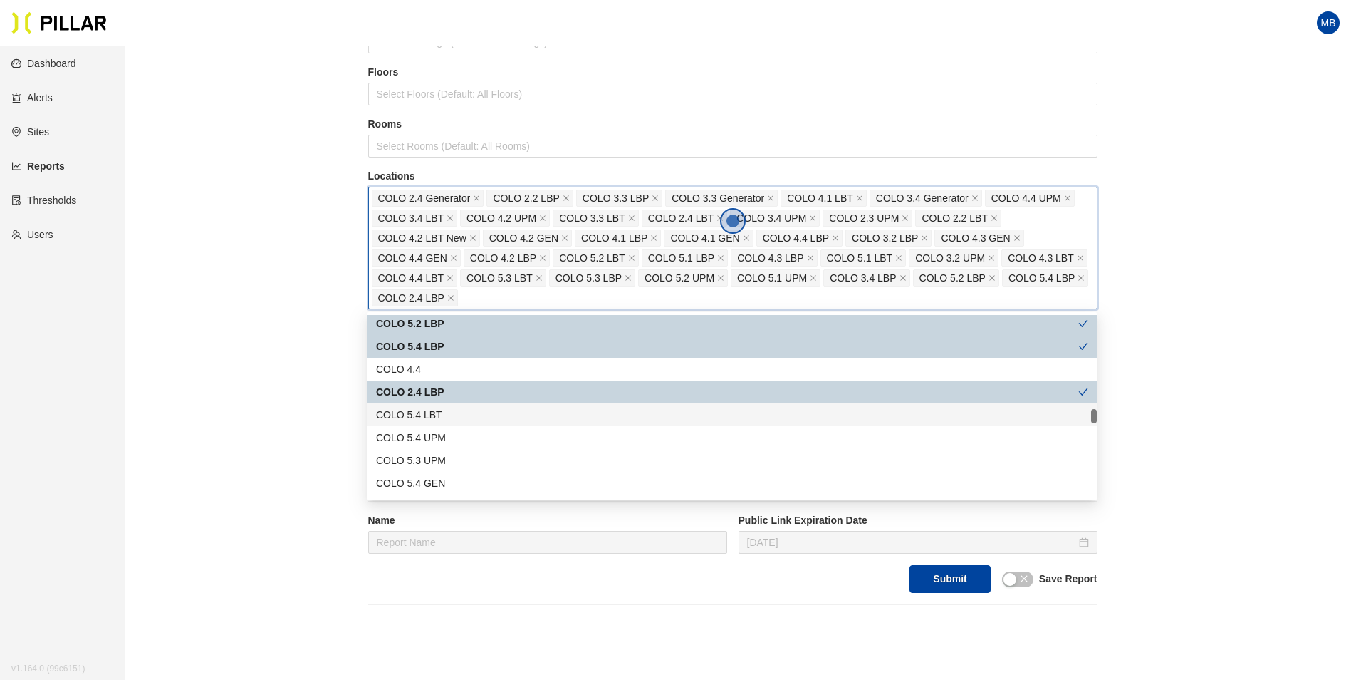
click at [465, 415] on div "COLO 5.4 LBT" at bounding box center [732, 415] width 712 height 16
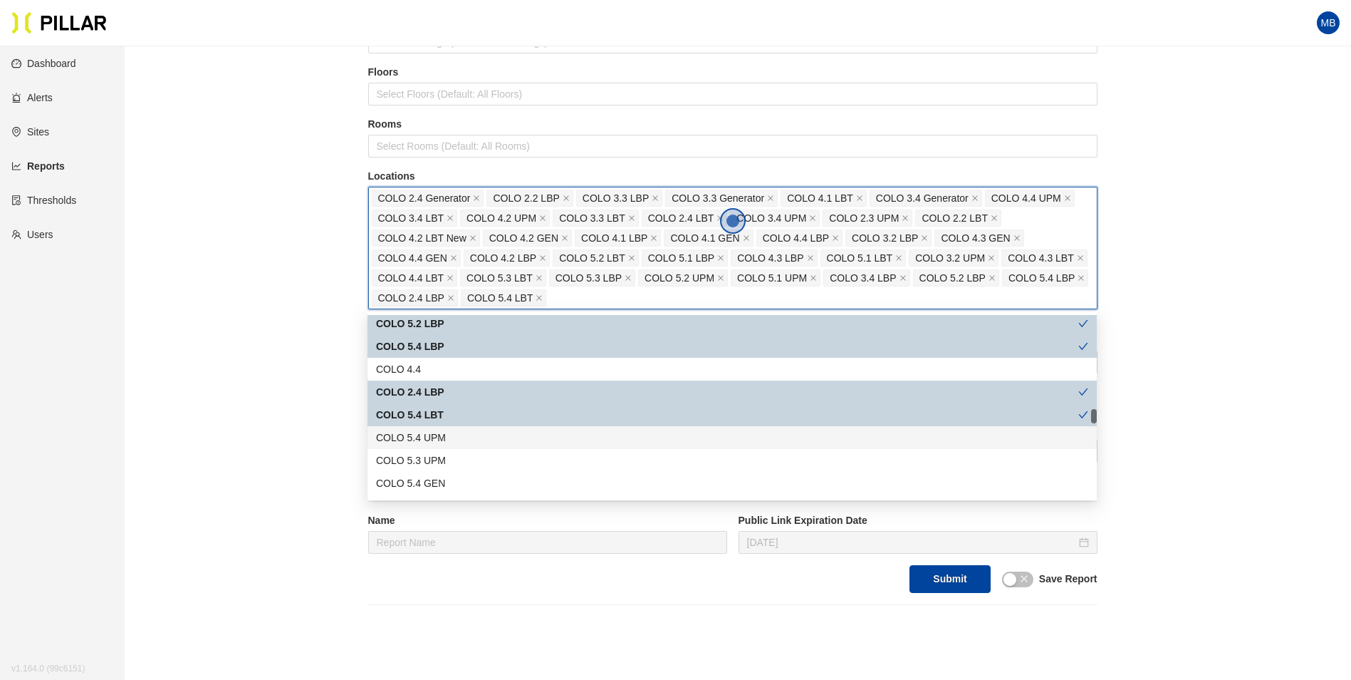
click at [465, 430] on div "COLO 5.4 UPM" at bounding box center [732, 438] width 712 height 16
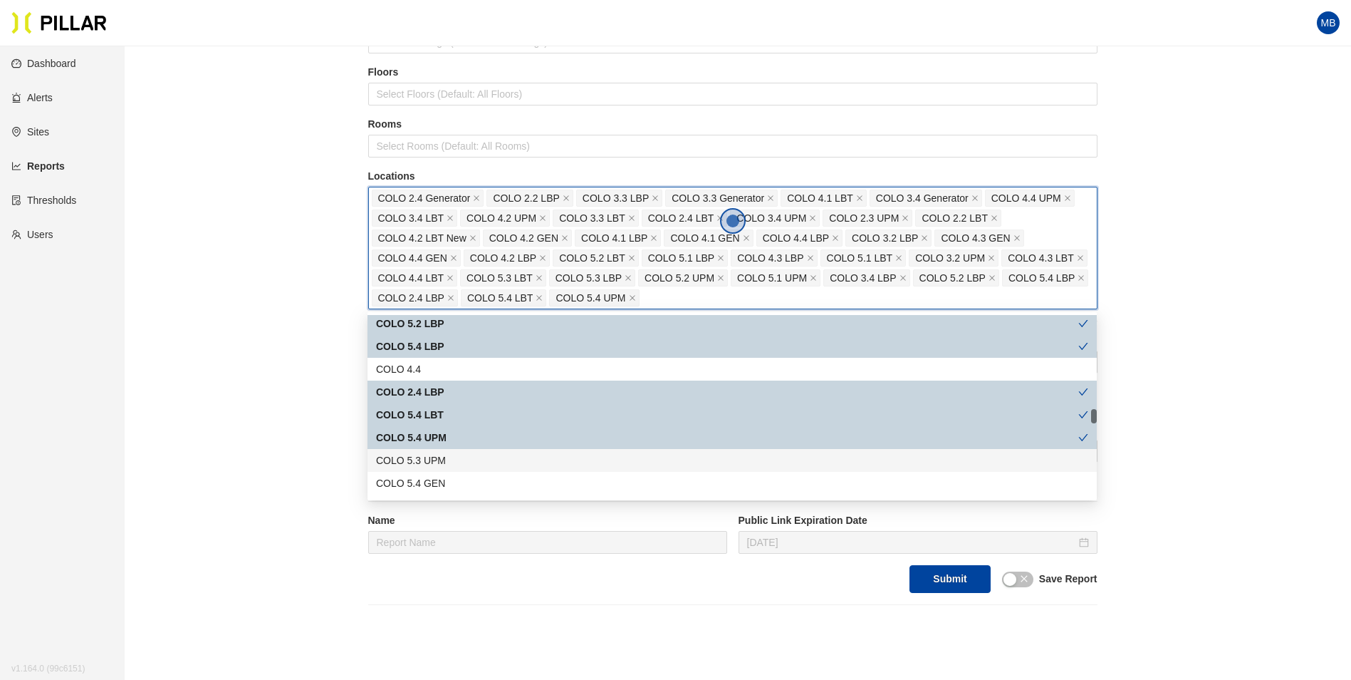
click at [465, 462] on div "COLO 5.3 UPM" at bounding box center [732, 460] width 712 height 16
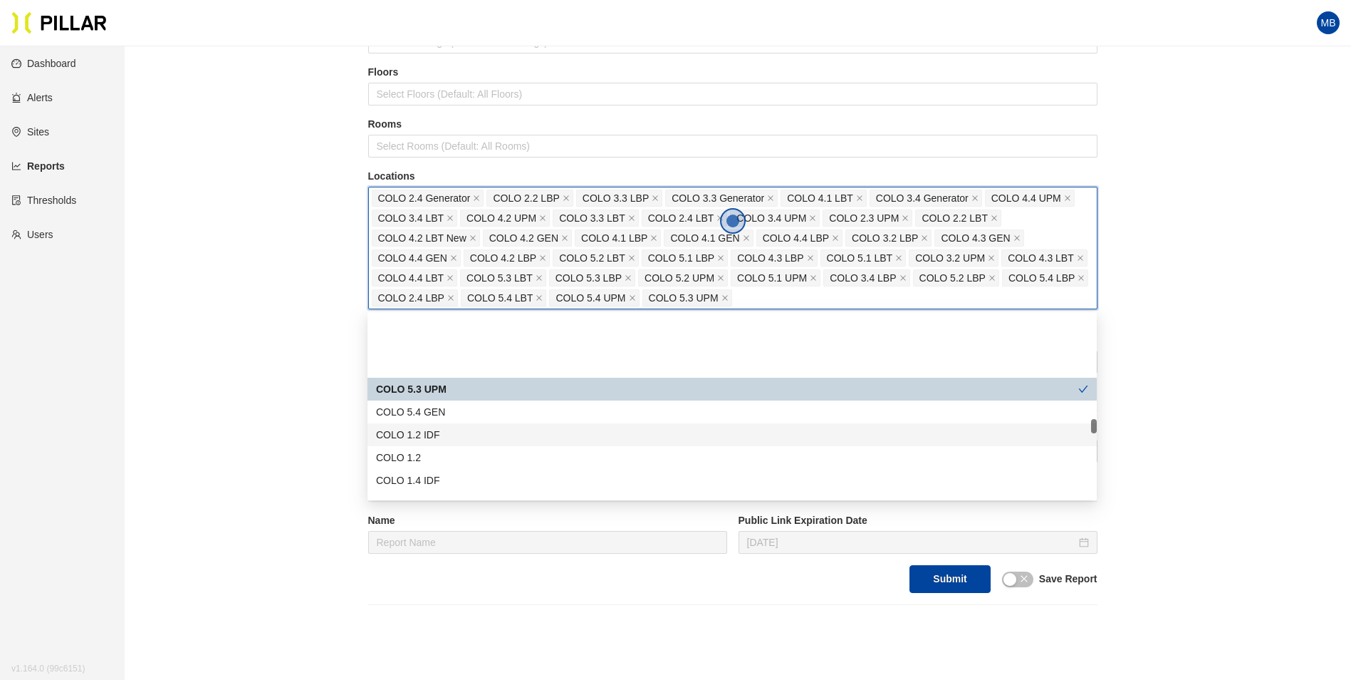
scroll to position [1354, 0]
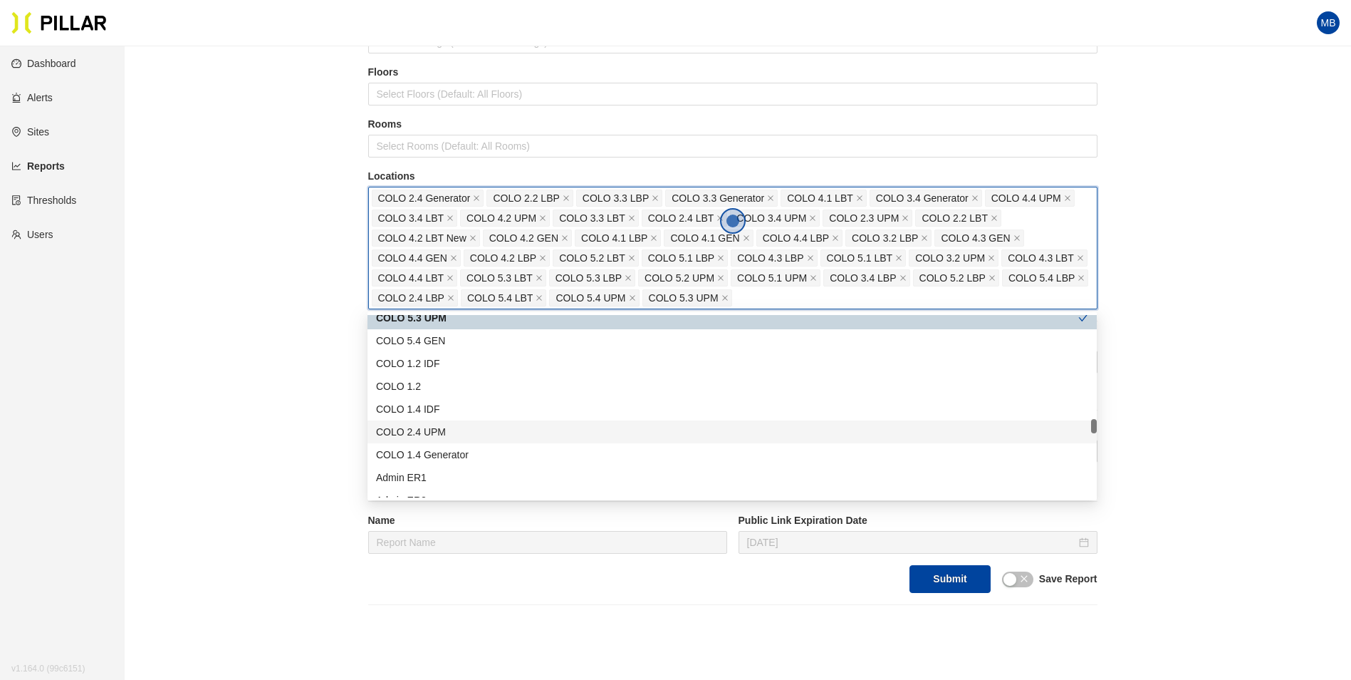
click at [469, 426] on div "COLO 2.4 UPM" at bounding box center [732, 432] width 712 height 16
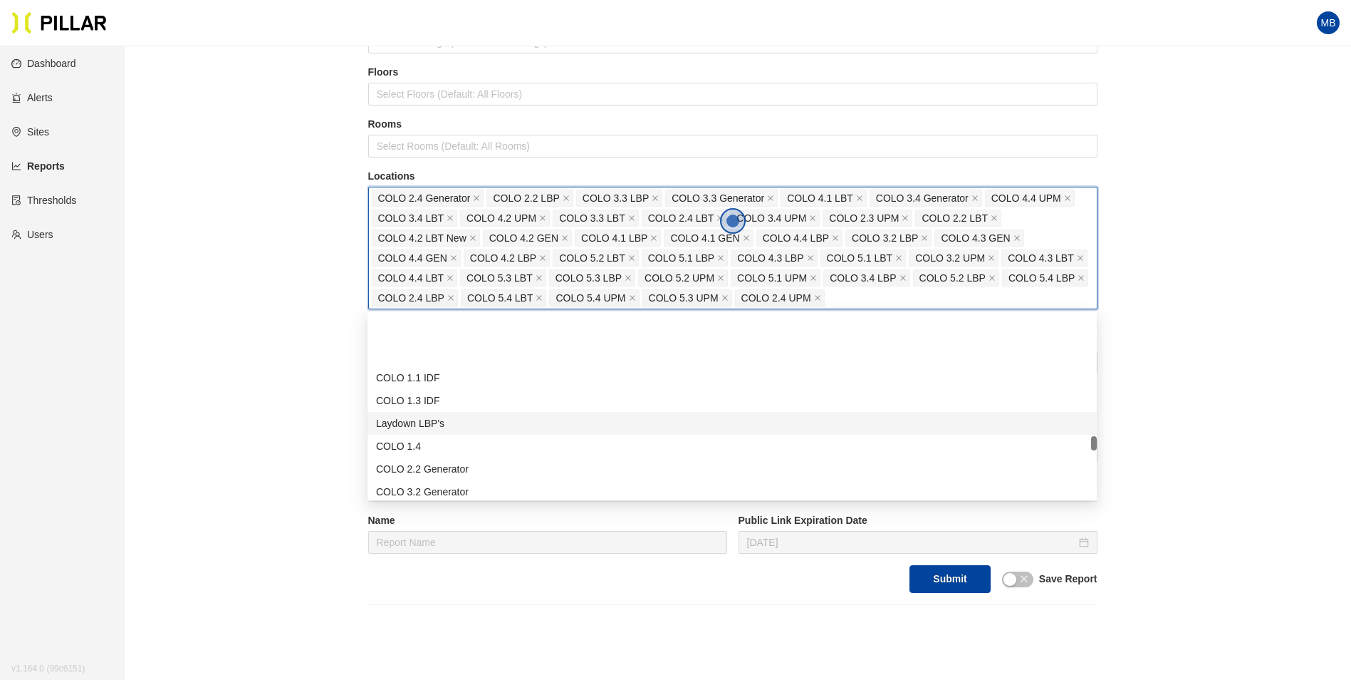
scroll to position [1639, 0]
click at [472, 399] on div "COLO 2.2 Generator" at bounding box center [732, 398] width 712 height 16
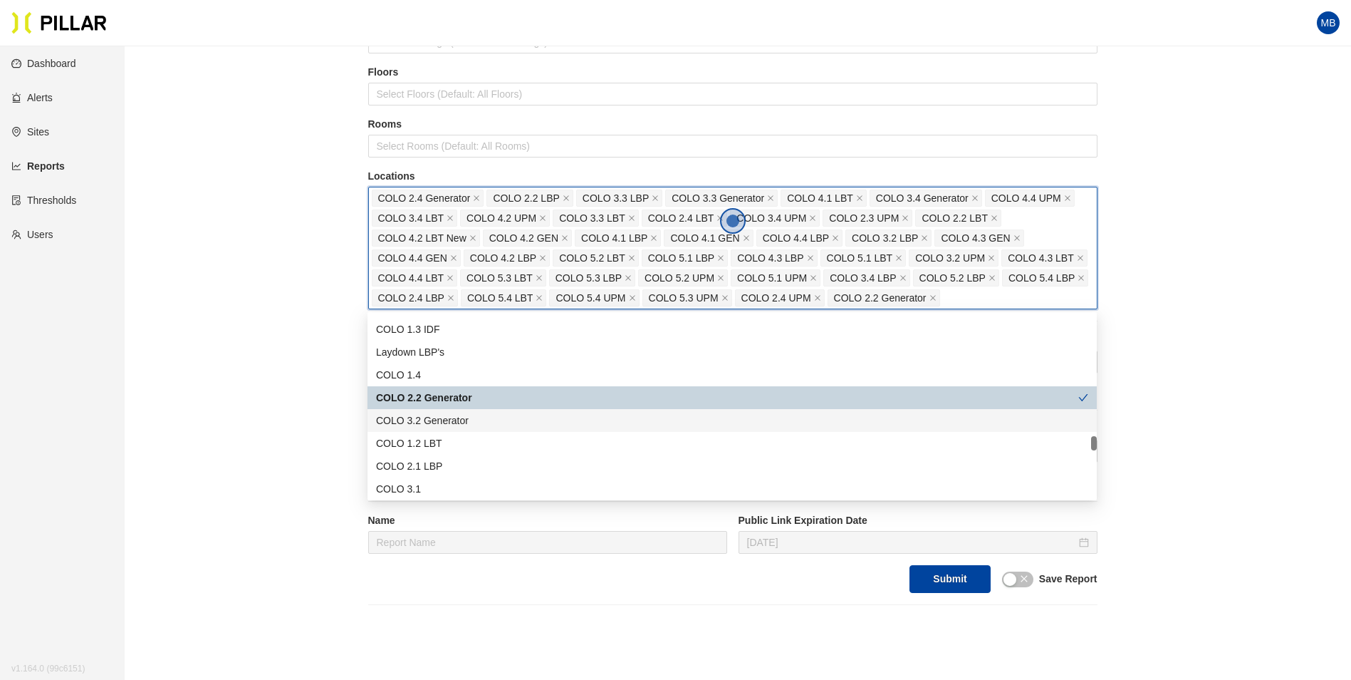
click at [472, 420] on div "COLO 3.2 Generator" at bounding box center [732, 421] width 712 height 16
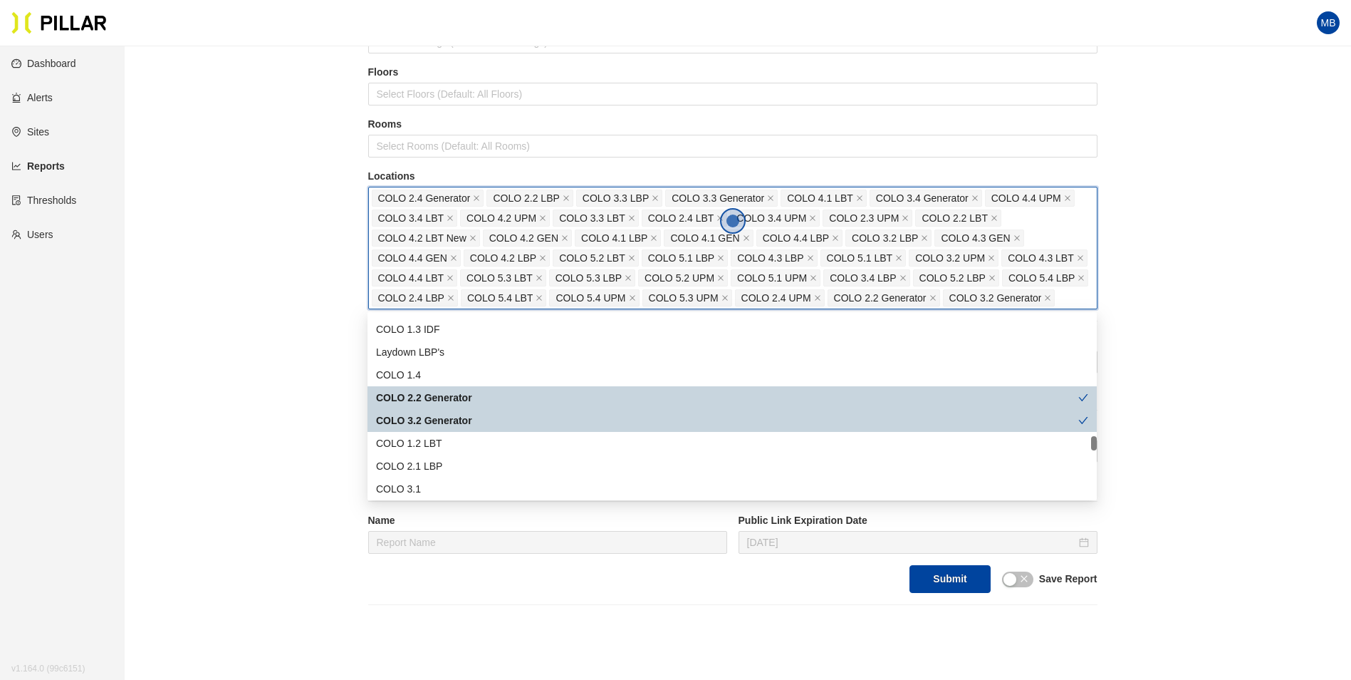
drag, startPoint x: 472, startPoint y: 437, endPoint x: 472, endPoint y: 447, distance: 9.3
click at [472, 438] on div "COLO 1.2 LBT" at bounding box center [732, 443] width 712 height 16
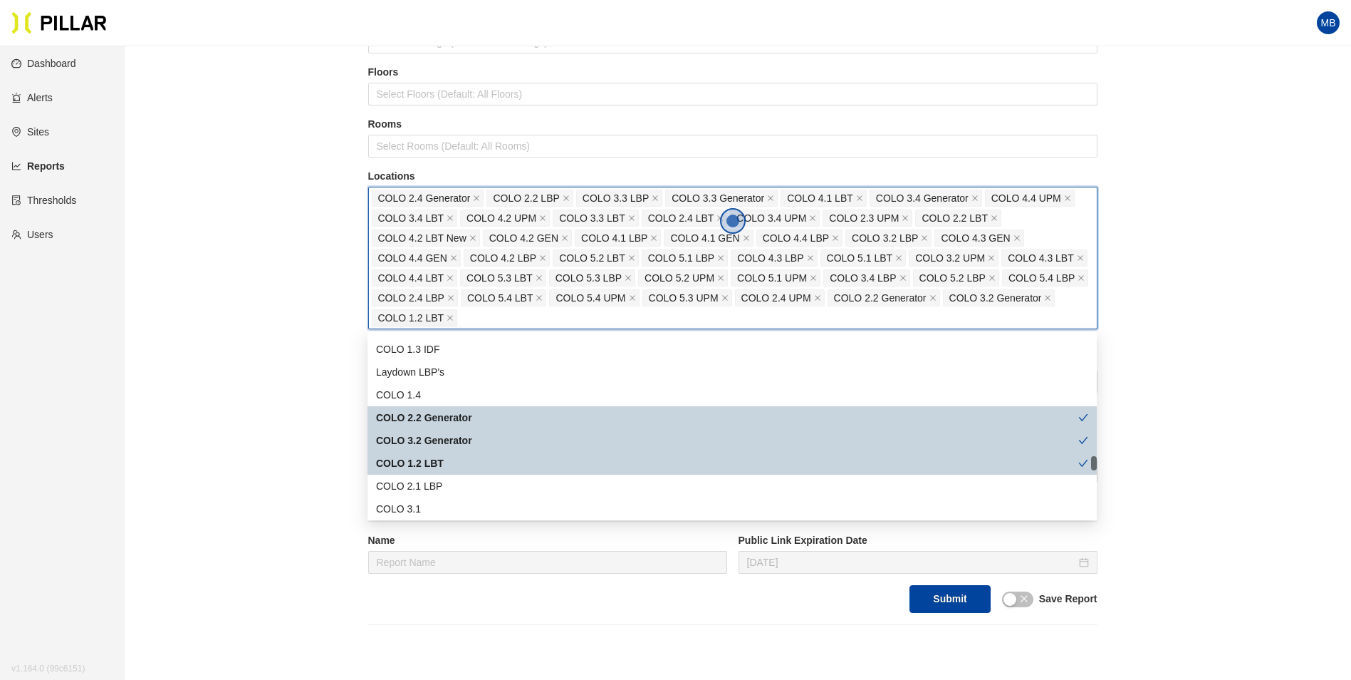
click at [470, 452] on div "COLO 1.2 LBT" at bounding box center [733, 463] width 730 height 23
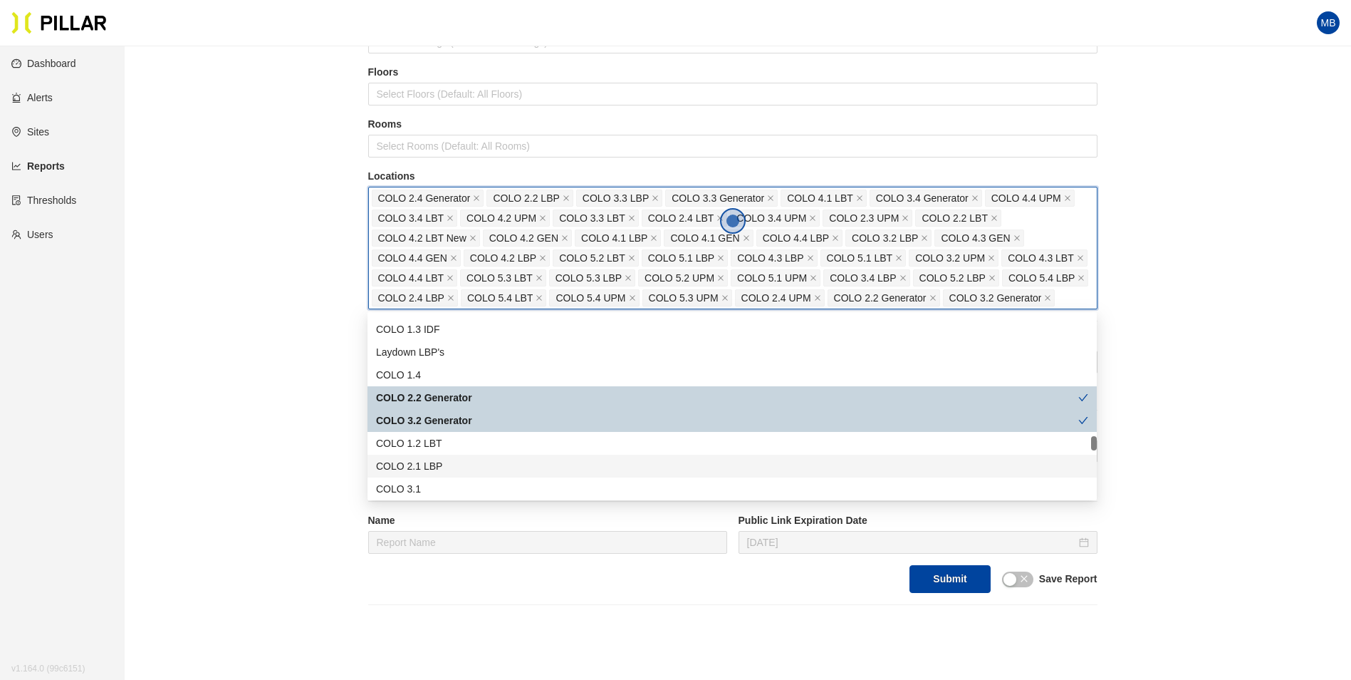
click at [459, 457] on div "COLO 2.1 LBP" at bounding box center [733, 466] width 730 height 23
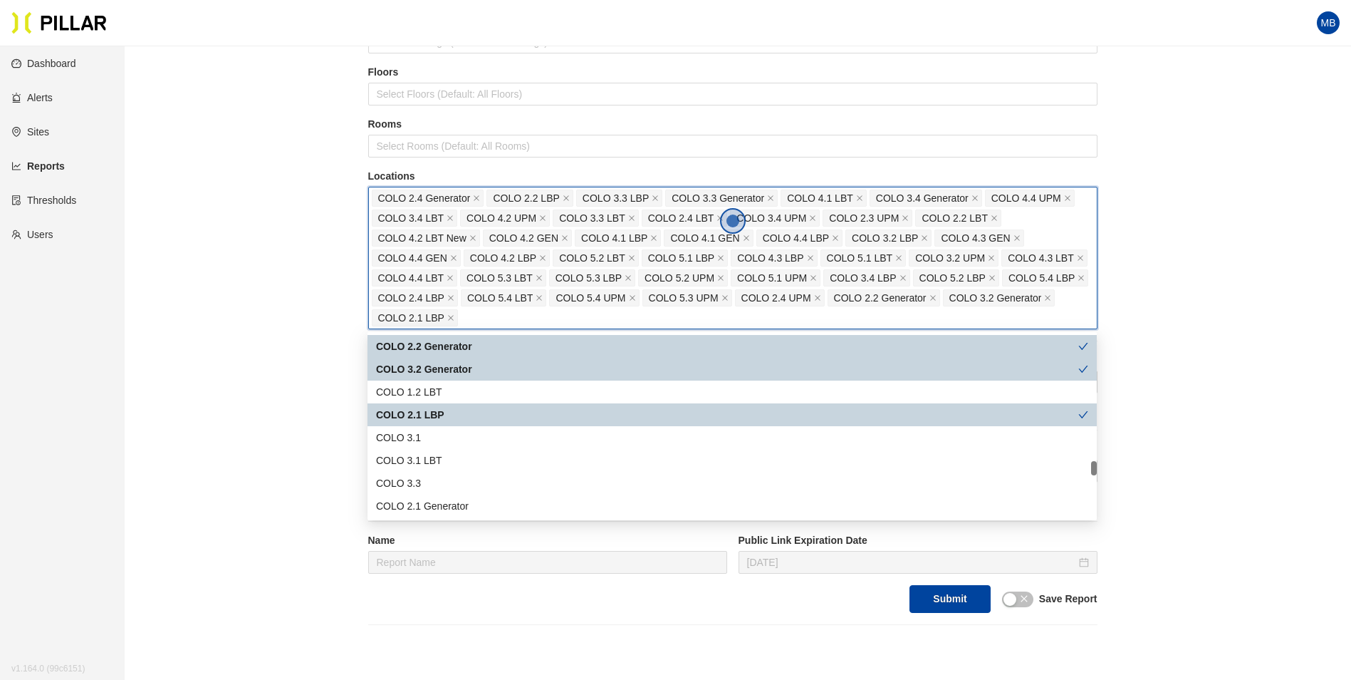
scroll to position [1781, 0]
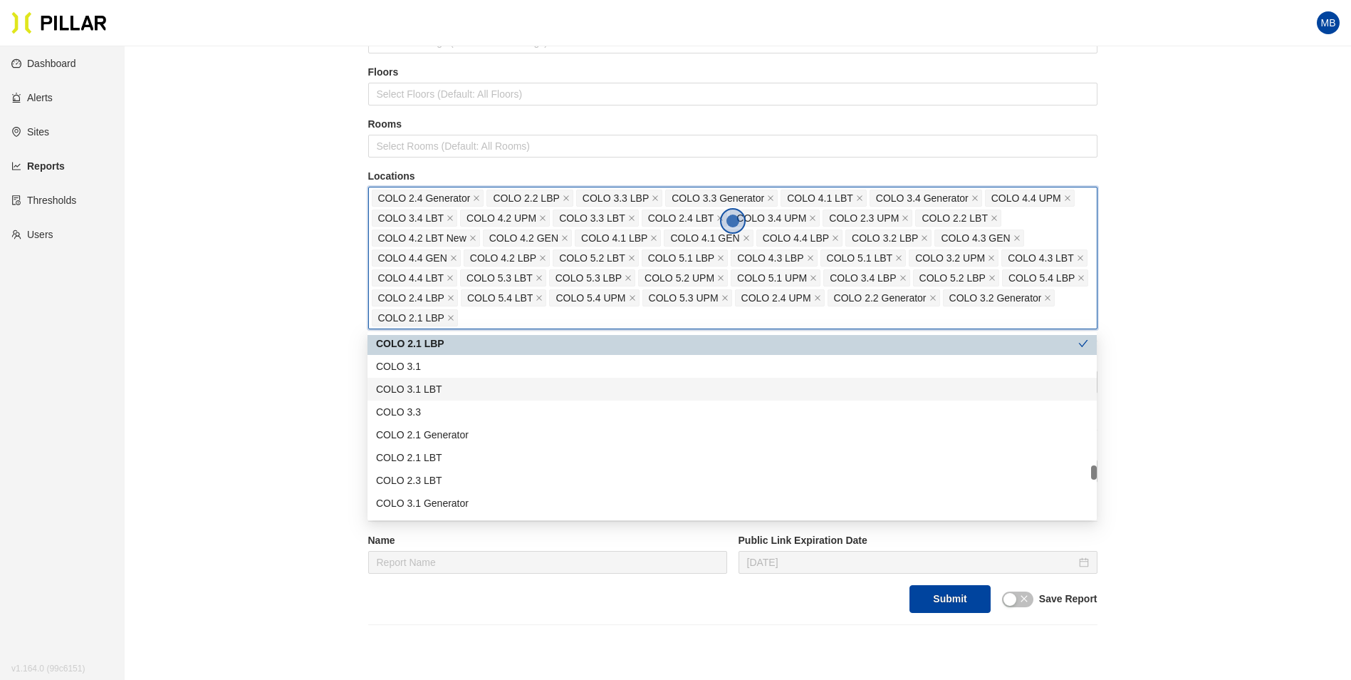
click at [460, 384] on div "COLO 3.1 LBT" at bounding box center [732, 389] width 712 height 16
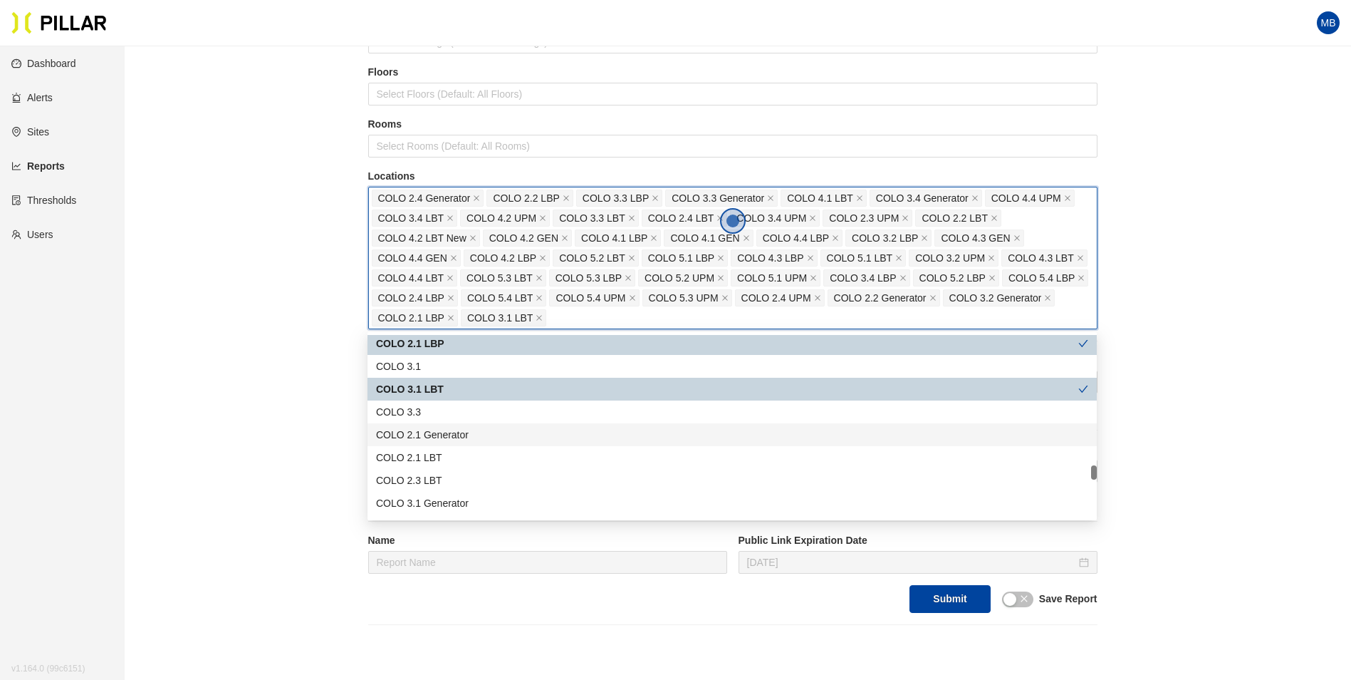
click at [467, 432] on div "COLO 2.1 Generator" at bounding box center [732, 435] width 712 height 16
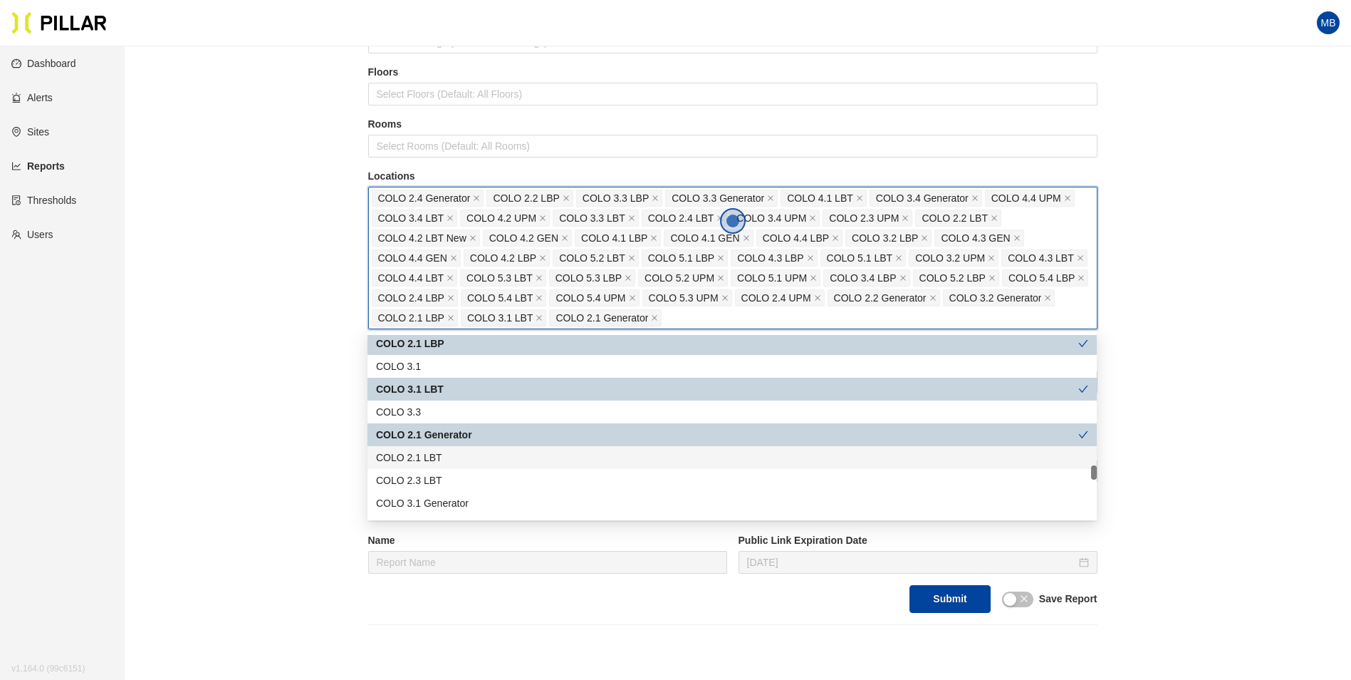
click at [464, 460] on div "COLO 2.1 LBT" at bounding box center [732, 458] width 712 height 16
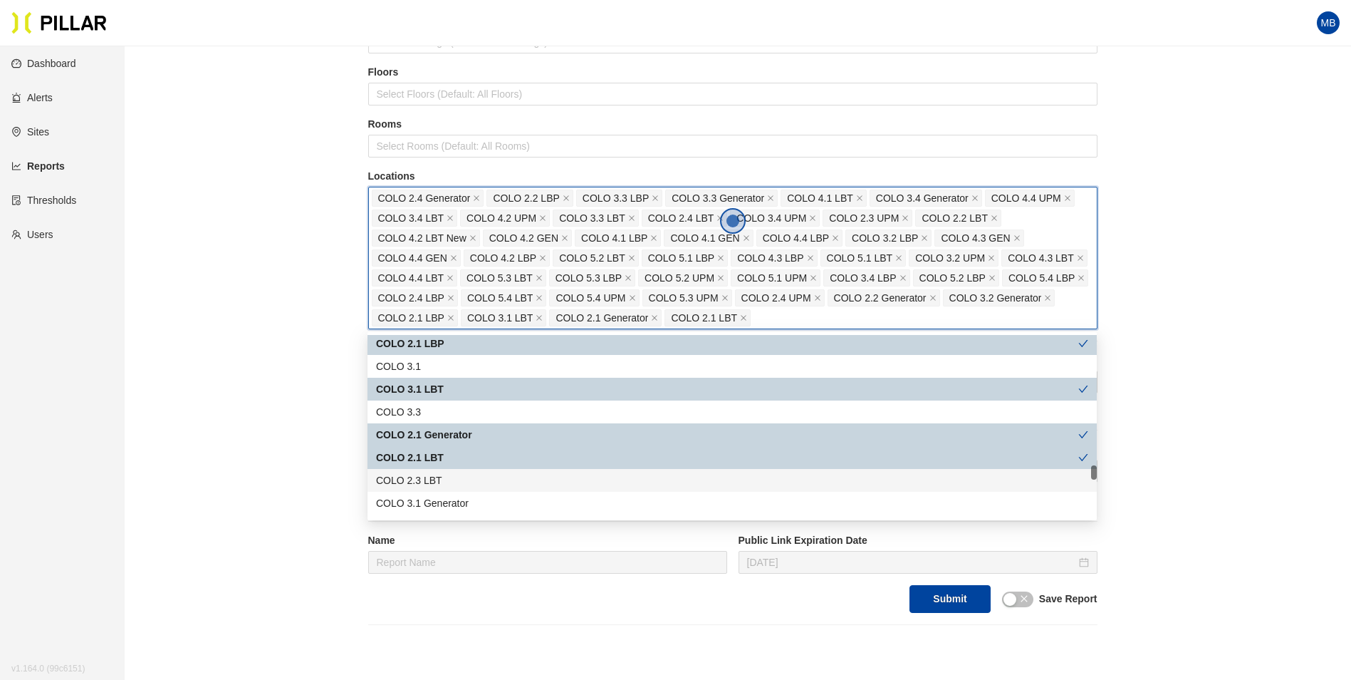
click at [459, 484] on div "COLO 2.3 LBT" at bounding box center [732, 480] width 712 height 16
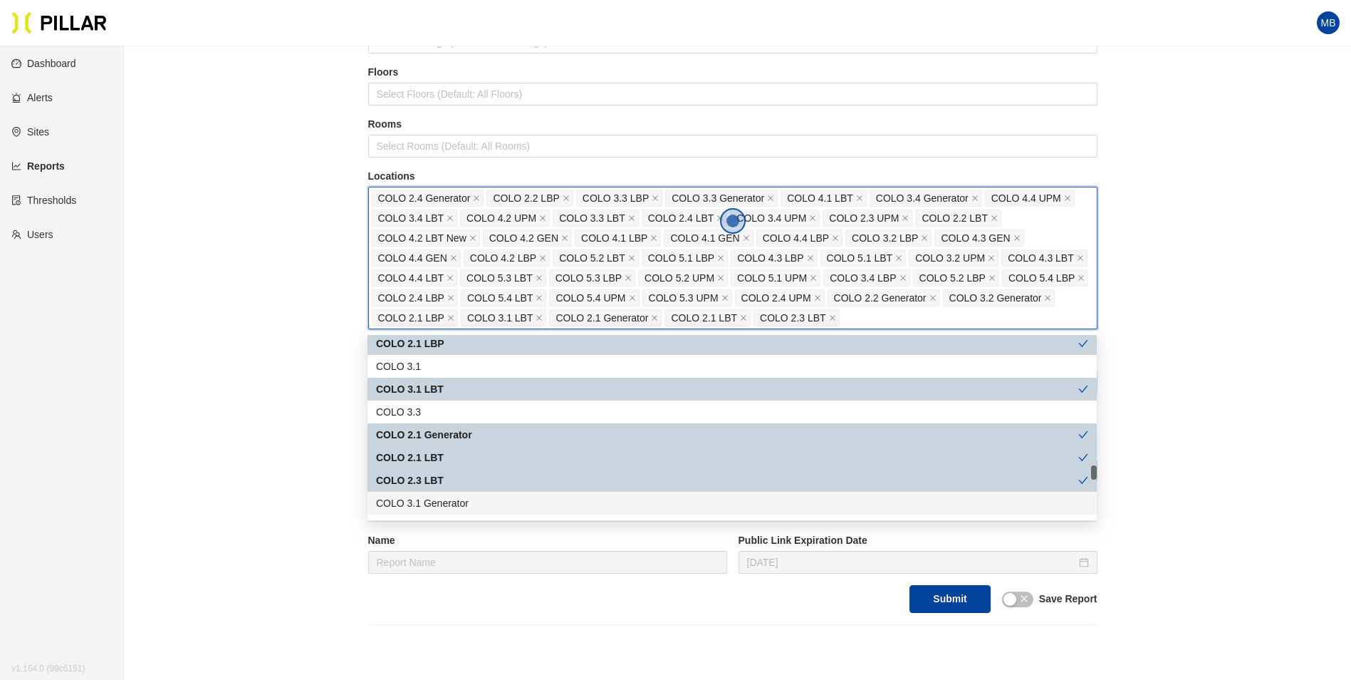
click at [459, 503] on div "COLO 3.1 Generator" at bounding box center [732, 503] width 712 height 16
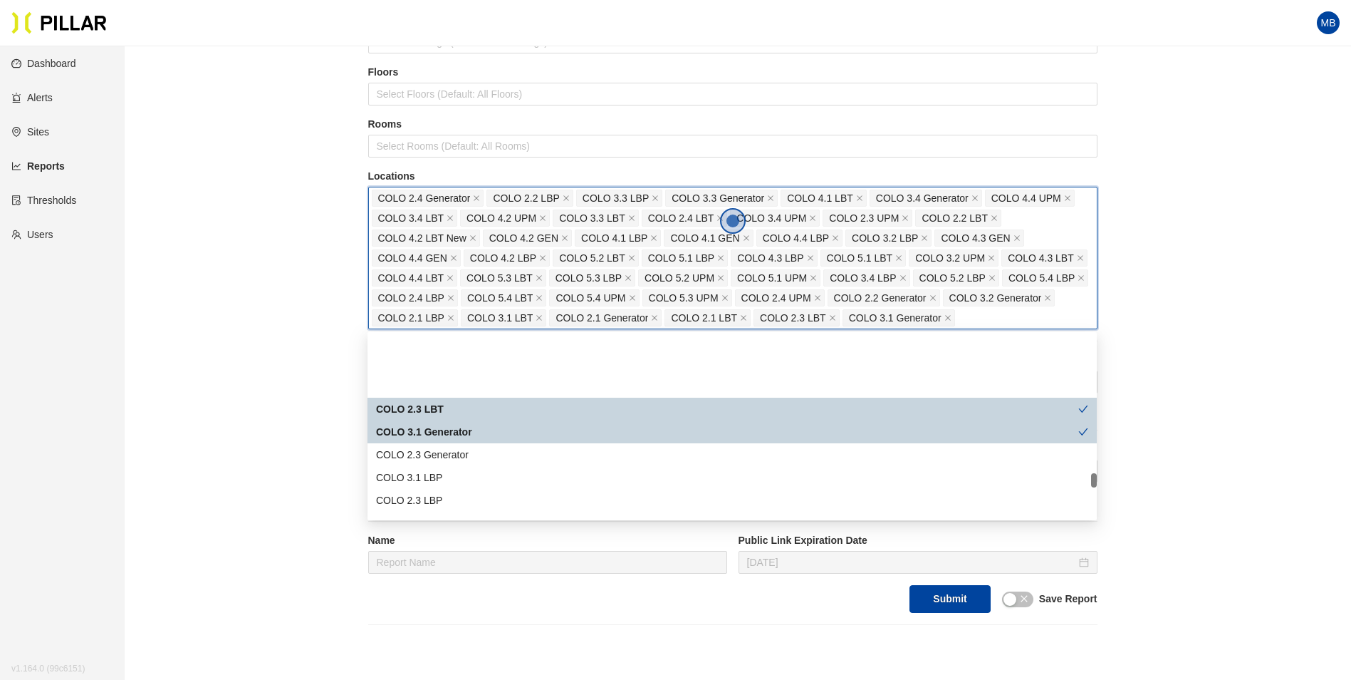
scroll to position [1924, 0]
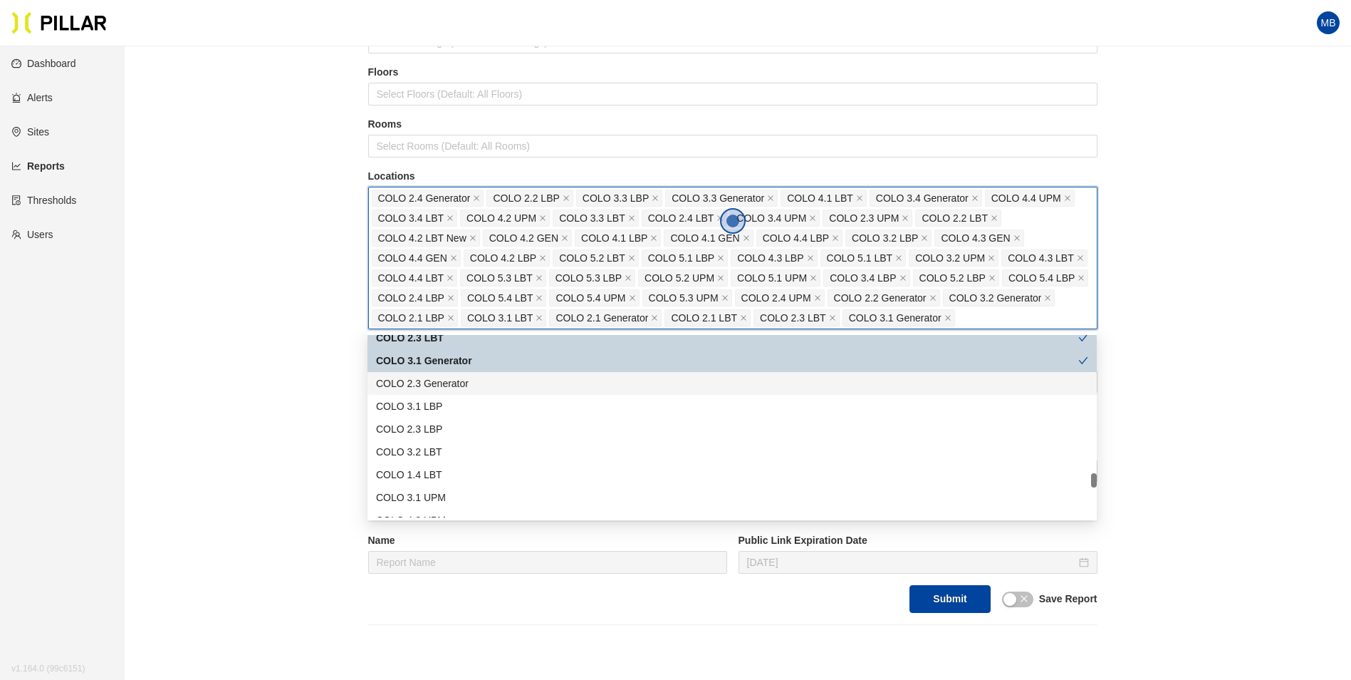
click at [457, 387] on div "COLO 2.3 Generator" at bounding box center [732, 383] width 712 height 16
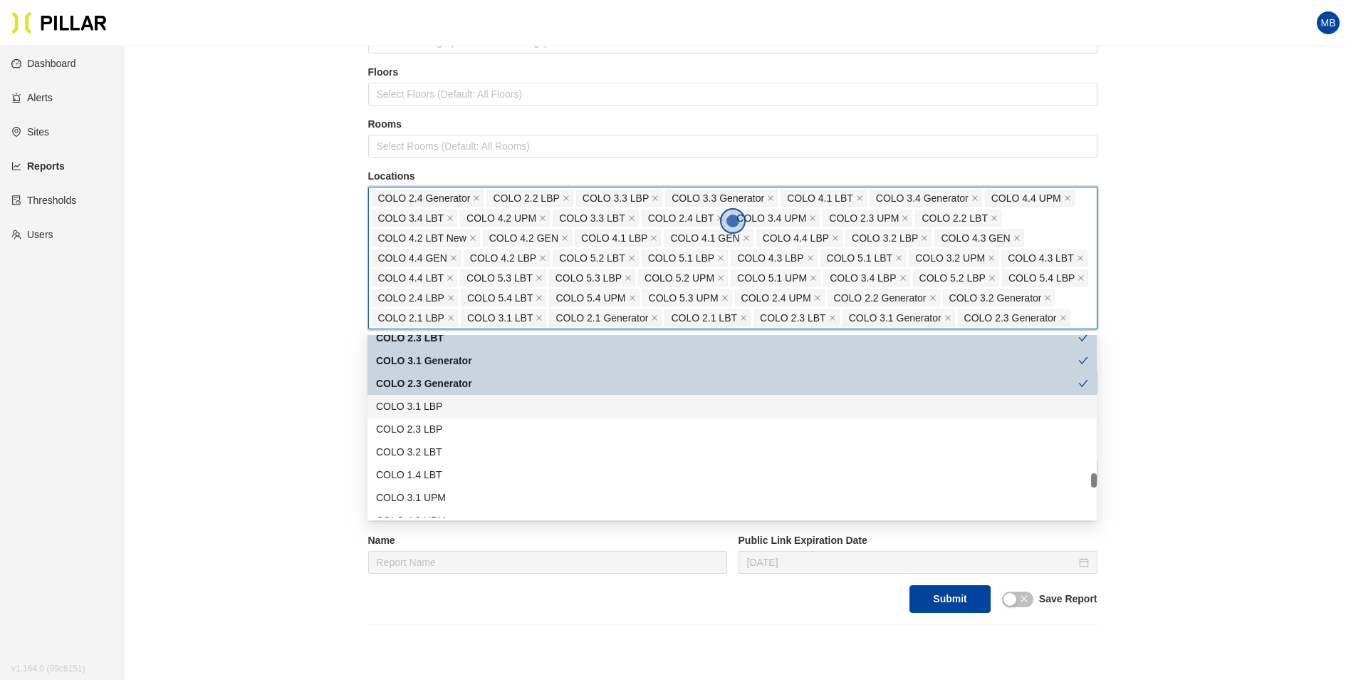
click at [462, 403] on div "COLO 3.1 LBP" at bounding box center [732, 406] width 712 height 16
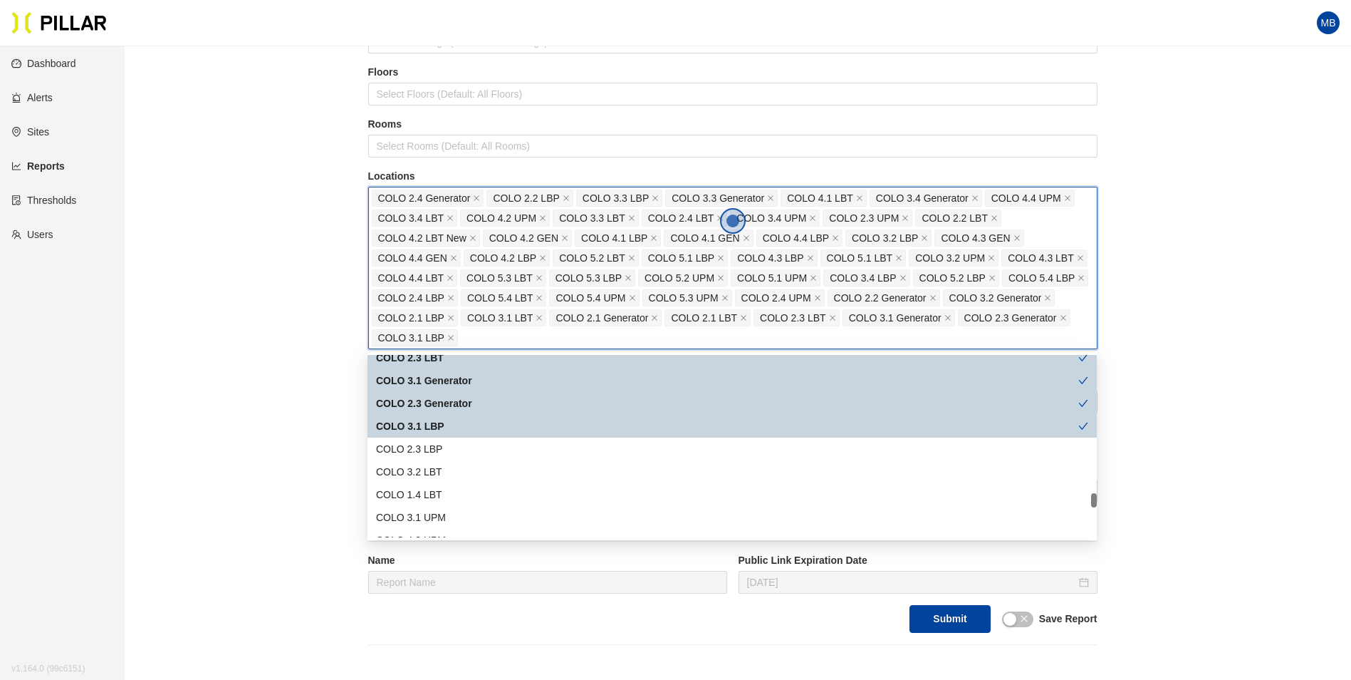
click at [459, 437] on div "COLO 3.1 LBP" at bounding box center [733, 426] width 730 height 23
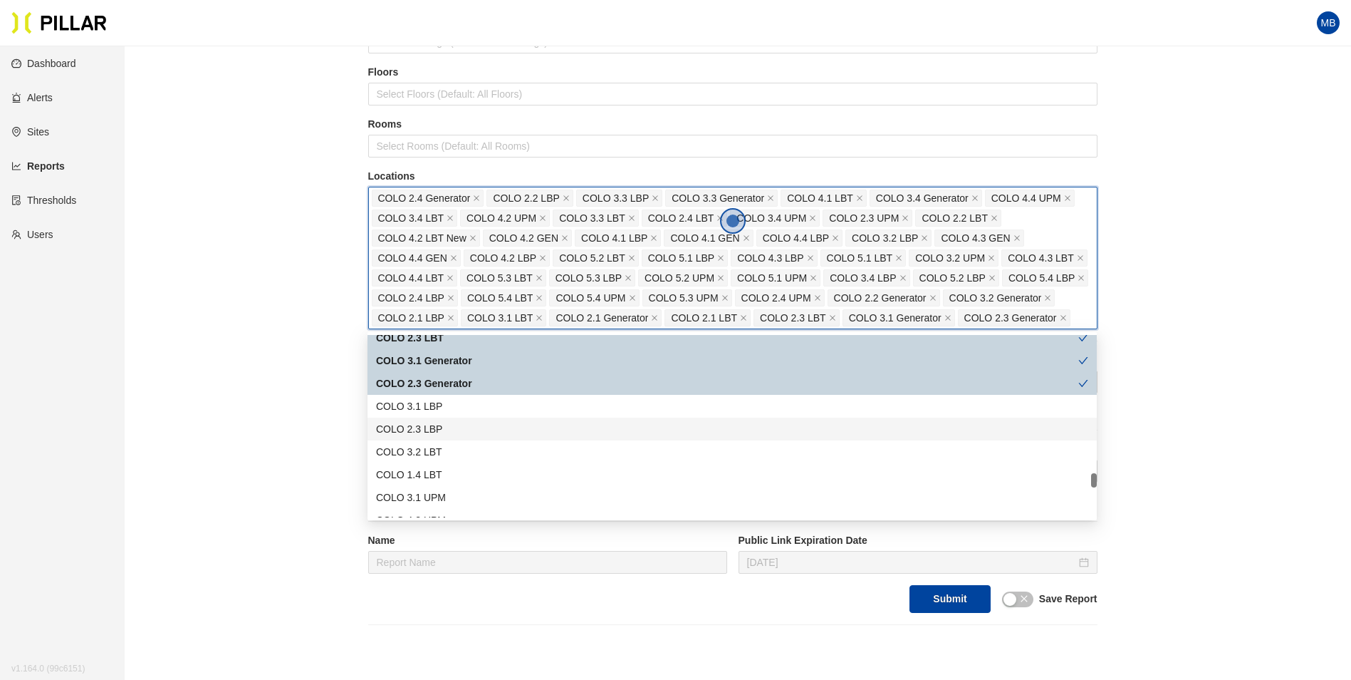
click at [454, 415] on div "COLO 3.1 LBP" at bounding box center [733, 406] width 730 height 23
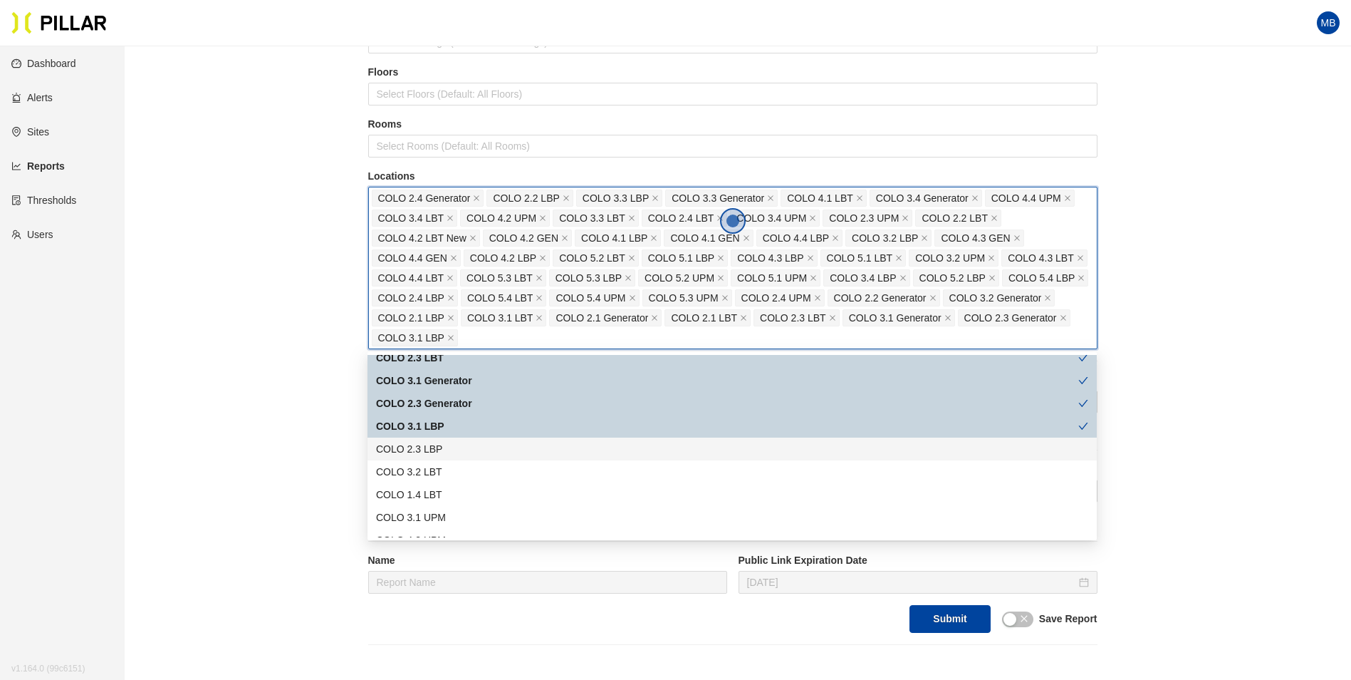
click at [454, 452] on div "COLO 2.3 LBP" at bounding box center [732, 449] width 712 height 16
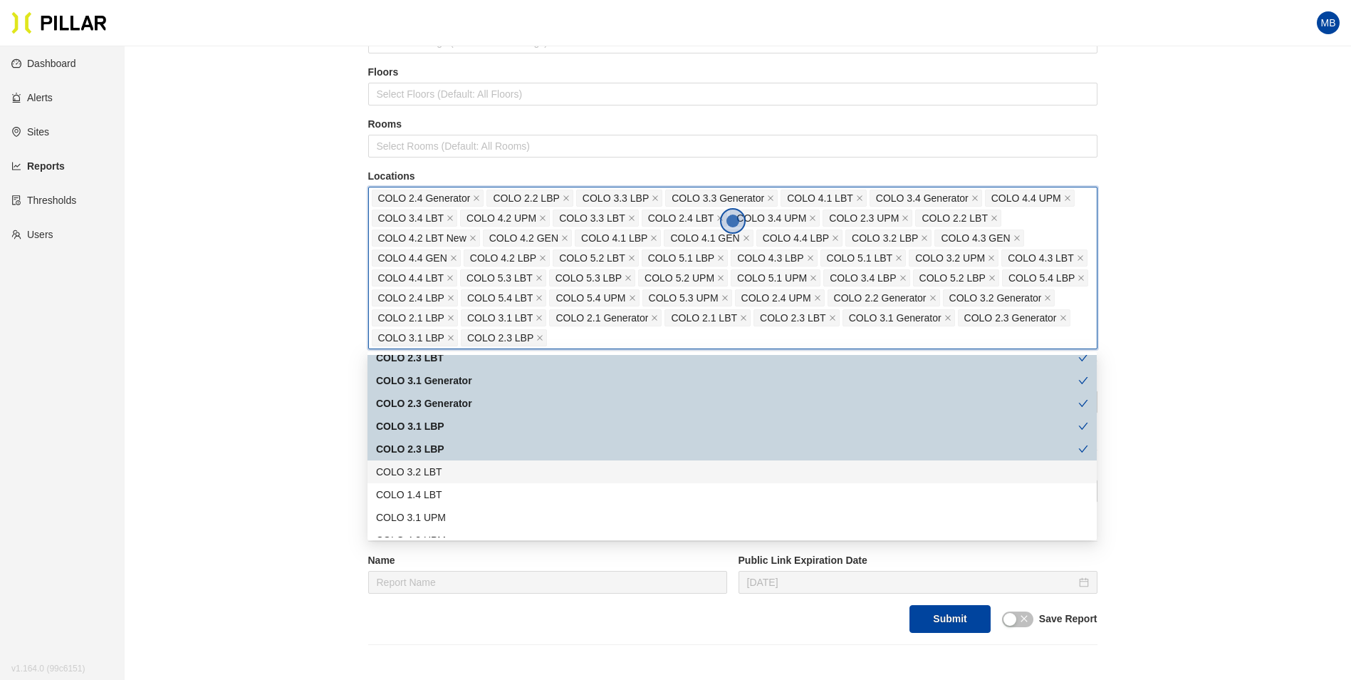
click at [453, 467] on div "COLO 3.2 LBT" at bounding box center [732, 472] width 712 height 16
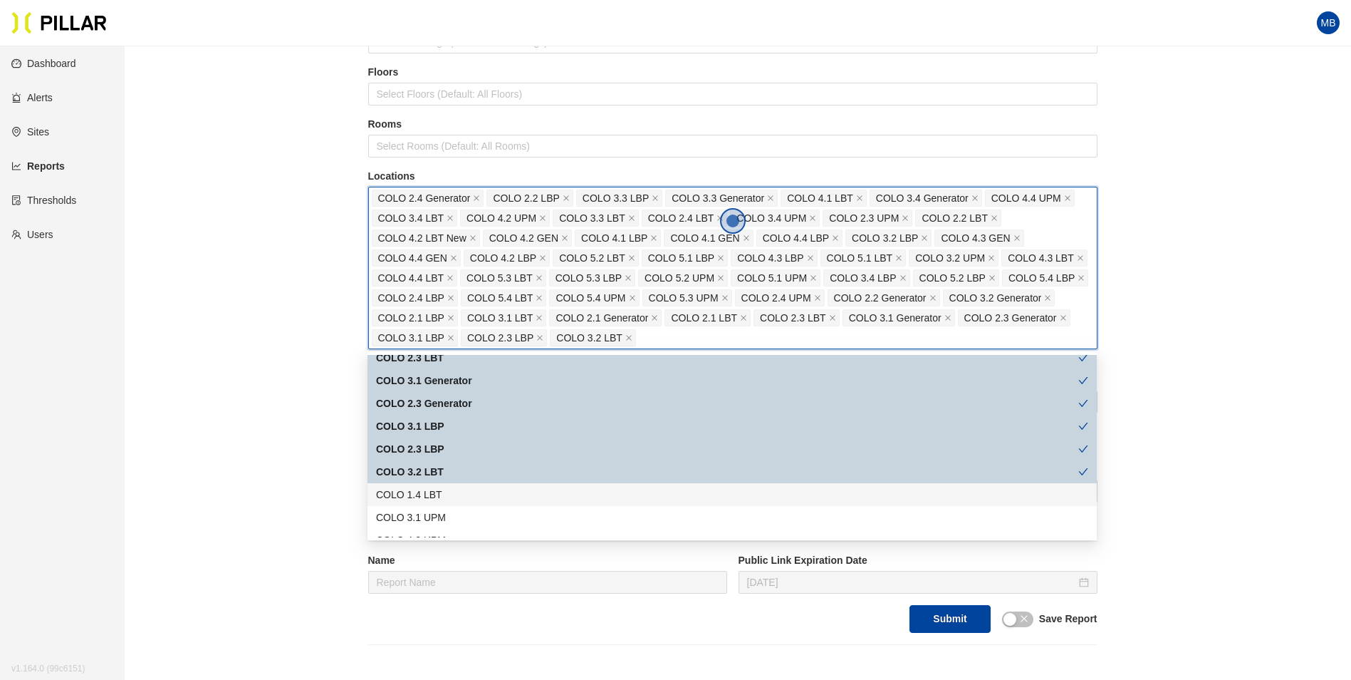
click at [450, 493] on div "COLO 1.4 LBT" at bounding box center [732, 495] width 712 height 16
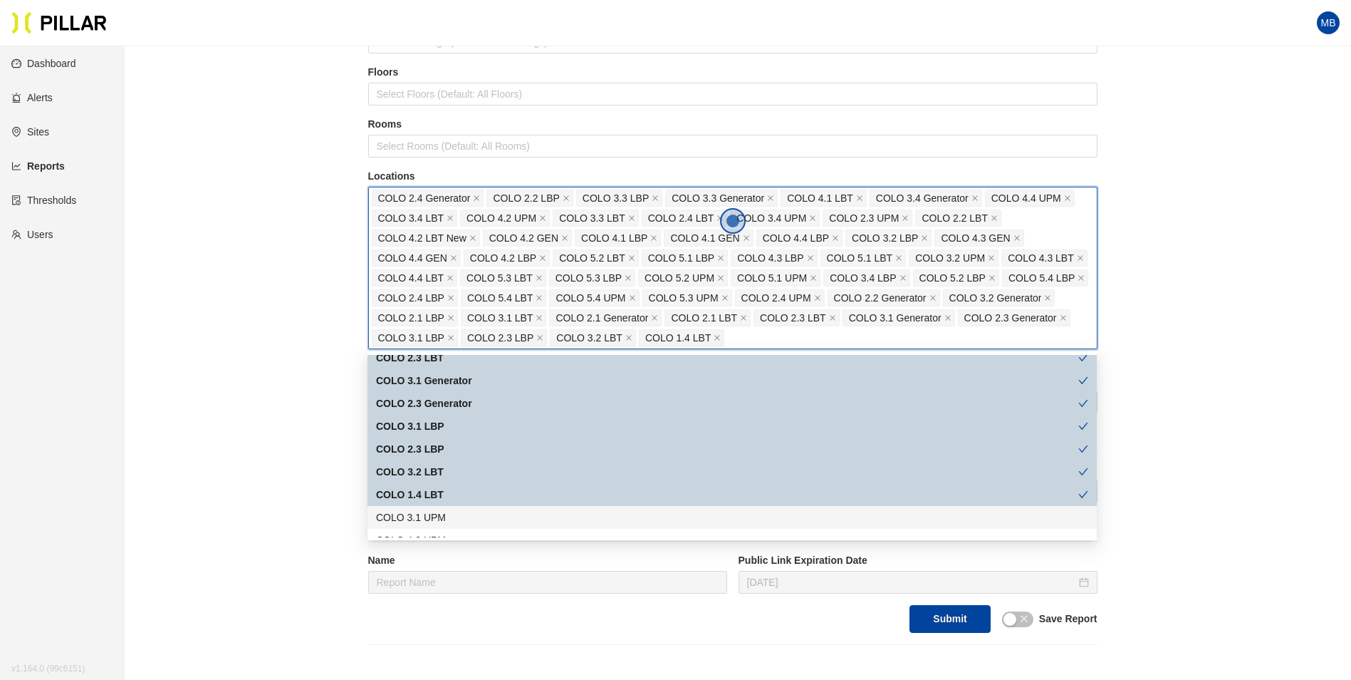
click at [450, 515] on div "COLO 3.1 UPM" at bounding box center [732, 517] width 712 height 16
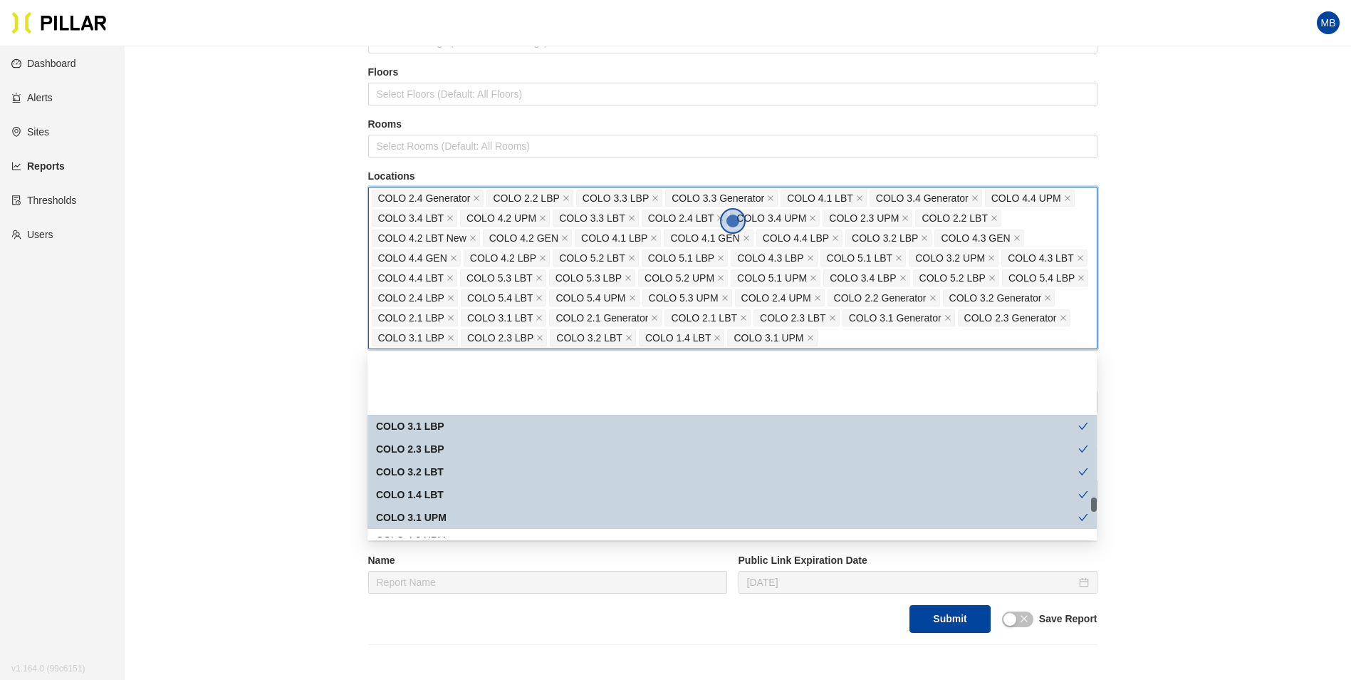
scroll to position [1995, 0]
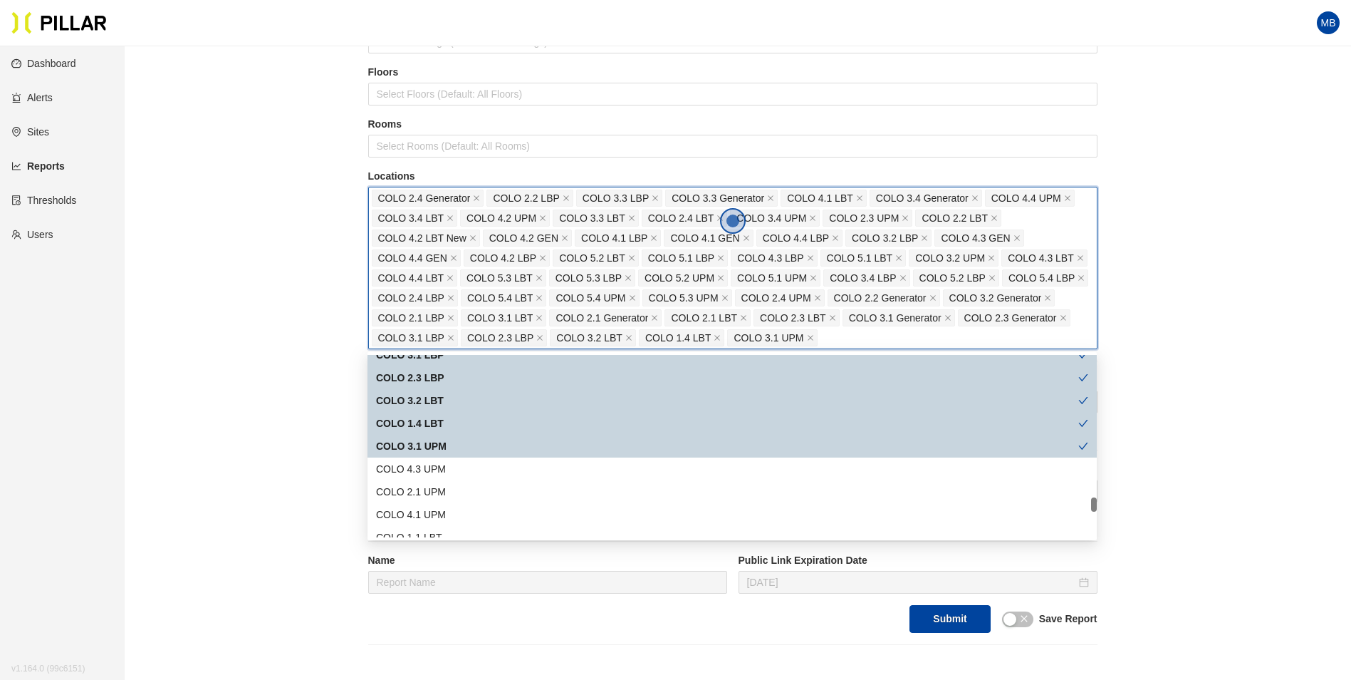
click at [447, 422] on div "COLO 1.4 LBT" at bounding box center [727, 423] width 702 height 16
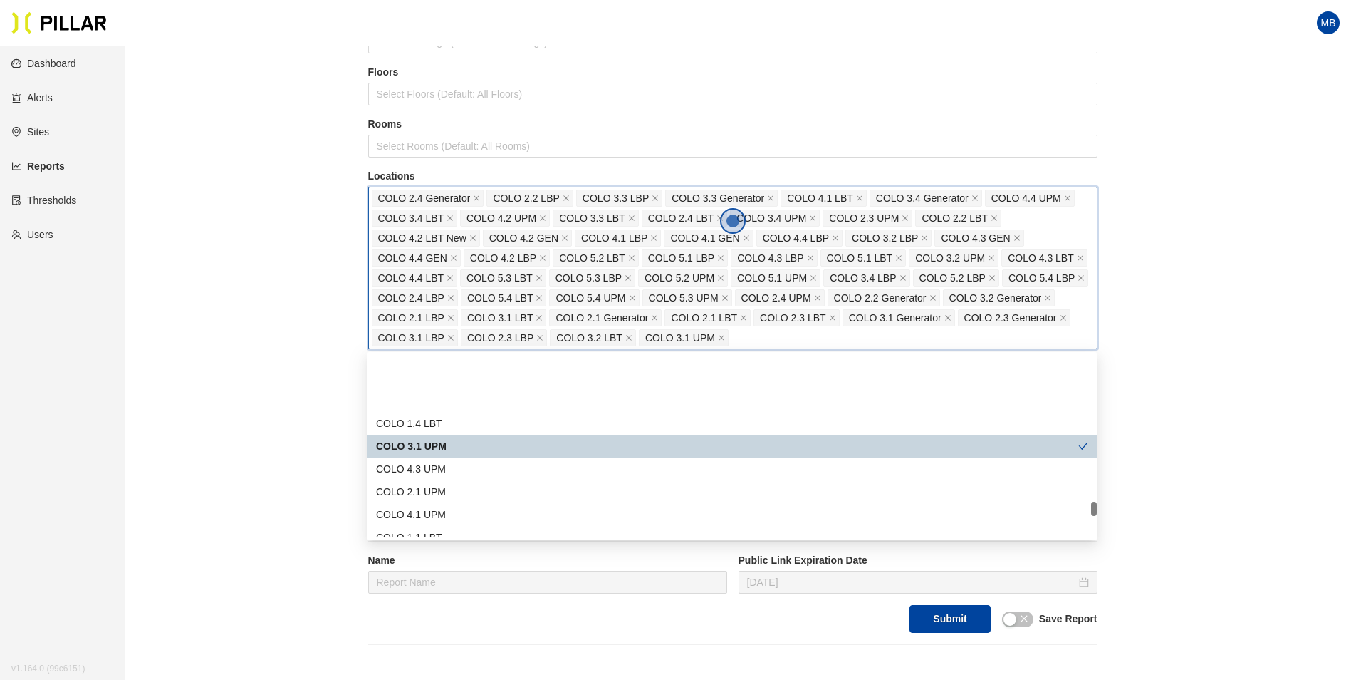
scroll to position [2066, 0]
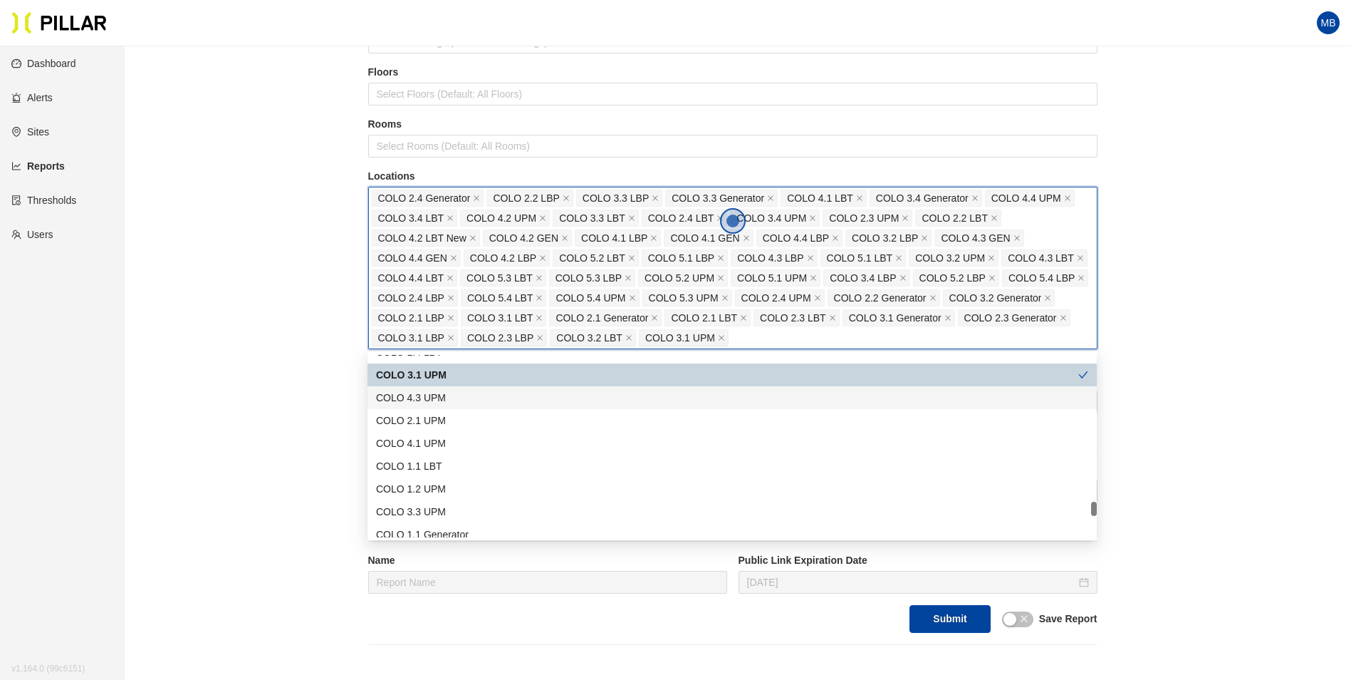
click at [462, 398] on div "COLO 4.3 UPM" at bounding box center [732, 398] width 712 height 16
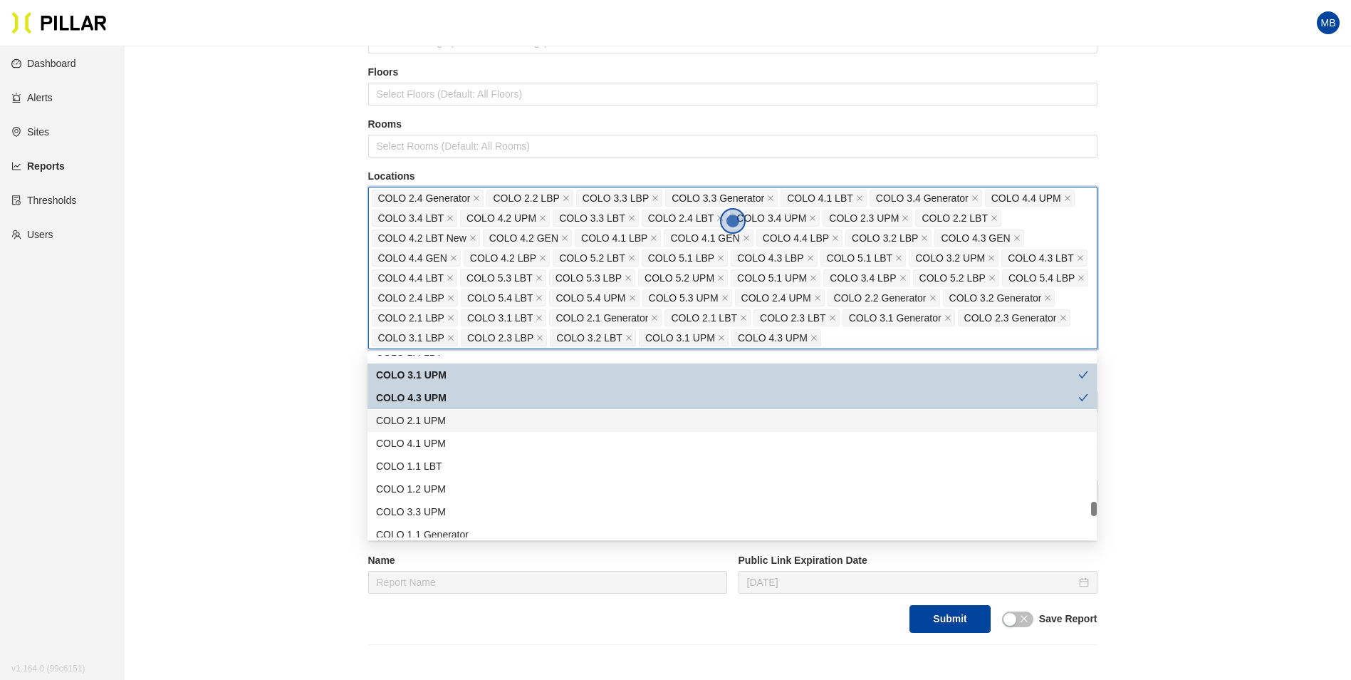
click at [460, 421] on div "COLO 2.1 UPM" at bounding box center [732, 421] width 712 height 16
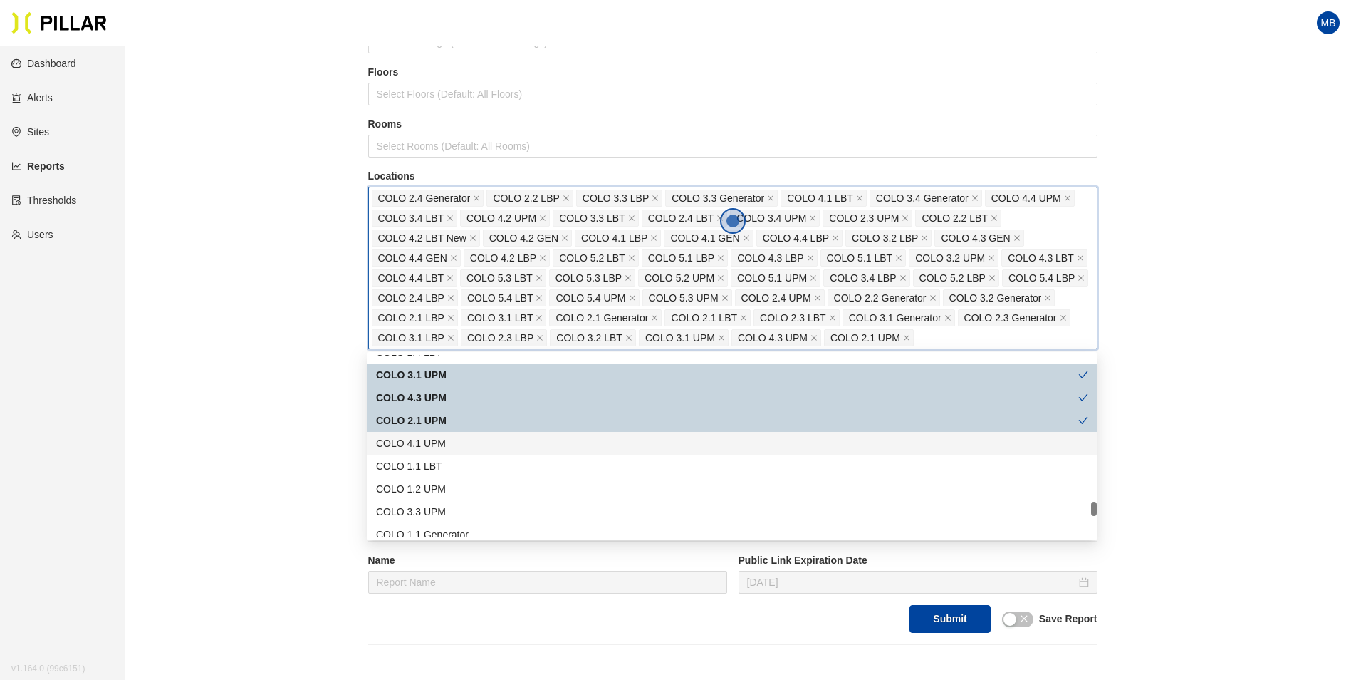
click at [460, 436] on div "COLO 4.1 UPM" at bounding box center [732, 443] width 712 height 16
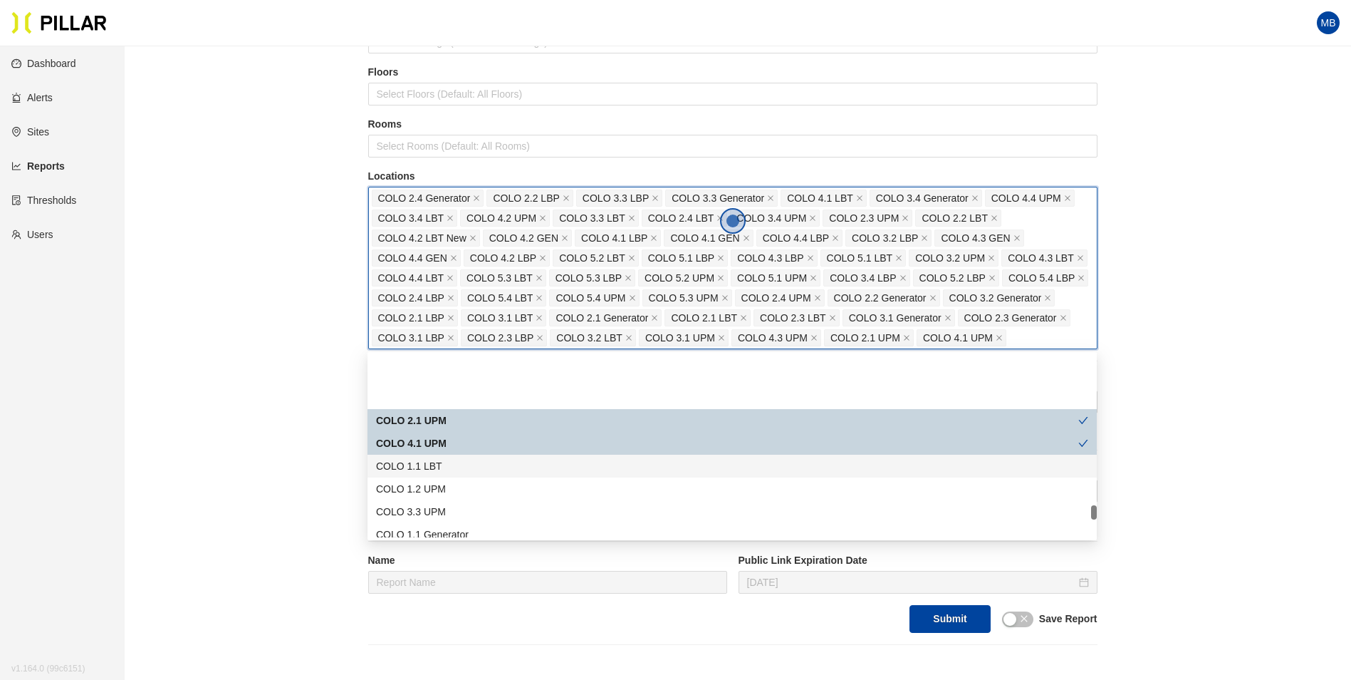
scroll to position [2137, 0]
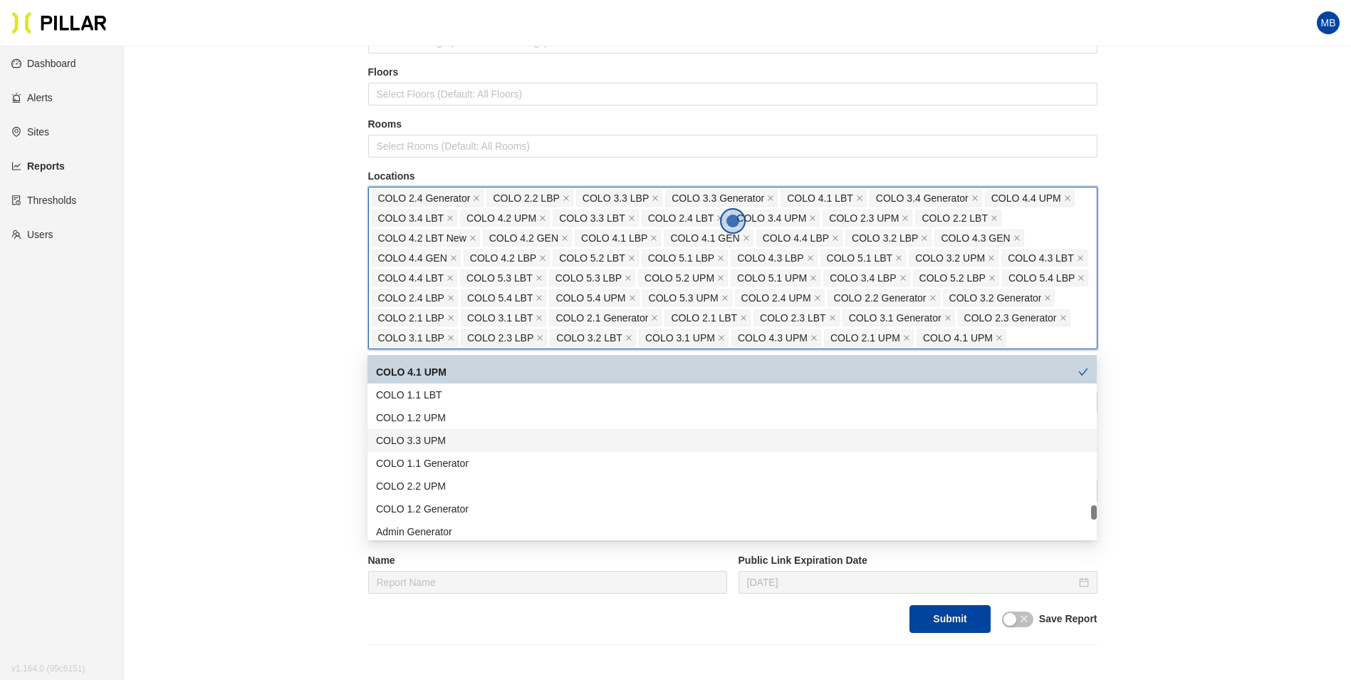
click at [459, 436] on div "COLO 3.3 UPM" at bounding box center [732, 440] width 712 height 16
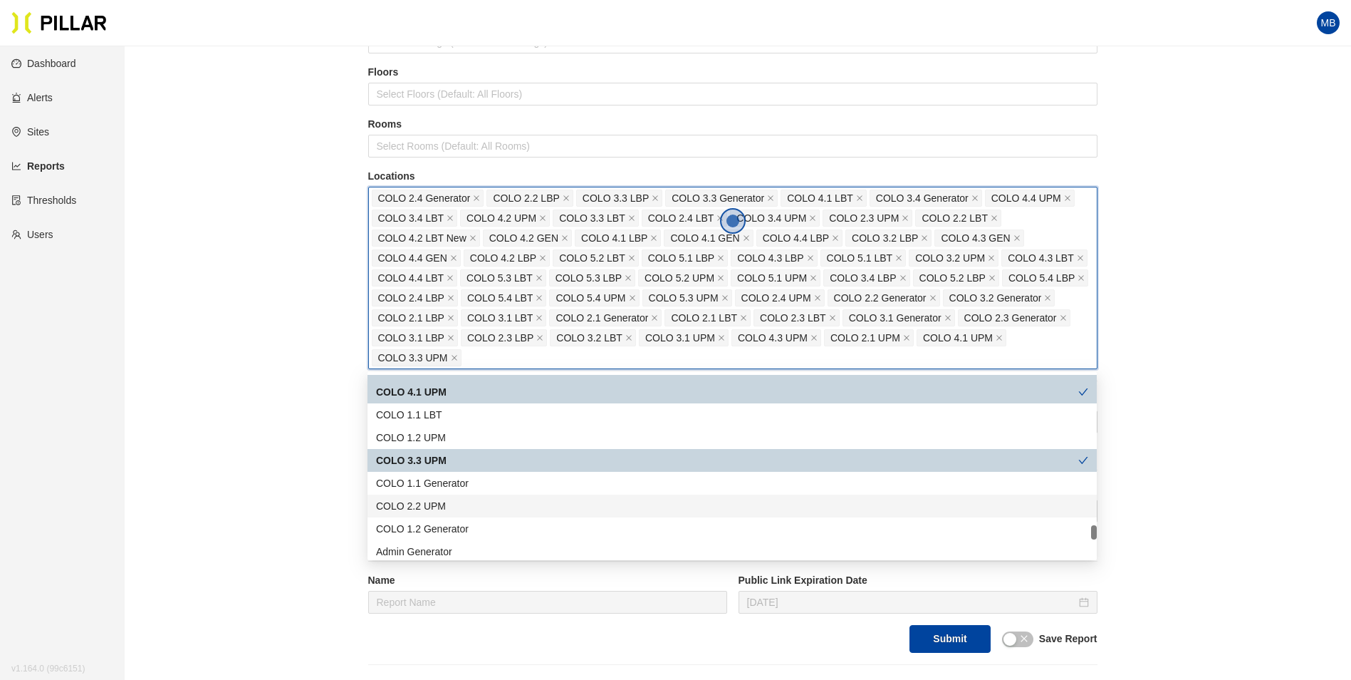
click at [458, 501] on div "COLO 2.2 UPM" at bounding box center [732, 506] width 712 height 16
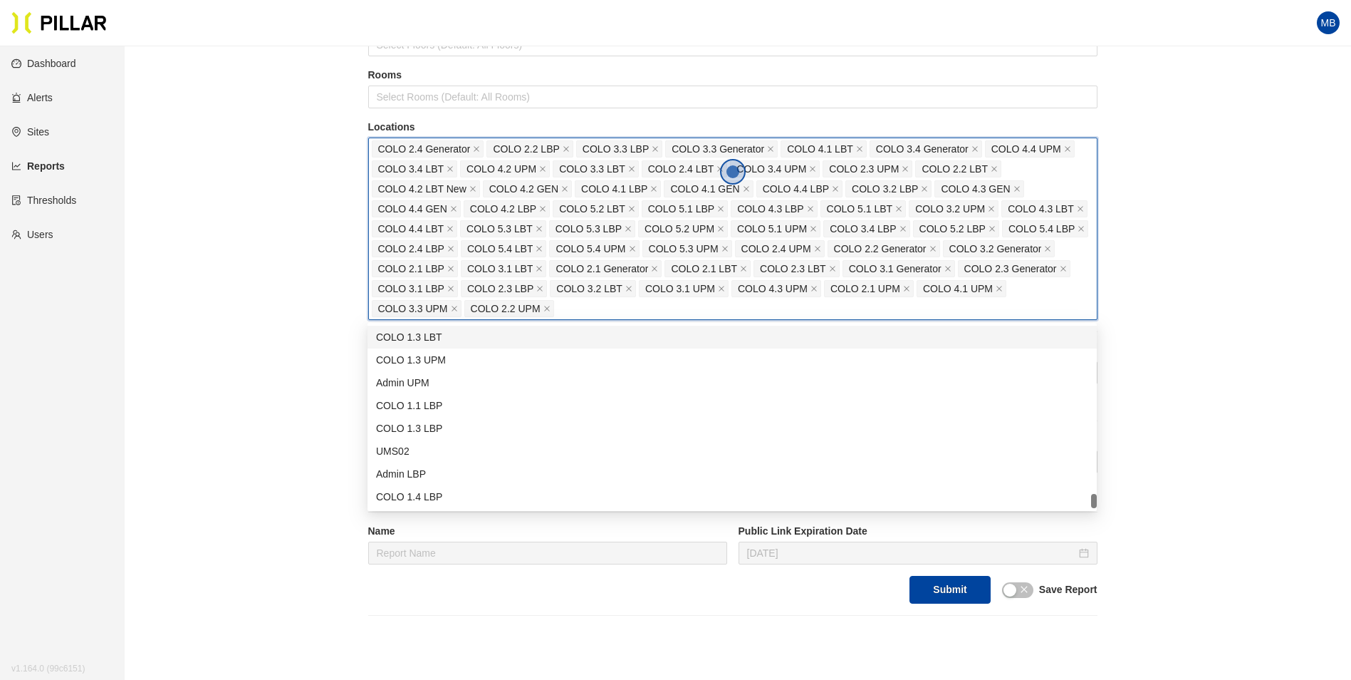
scroll to position [214, 0]
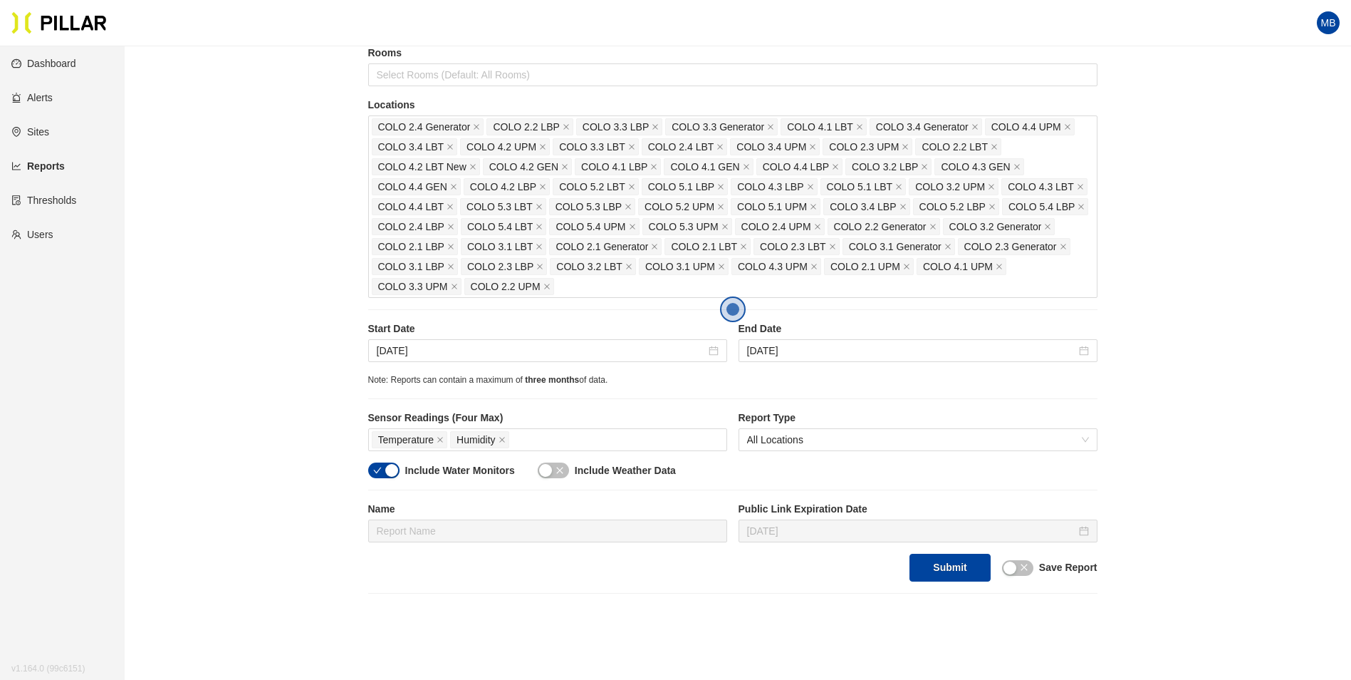
click at [197, 323] on div "Reports / Generate Historical Report / Site Weitz Company_DSM 16 Buildings Sele…" at bounding box center [733, 218] width 1146 height 749
click at [583, 360] on div "[DATE]" at bounding box center [547, 350] width 359 height 23
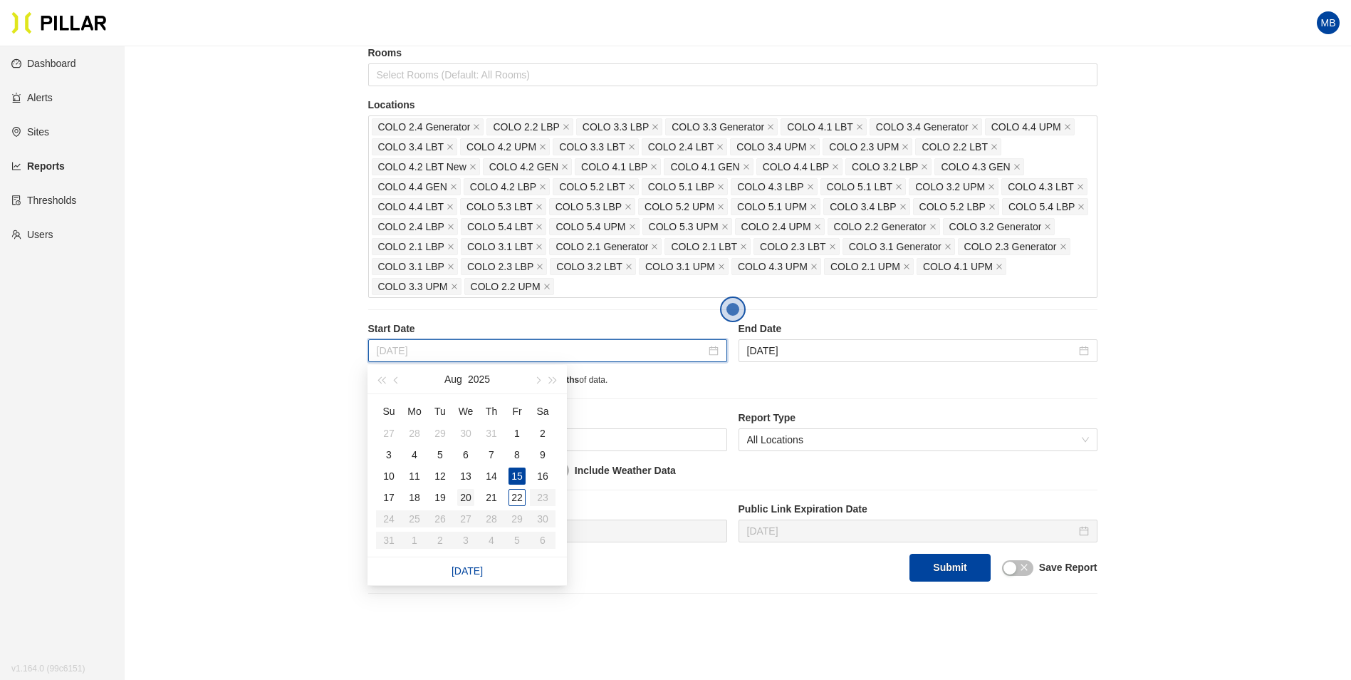
type input "[DATE]"
click at [469, 495] on div "20" at bounding box center [465, 497] width 17 height 17
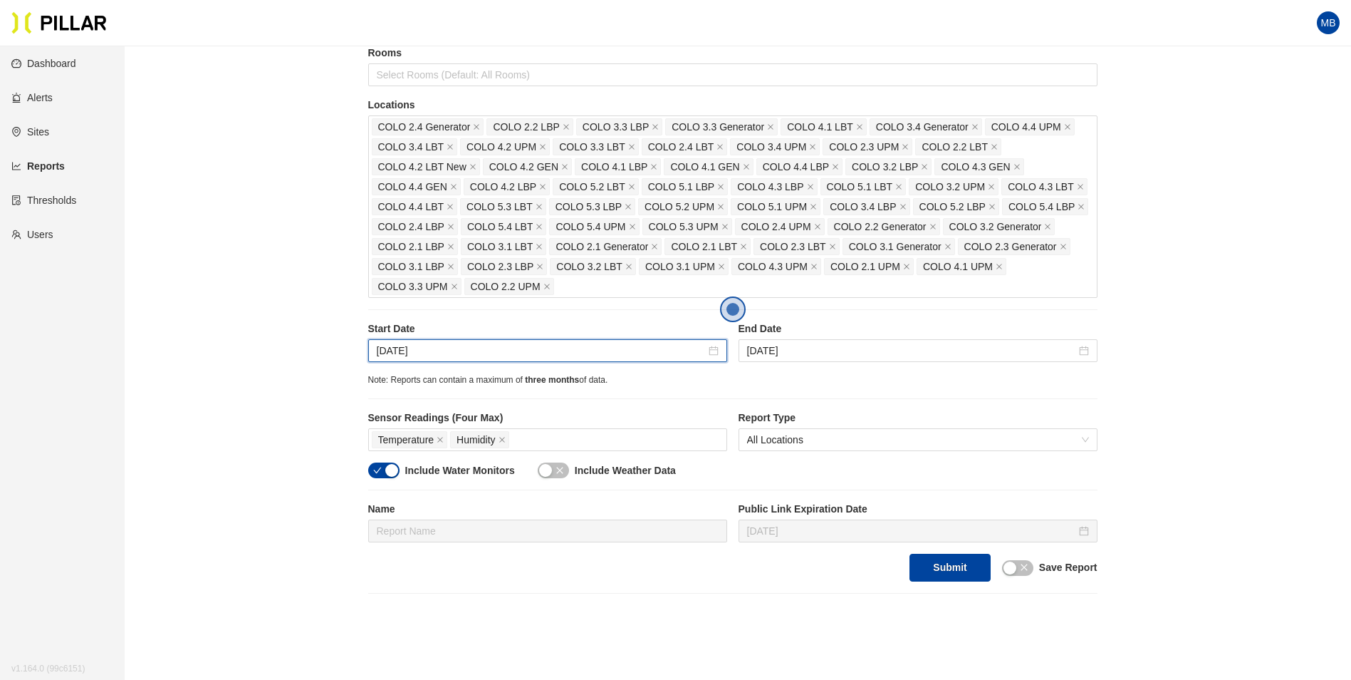
click at [841, 333] on label "End Date" at bounding box center [918, 328] width 359 height 15
click at [825, 365] on div "Start Date Aug 20, 2025 End Date Aug 22, 2025" at bounding box center [733, 347] width 730 height 52
click at [834, 353] on input "[DATE]" at bounding box center [911, 351] width 329 height 16
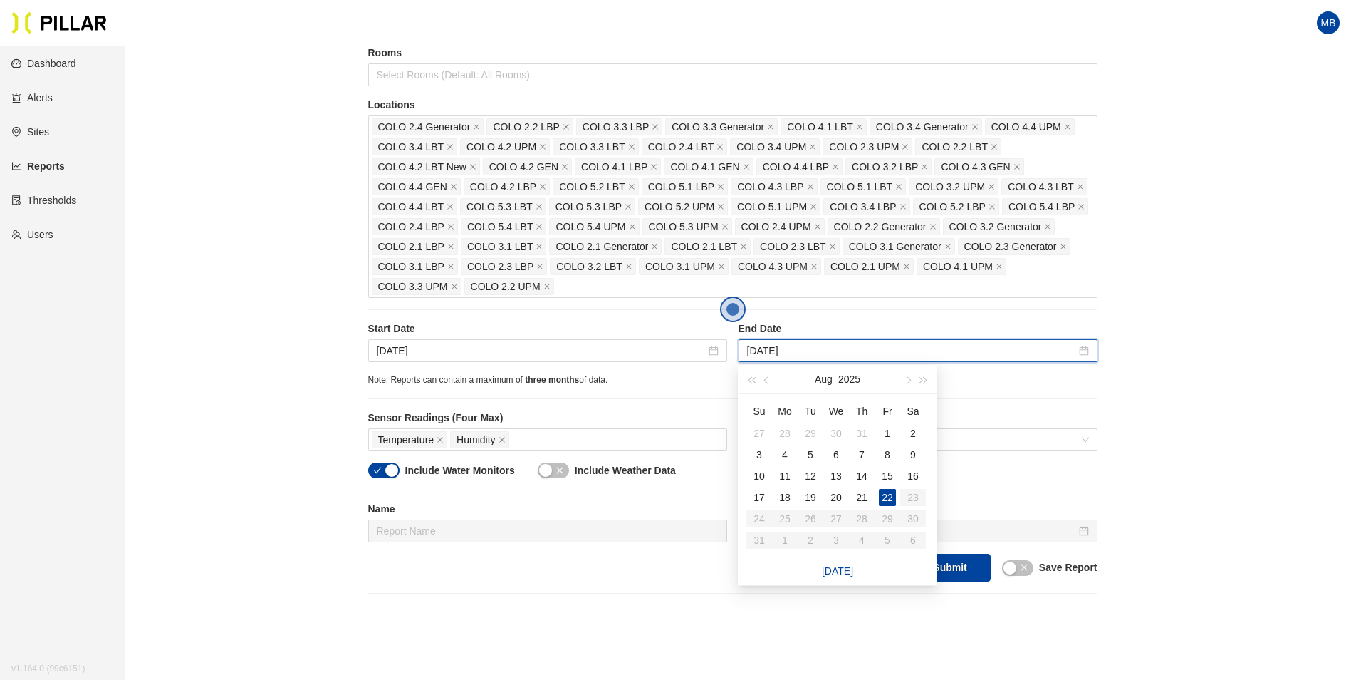
click at [645, 390] on div "Site Weitz Company_DSM 16 Buildings Select Buildings (Default: All Buildings) F…" at bounding box center [733, 236] width 730 height 692
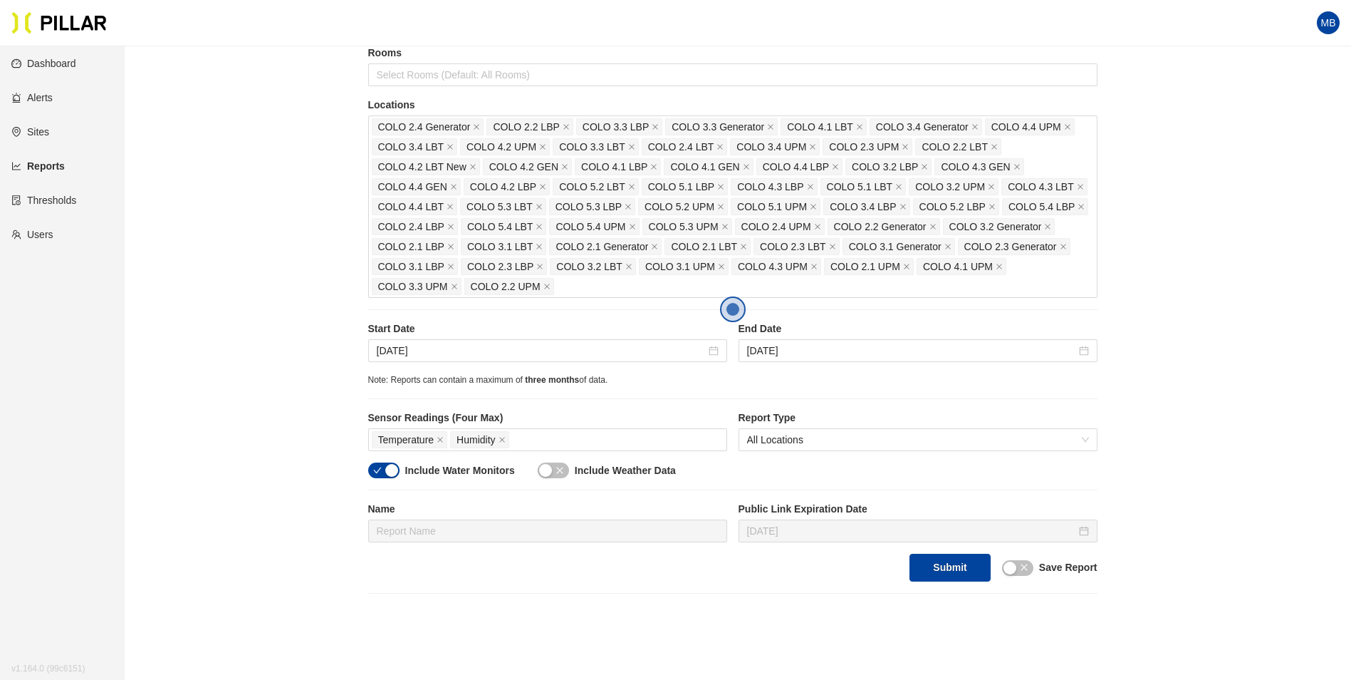
click at [390, 469] on div "button" at bounding box center [391, 470] width 13 height 13
click at [976, 578] on button "Submit" at bounding box center [950, 568] width 81 height 28
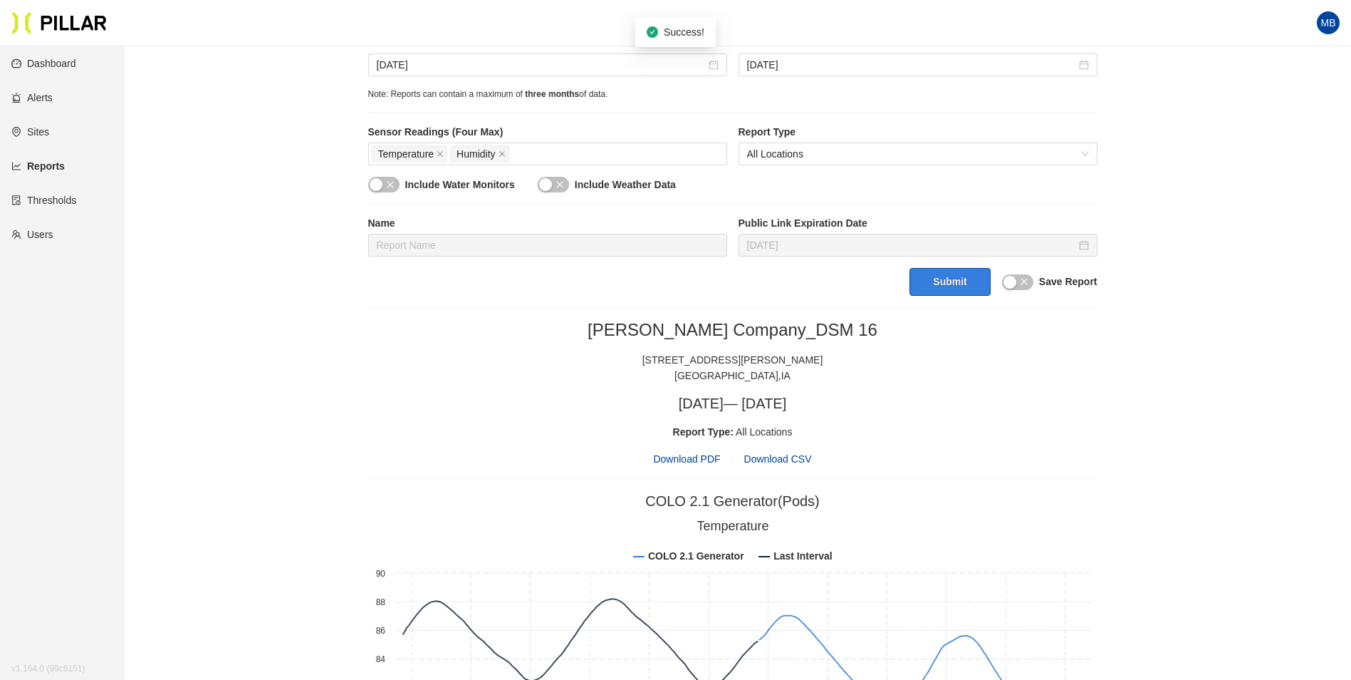
scroll to position [570, 0]
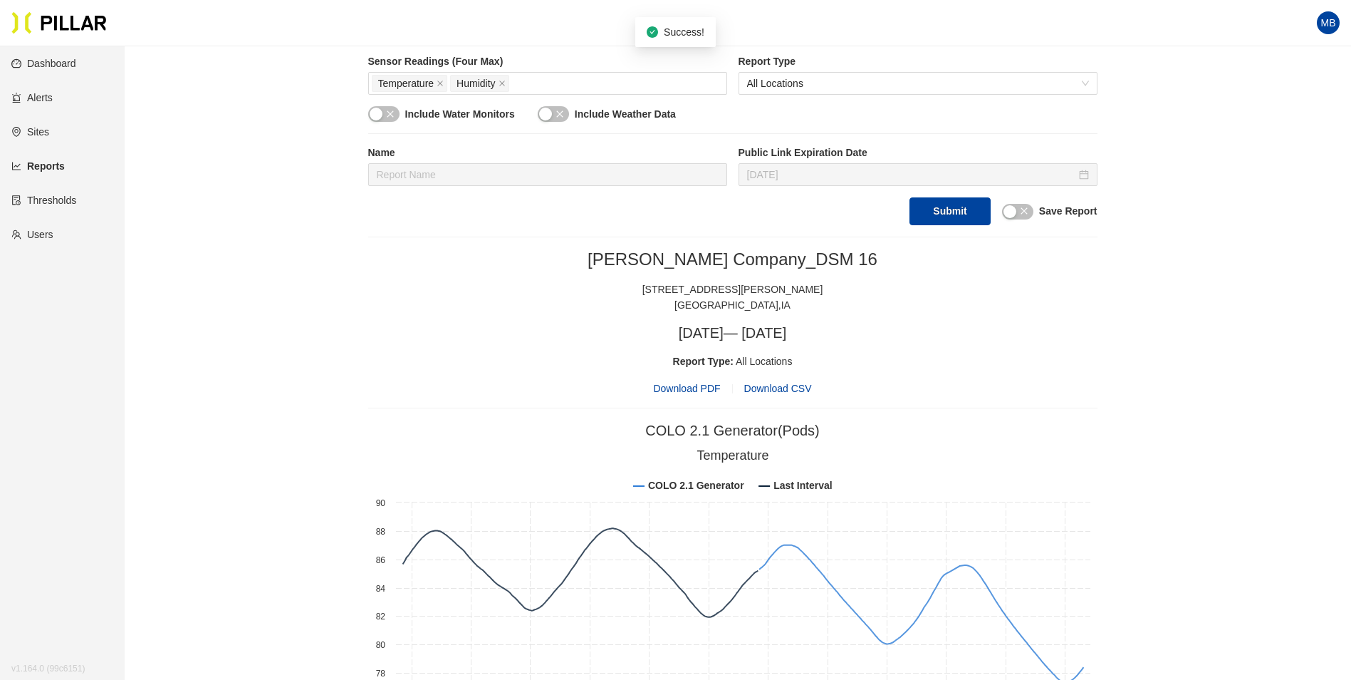
click at [700, 389] on span "Download PDF" at bounding box center [686, 388] width 67 height 16
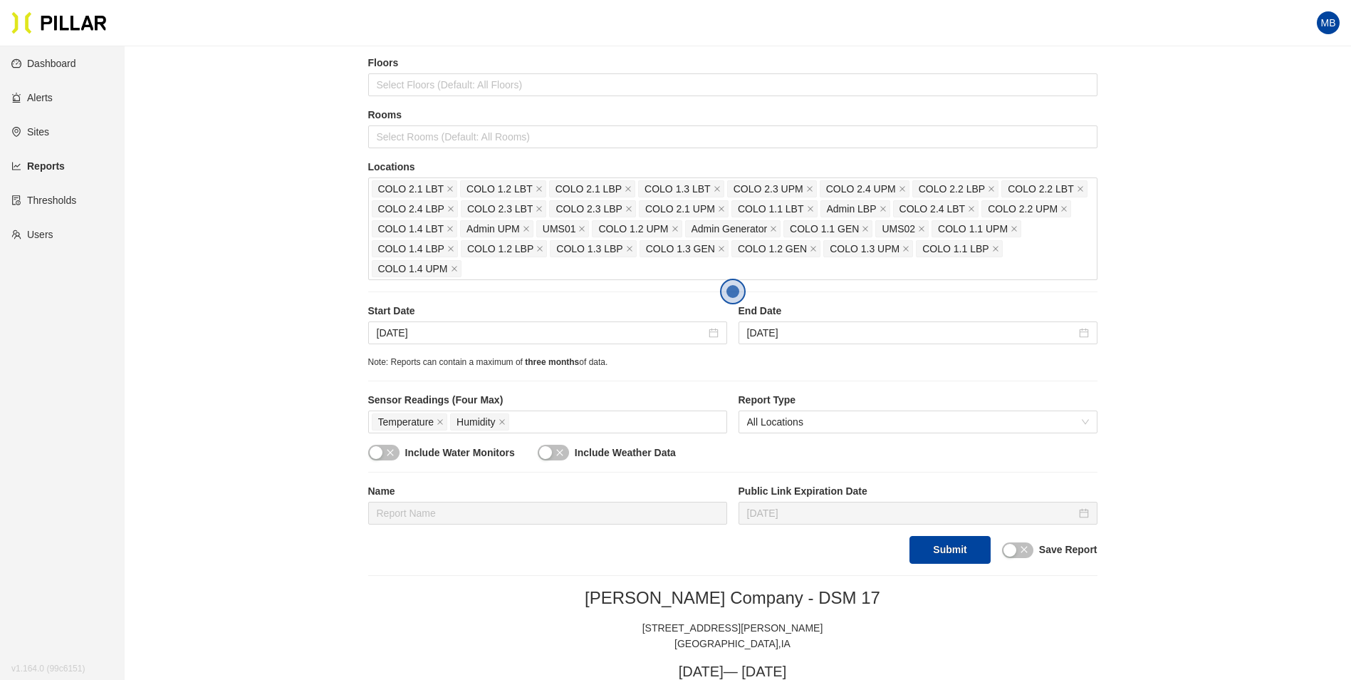
scroll to position [142, 0]
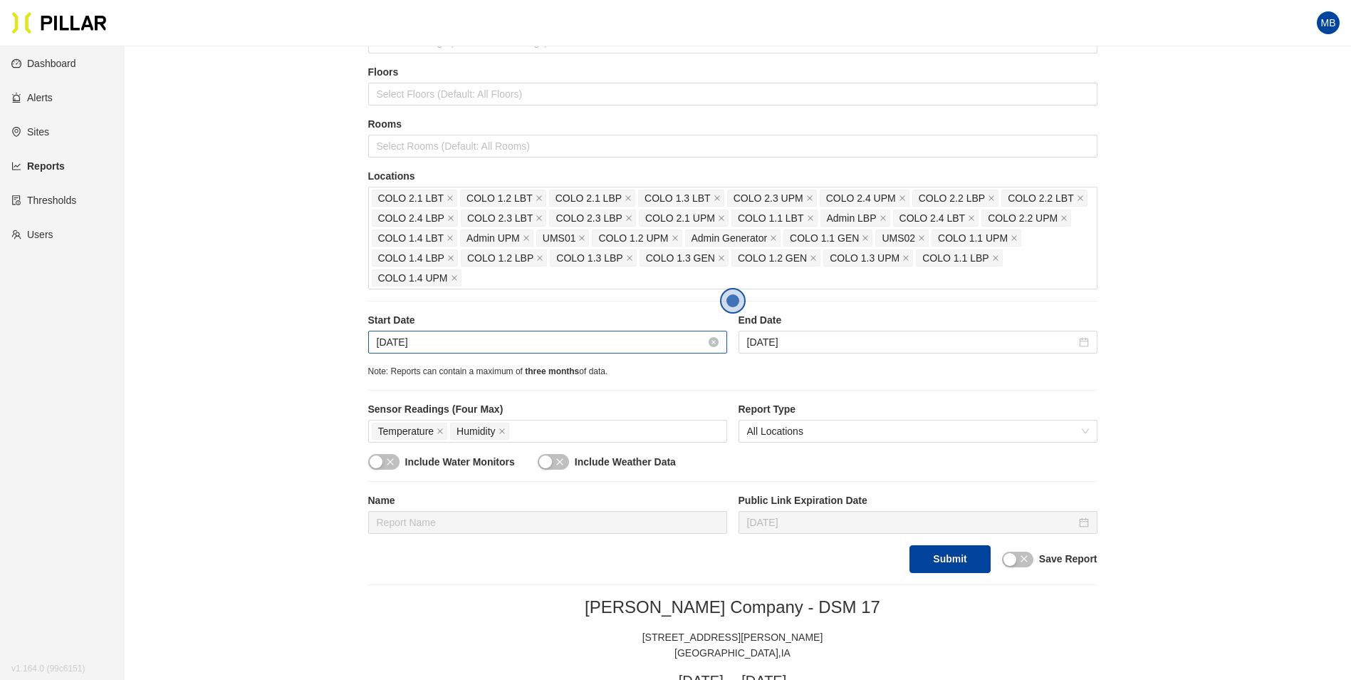
click at [574, 348] on input "[DATE]" at bounding box center [541, 342] width 329 height 16
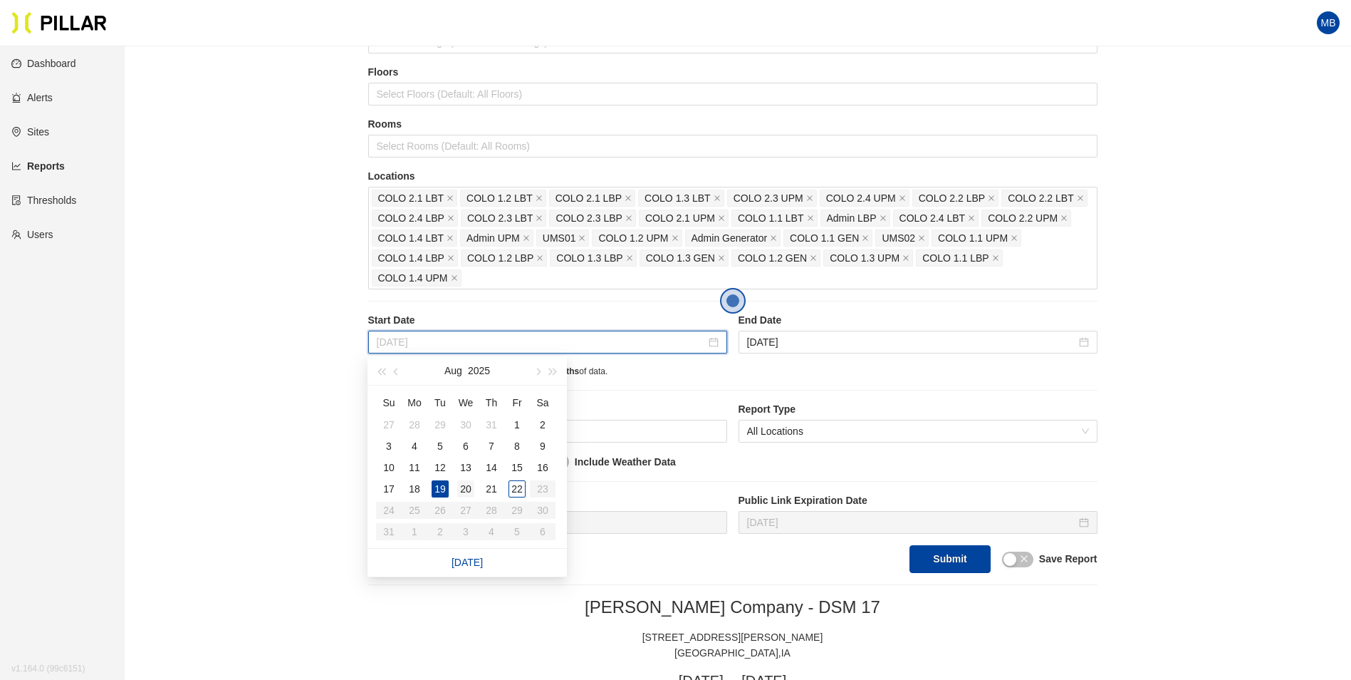
type input "[DATE]"
click at [471, 487] on div "20" at bounding box center [465, 488] width 17 height 17
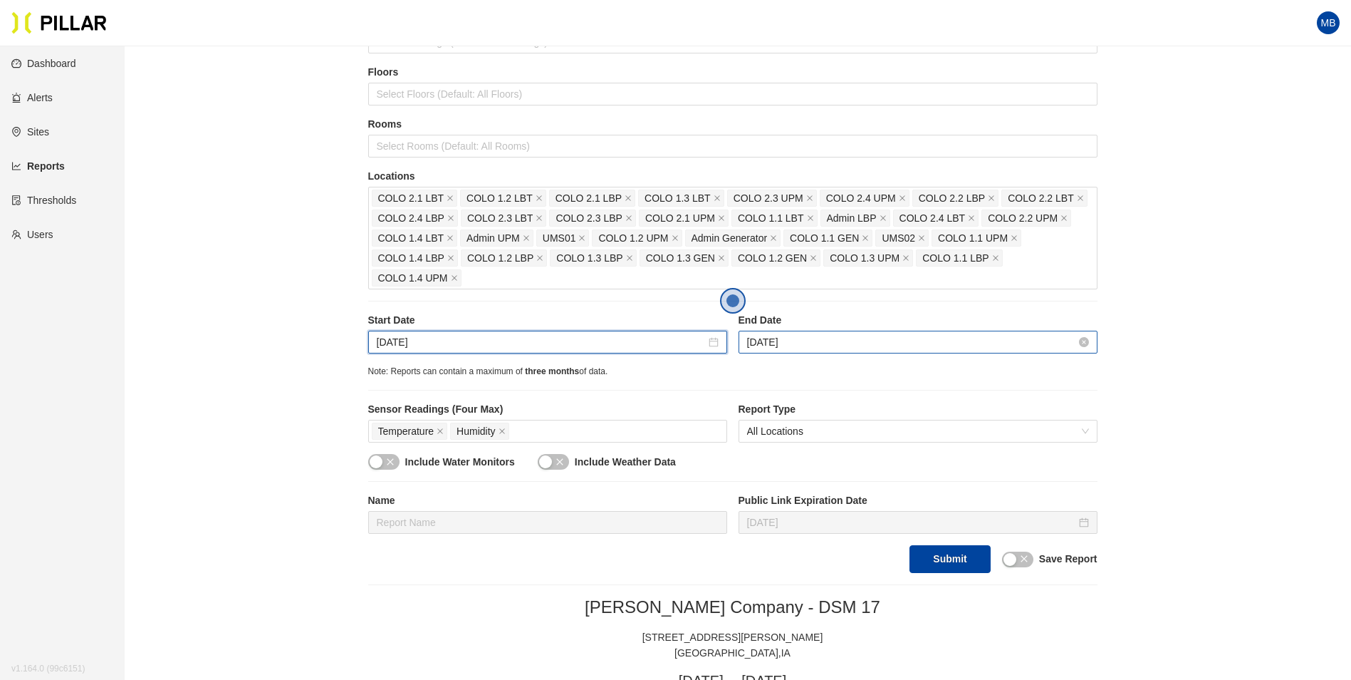
click at [882, 341] on input "[DATE]" at bounding box center [911, 342] width 329 height 16
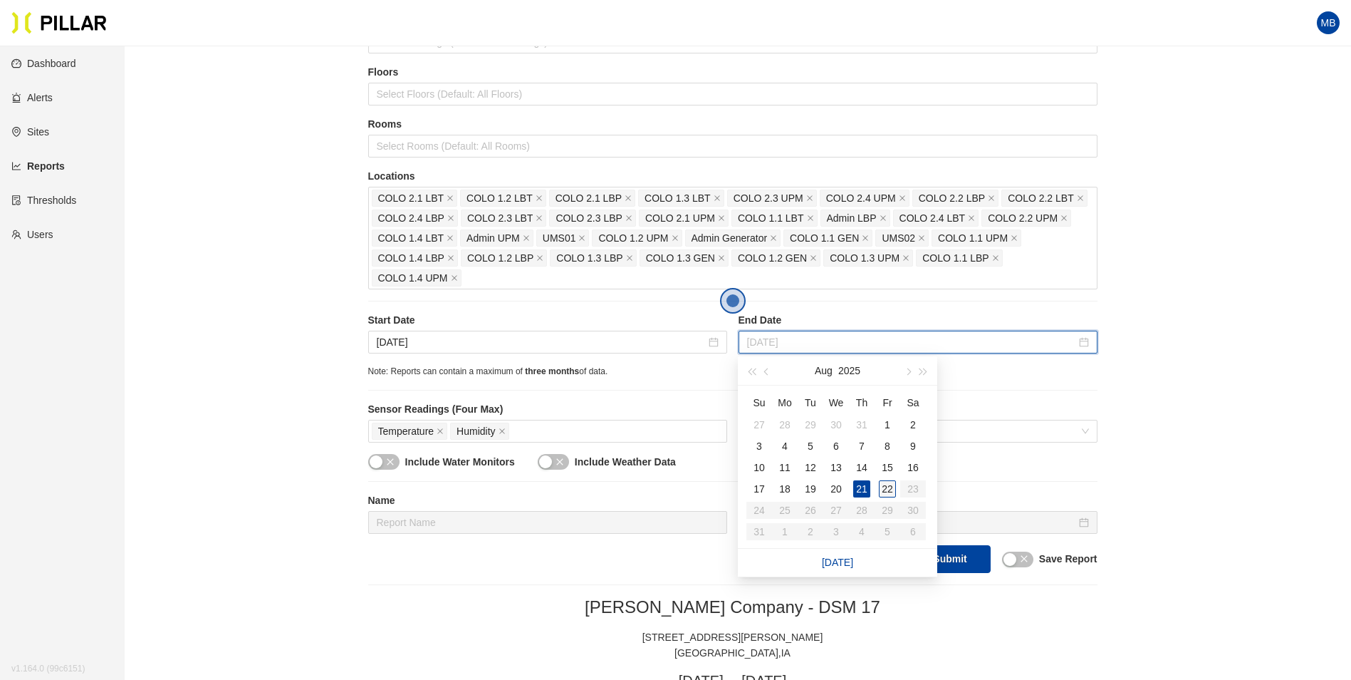
type input "[DATE]"
click at [881, 484] on div "22" at bounding box center [887, 488] width 17 height 17
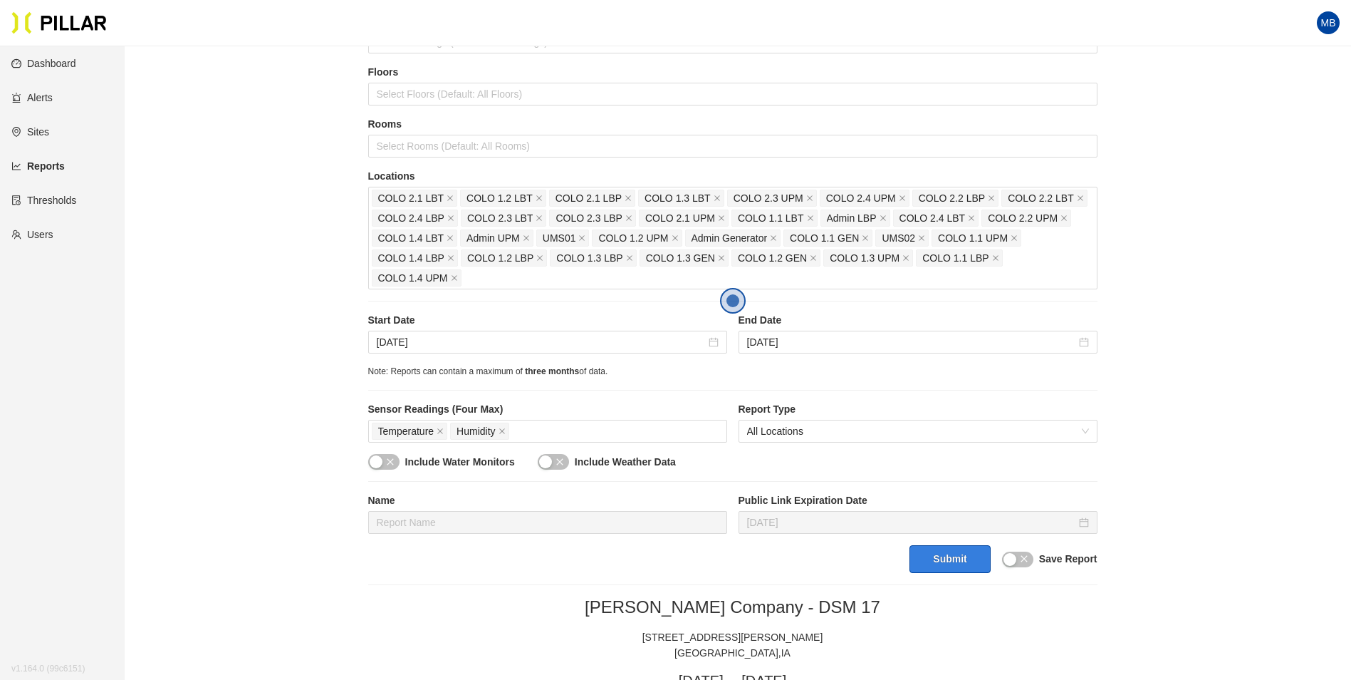
click at [953, 553] on button "Submit" at bounding box center [950, 559] width 81 height 28
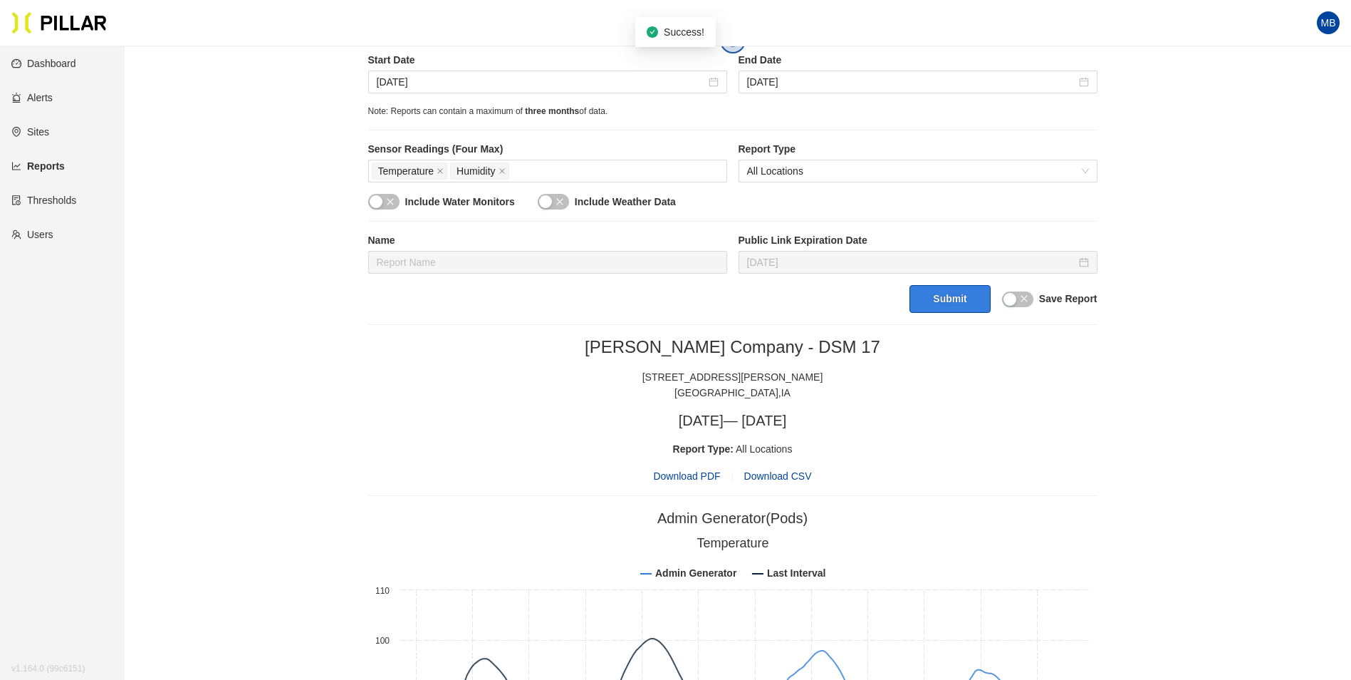
scroll to position [427, 0]
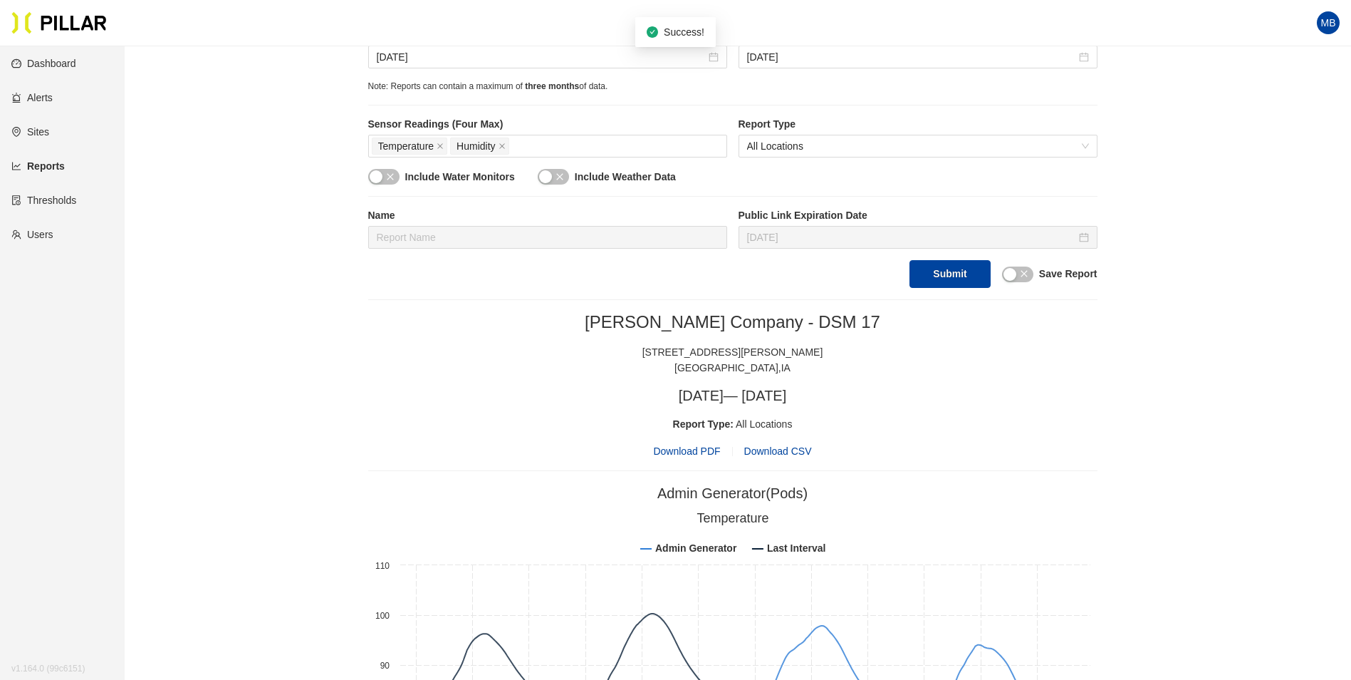
click at [702, 447] on span "Download PDF" at bounding box center [686, 451] width 67 height 16
